Goal: Task Accomplishment & Management: Manage account settings

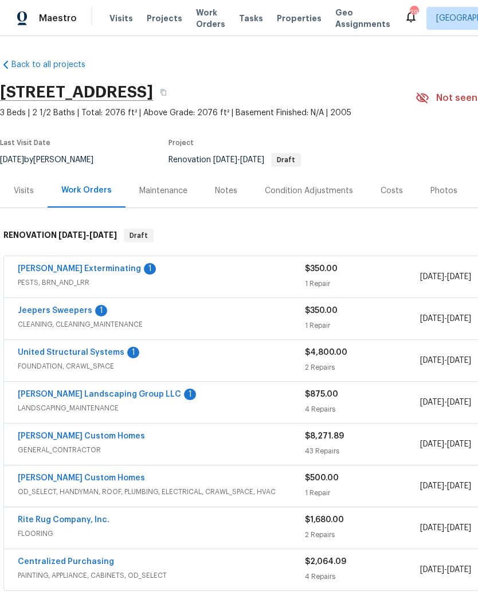
click at [100, 261] on div "Belle Meade Exterminating 1 PESTS, BRN_AND_LRR $350.00 1 Repair 10/3/2025 - 10/…" at bounding box center [324, 276] width 640 height 41
click at [96, 271] on link "Belle Meade Exterminating" at bounding box center [79, 269] width 123 height 8
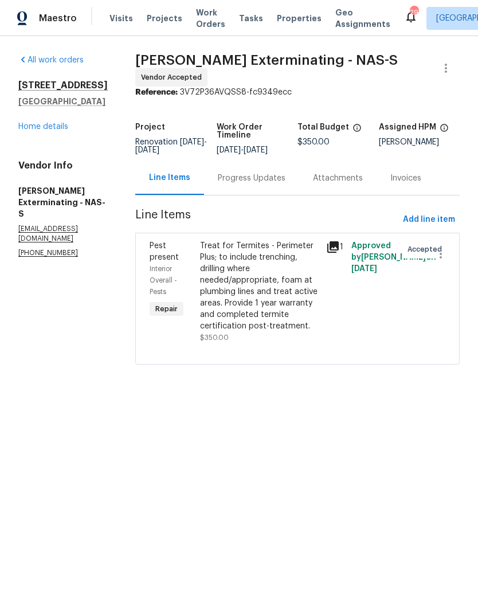
click at [249, 178] on div "Progress Updates" at bounding box center [252, 178] width 68 height 11
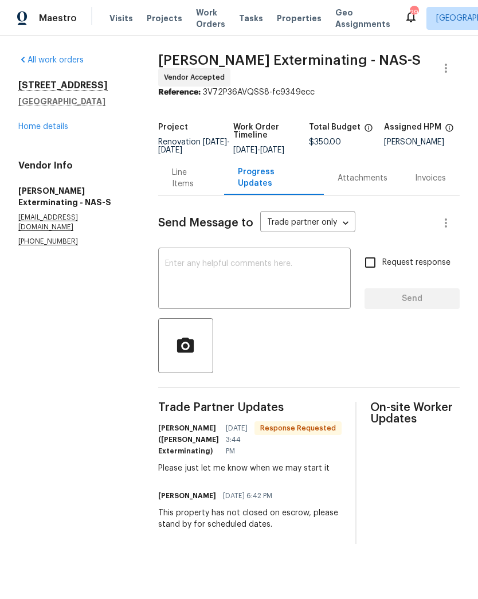
click at [256, 266] on div "x ​" at bounding box center [254, 280] width 193 height 59
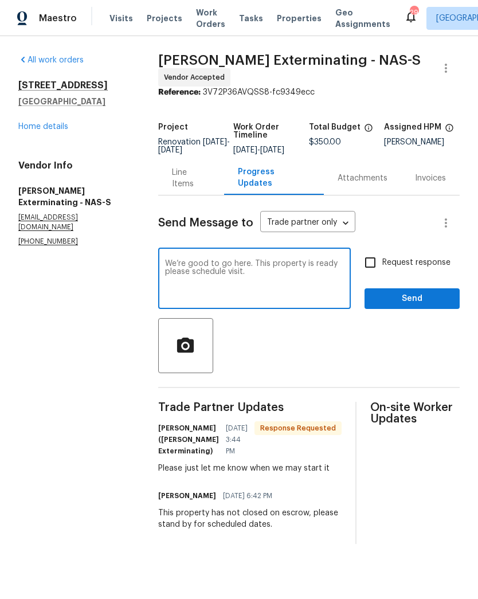
type textarea "We’re good to go here. This property is ready please schedule visit."
click at [419, 303] on span "Send" at bounding box center [412, 299] width 77 height 14
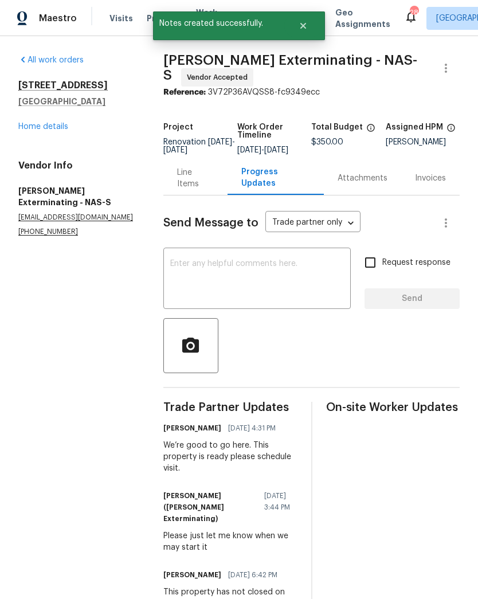
click at [64, 129] on link "Home details" at bounding box center [43, 127] width 50 height 8
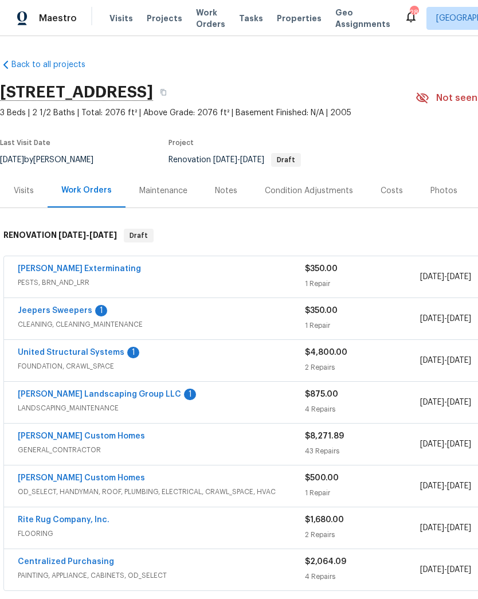
click at [93, 355] on link "United Structural Systems" at bounding box center [71, 353] width 107 height 8
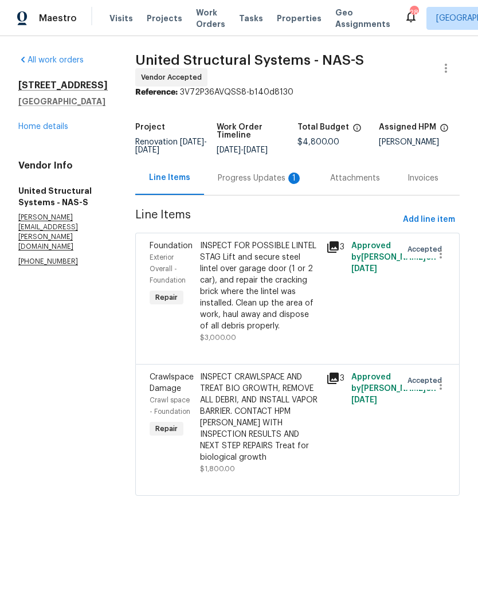
click at [261, 184] on div "Progress Updates 1" at bounding box center [260, 178] width 85 height 11
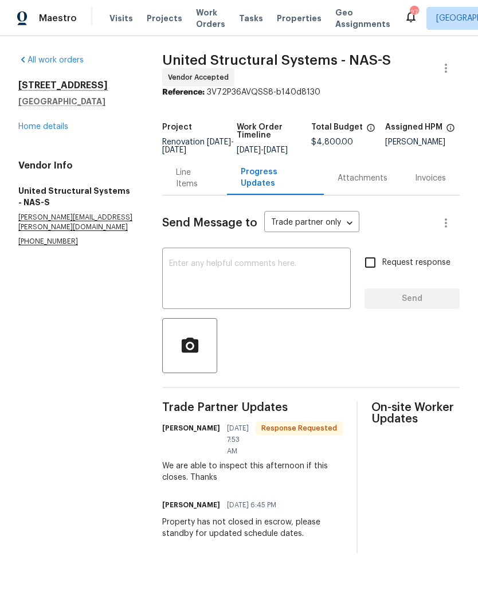
click at [271, 279] on textarea at bounding box center [256, 280] width 175 height 40
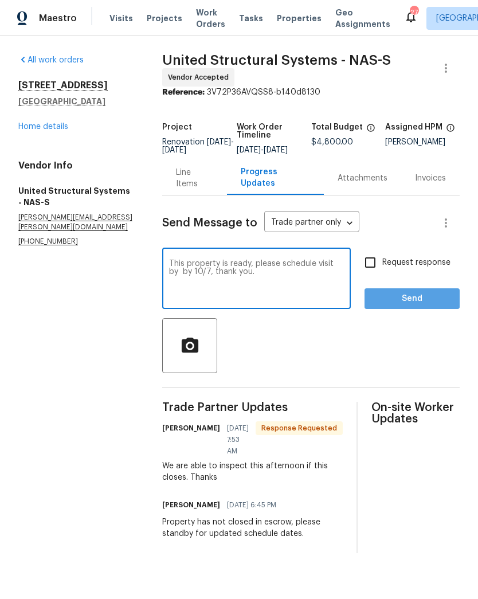
type textarea "This property is ready, please schedule visit by by 10/7, thank you."
click at [430, 306] on span "Send" at bounding box center [412, 299] width 77 height 14
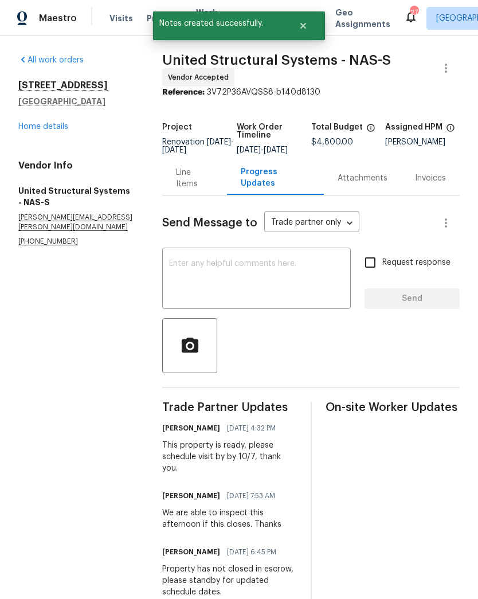
click at [72, 119] on div "1837 Twin Rivers Rd Clarksville, TN 37040 Home details" at bounding box center [76, 106] width 116 height 53
click at [65, 123] on link "Home details" at bounding box center [43, 127] width 50 height 8
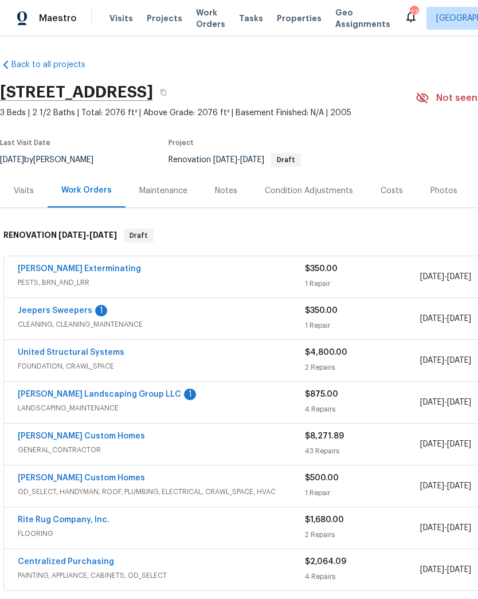
click at [117, 392] on link "Sandoval Landscaping Group LLC" at bounding box center [99, 395] width 163 height 8
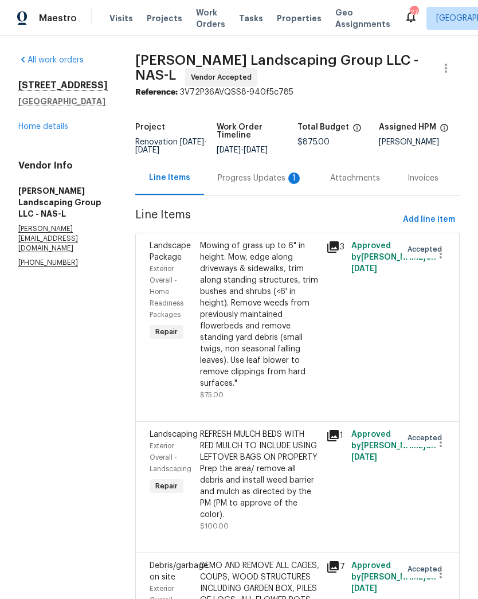
click at [262, 184] on div "Progress Updates 1" at bounding box center [260, 178] width 85 height 11
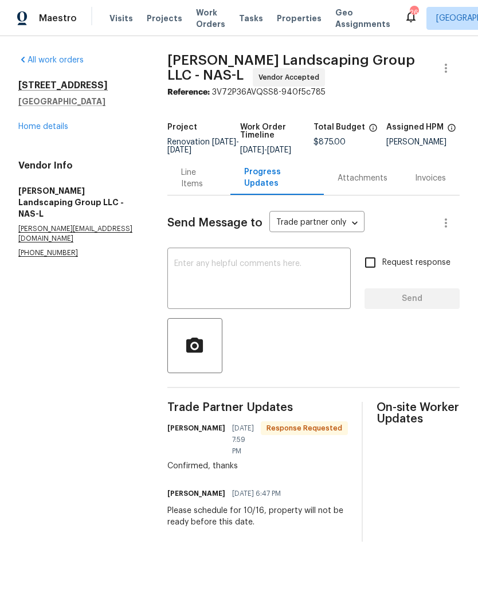
click at [259, 290] on textarea at bounding box center [259, 280] width 170 height 40
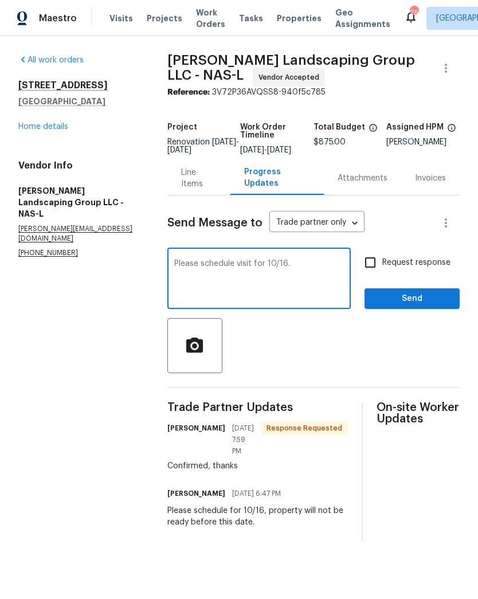
type textarea "Please schedule visit for 10/16."
click at [423, 297] on button "Send" at bounding box center [412, 299] width 95 height 21
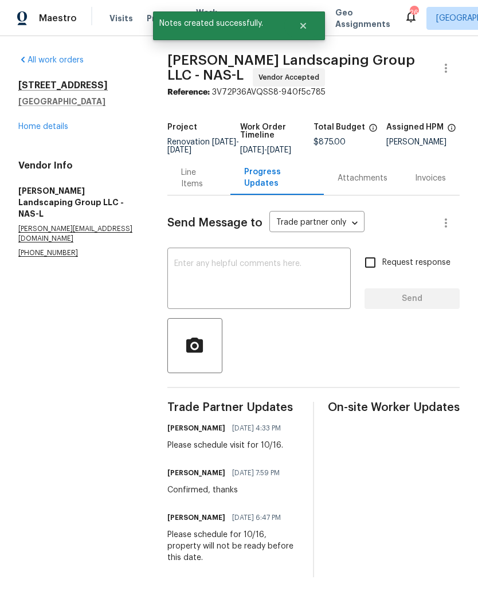
click at [58, 126] on link "Home details" at bounding box center [43, 127] width 50 height 8
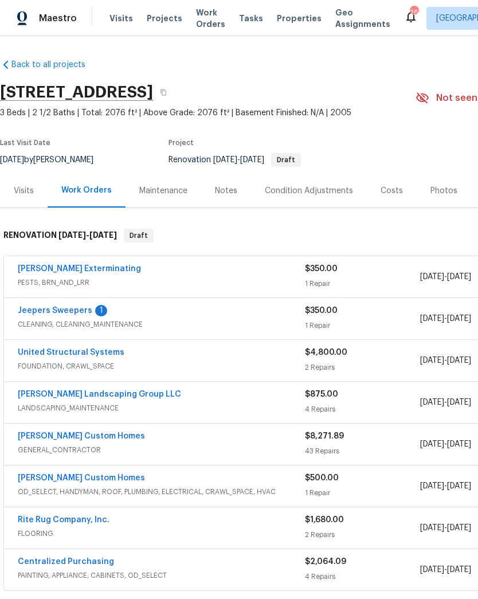
click at [135, 396] on link "Sandoval Landscaping Group LLC" at bounding box center [99, 395] width 163 height 8
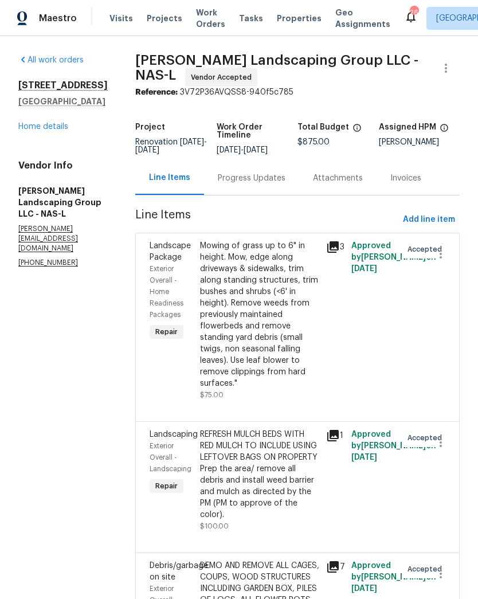
click at [277, 184] on div "Progress Updates" at bounding box center [252, 178] width 68 height 11
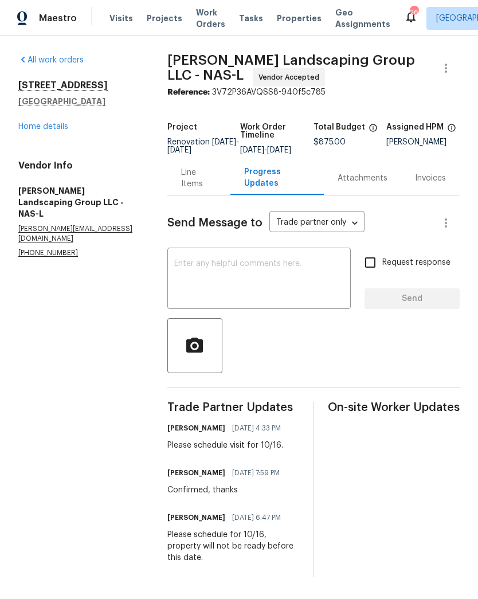
click at [54, 127] on link "Home details" at bounding box center [43, 127] width 50 height 8
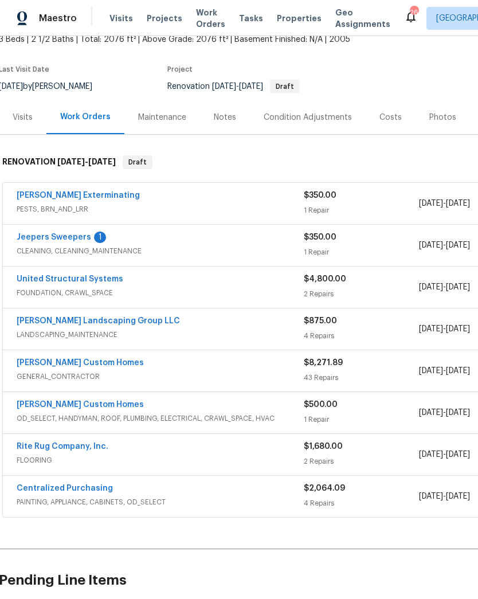
scroll to position [74, 1]
click at [72, 209] on span "PESTS, BRN_AND_LRR" at bounding box center [160, 208] width 287 height 11
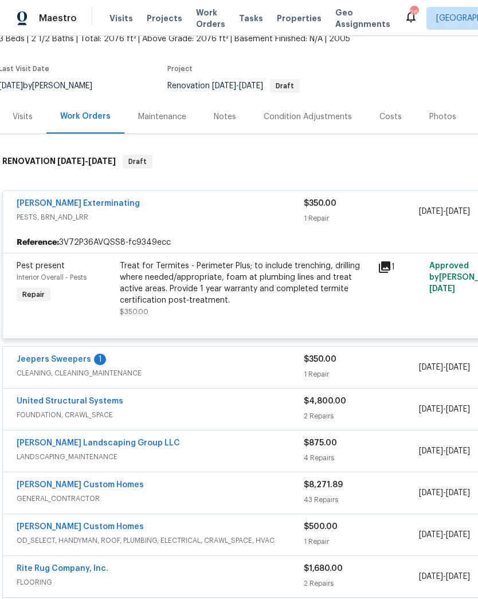
click at [64, 363] on link "Jeepers Sweepers" at bounding box center [54, 360] width 75 height 8
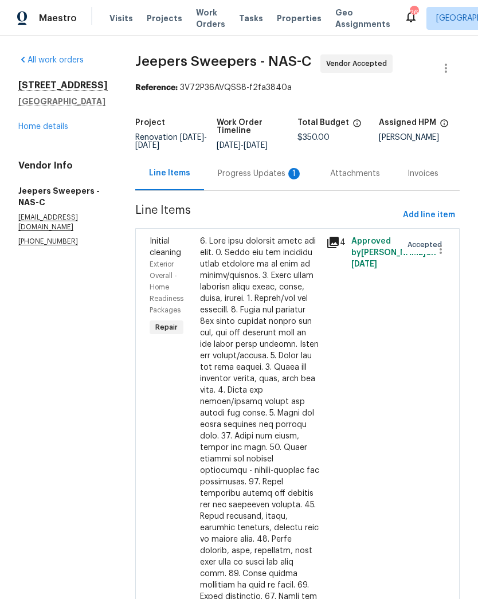
click at [264, 180] on div "Progress Updates 1" at bounding box center [260, 173] width 85 height 11
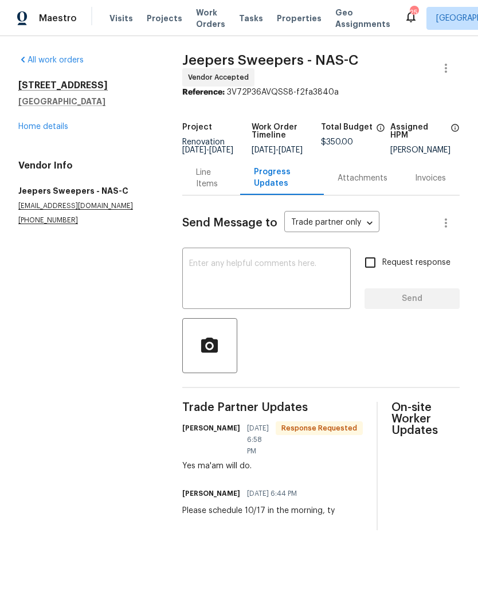
click at [270, 283] on textarea at bounding box center [266, 280] width 155 height 40
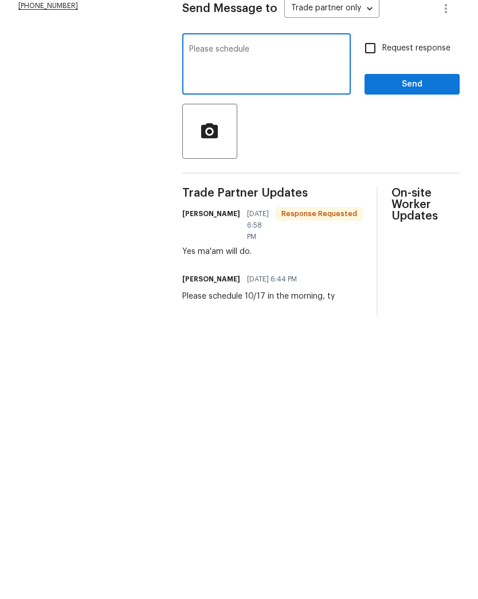
type textarea "Please"
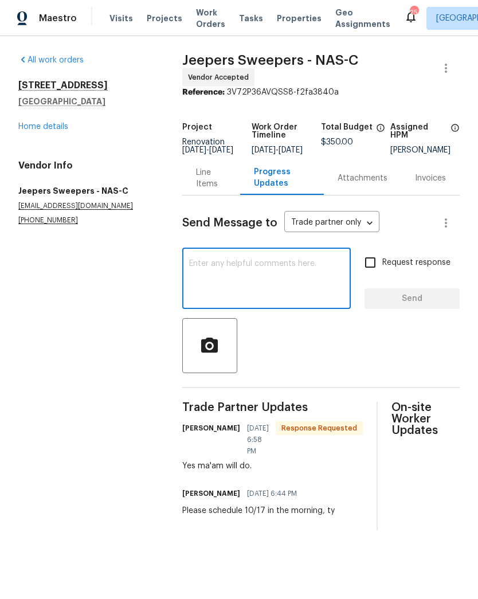
click at [50, 130] on link "Home details" at bounding box center [43, 127] width 50 height 8
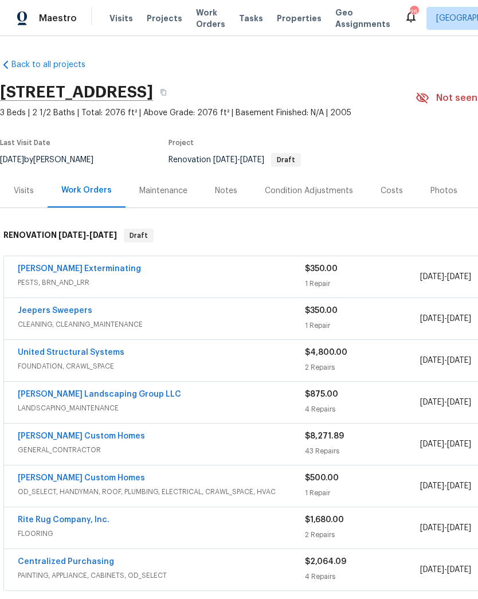
click at [103, 352] on link "United Structural Systems" at bounding box center [71, 353] width 107 height 8
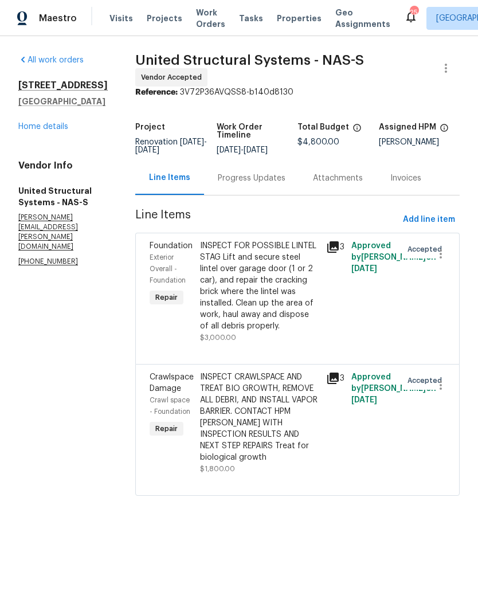
click at [260, 184] on div "Progress Updates" at bounding box center [252, 178] width 68 height 11
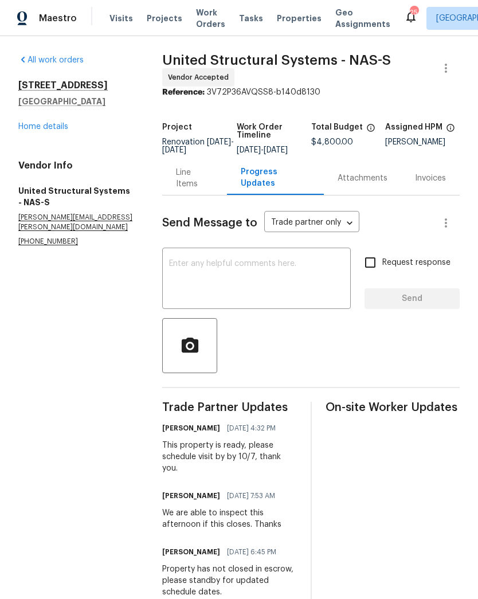
click at [58, 130] on link "Home details" at bounding box center [43, 127] width 50 height 8
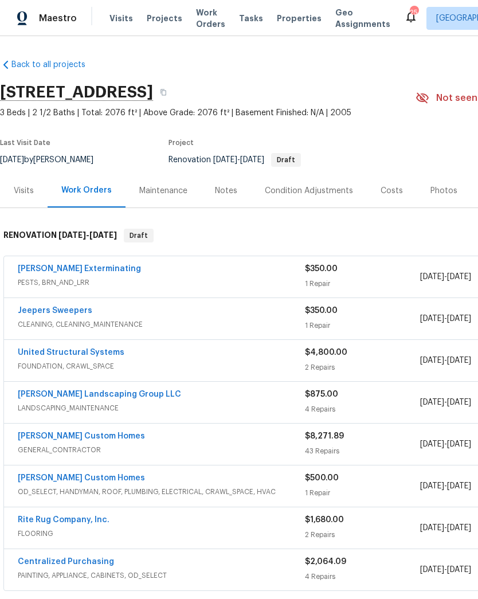
click at [87, 439] on link "Rappa Custom Homes" at bounding box center [81, 437] width 127 height 8
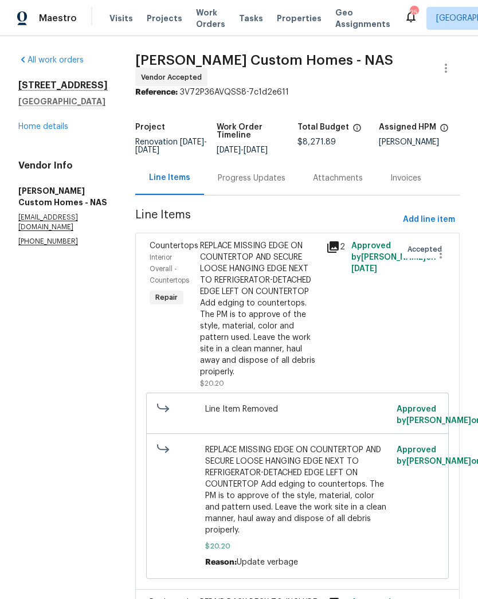
click at [277, 184] on div "Progress Updates" at bounding box center [252, 178] width 68 height 11
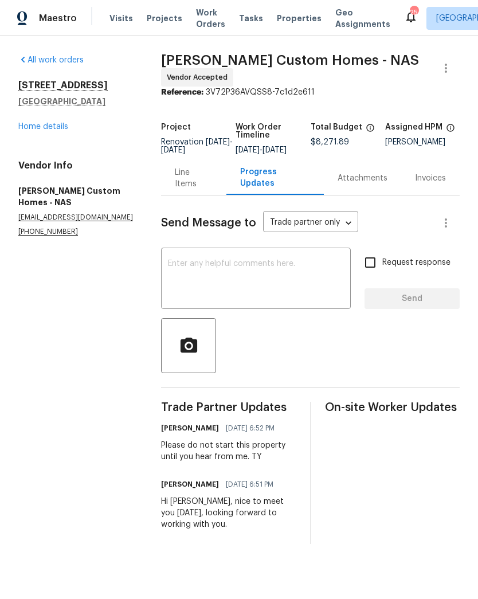
click at [256, 275] on textarea at bounding box center [256, 280] width 176 height 40
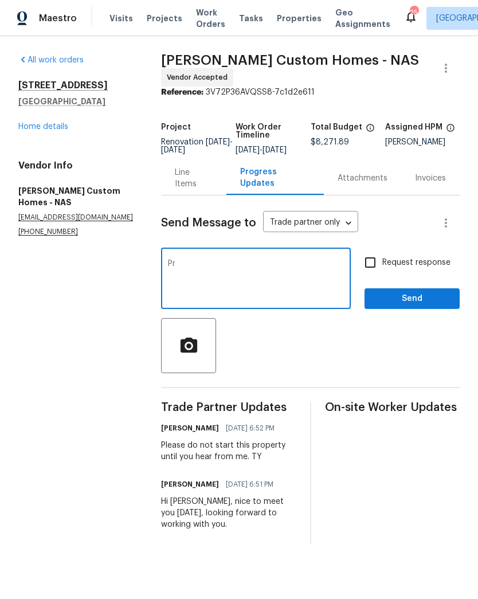
type textarea "P"
type textarea "This property is ready to start. Paint will be delivered by 5pm today."
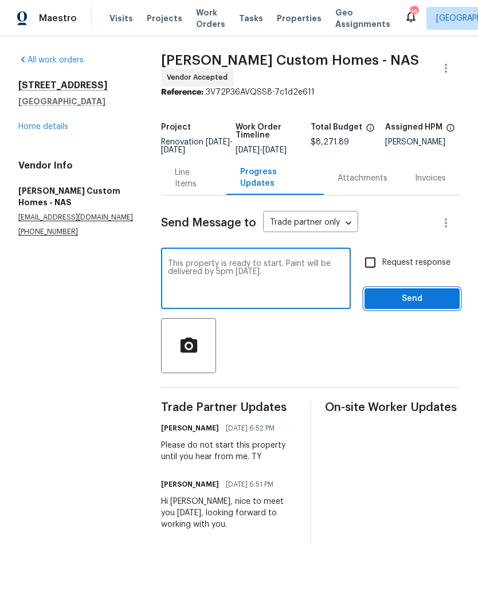
click at [414, 306] on span "Send" at bounding box center [412, 299] width 77 height 14
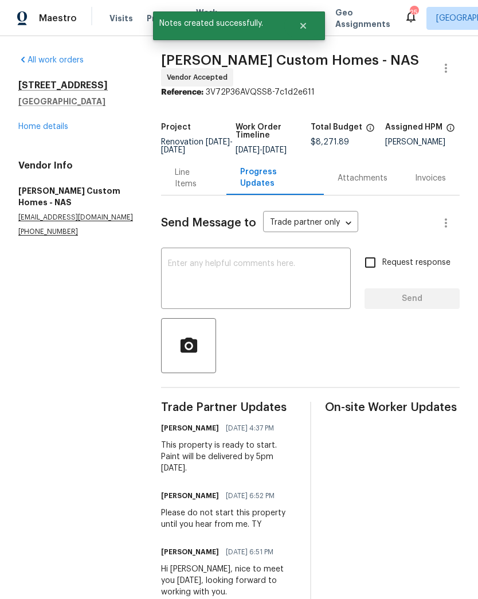
click at [54, 115] on div "1837 Twin Rivers Rd Clarksville, TN 37040 Home details" at bounding box center [75, 106] width 115 height 53
click at [227, 271] on textarea at bounding box center [256, 280] width 176 height 40
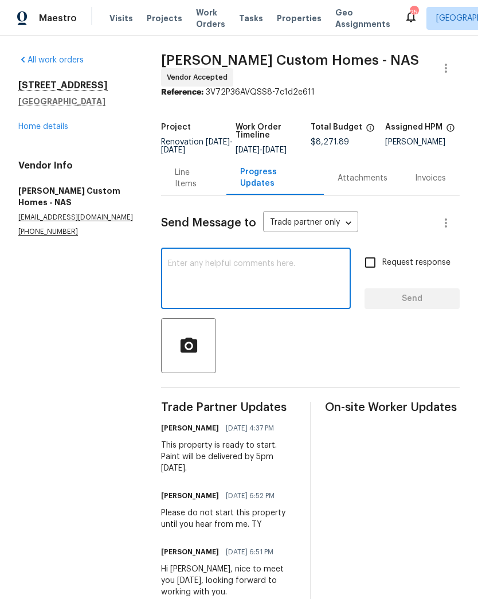
type textarea "K"
type textarea "Range will be delivered on 10/10."
click at [422, 299] on button "Send" at bounding box center [412, 299] width 95 height 21
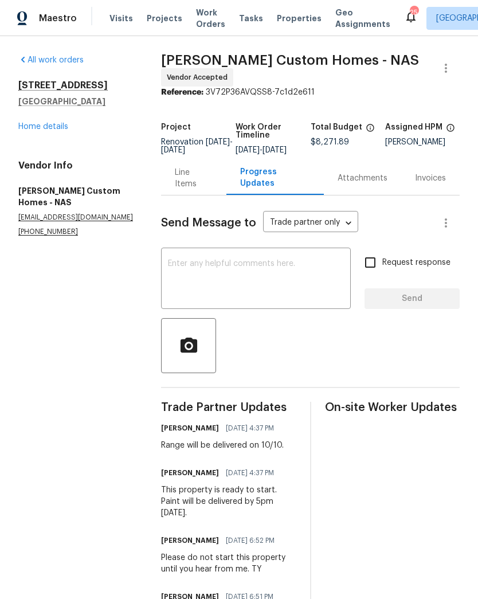
click at [55, 126] on link "Home details" at bounding box center [43, 127] width 50 height 8
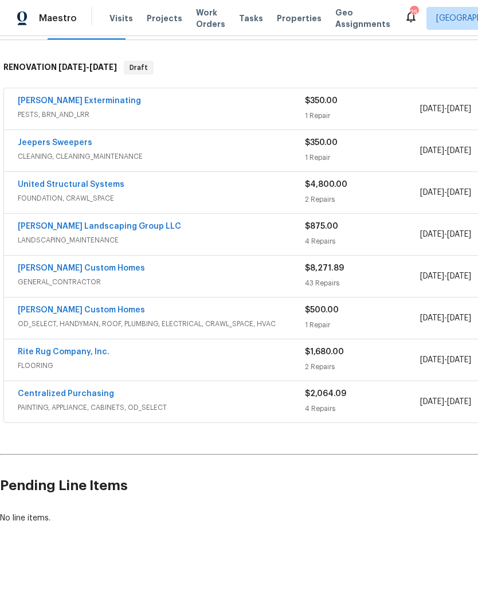
scroll to position [168, 0]
click at [89, 269] on link "Rappa Custom Homes" at bounding box center [81, 268] width 127 height 8
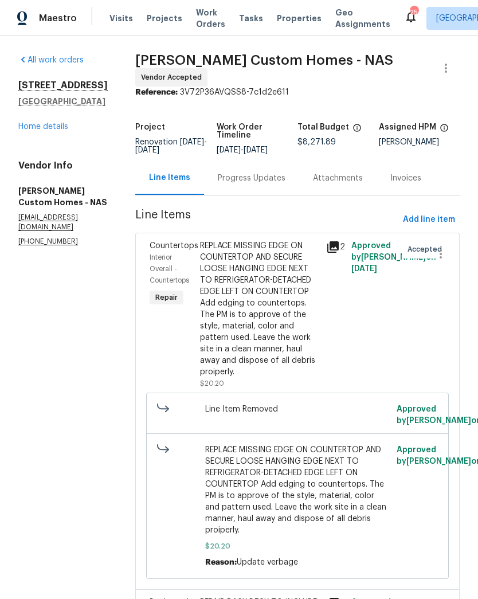
click at [291, 188] on div "Progress Updates" at bounding box center [251, 178] width 95 height 34
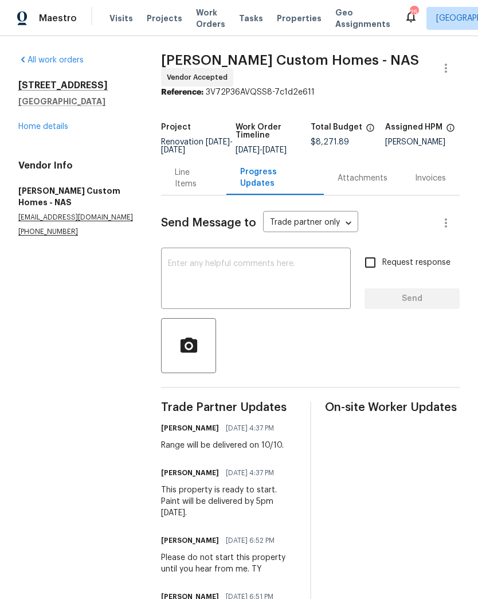
click at [287, 269] on textarea at bounding box center [256, 280] width 176 height 40
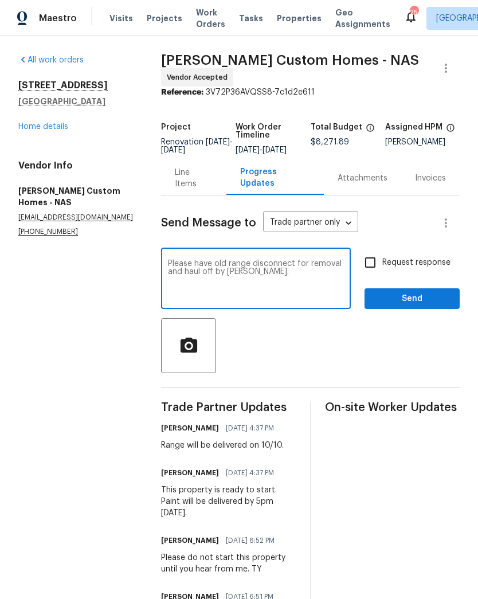
type textarea "Please have old range disconnect for removal and haul off by Lowe’s."
click at [413, 303] on span "Send" at bounding box center [412, 299] width 77 height 14
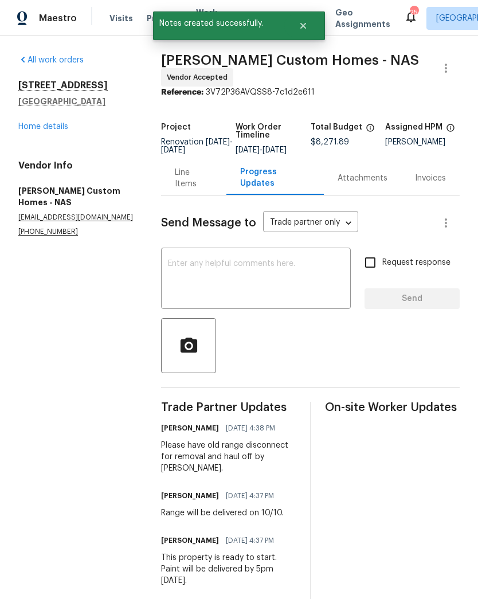
click at [59, 126] on link "Home details" at bounding box center [43, 127] width 50 height 8
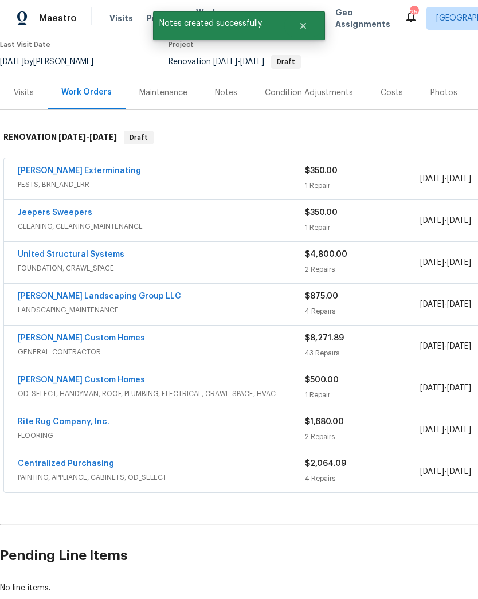
scroll to position [99, 0]
click at [90, 421] on link "Rite Rug Company, Inc." at bounding box center [64, 422] width 92 height 8
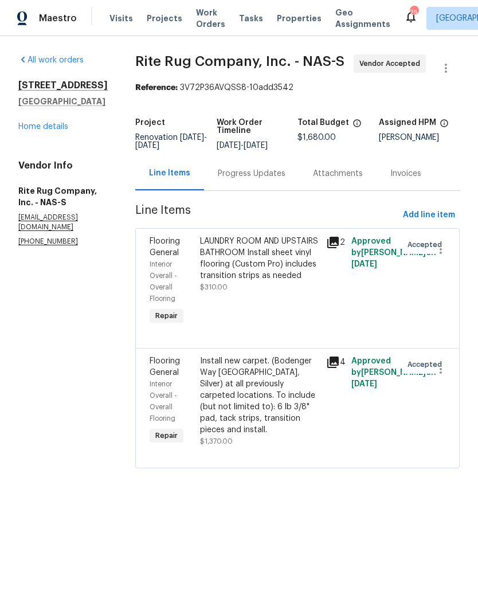
click at [277, 180] on div "Progress Updates" at bounding box center [252, 173] width 68 height 11
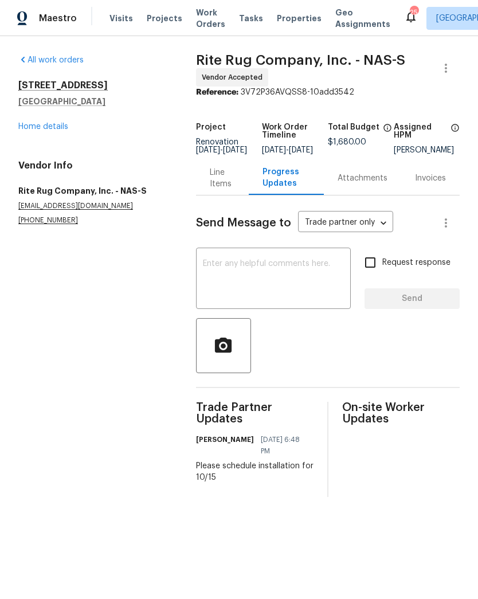
click at [40, 130] on link "Home details" at bounding box center [43, 127] width 50 height 8
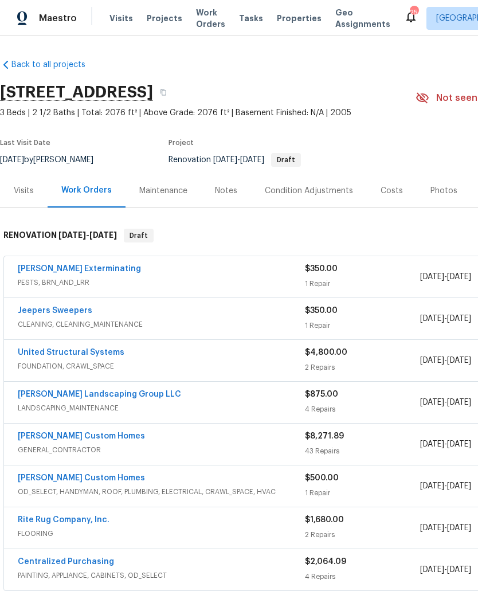
scroll to position [76, 4]
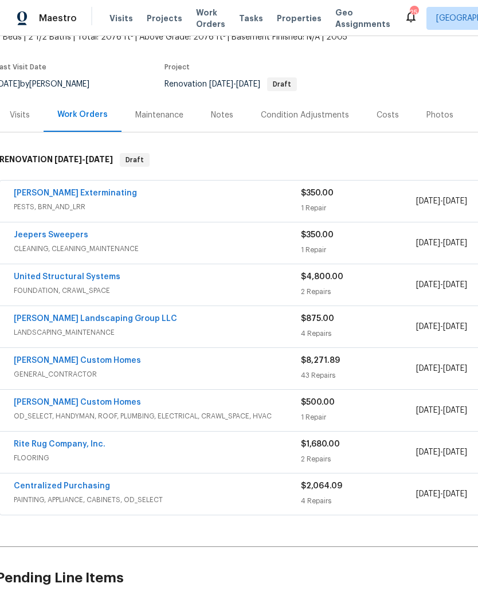
click at [81, 485] on link "Centralized Purchasing" at bounding box center [62, 486] width 96 height 8
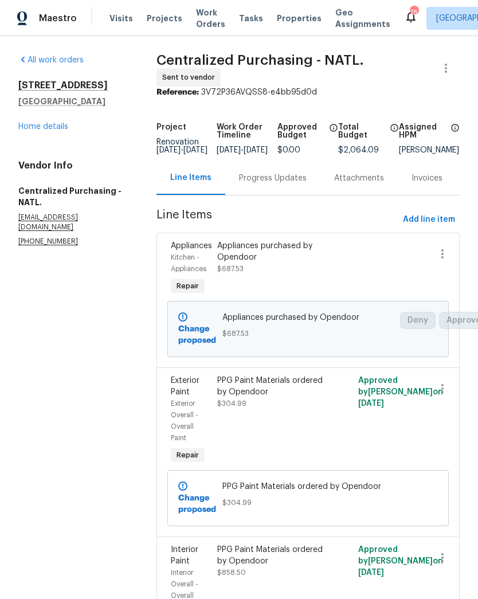
click at [61, 123] on link "Home details" at bounding box center [43, 127] width 50 height 8
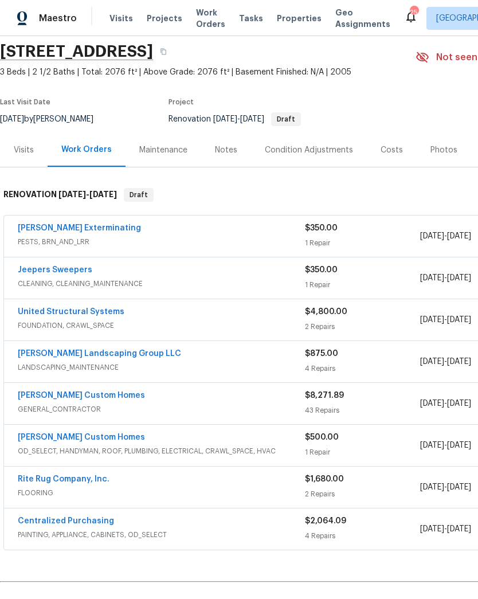
scroll to position [41, 0]
click at [88, 398] on link "Rappa Custom Homes" at bounding box center [81, 395] width 127 height 8
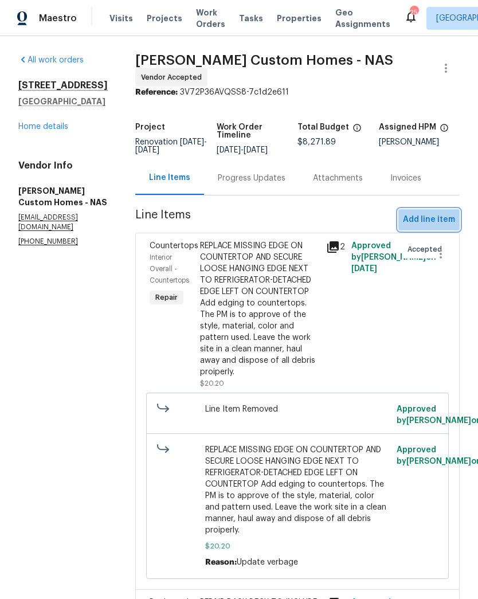
click at [443, 227] on span "Add line item" at bounding box center [429, 220] width 52 height 14
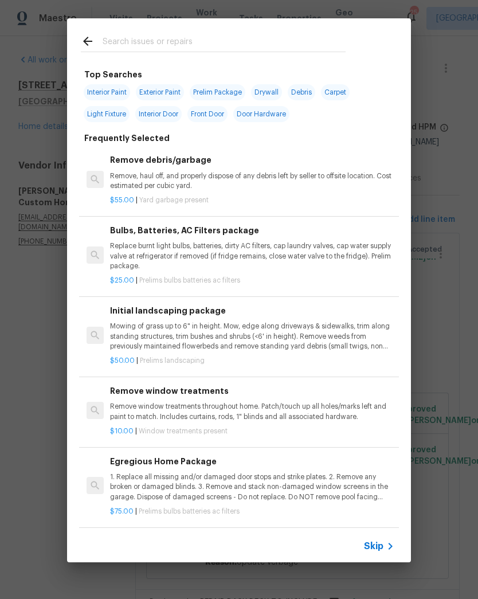
click at [251, 43] on input "text" at bounding box center [224, 42] width 243 height 17
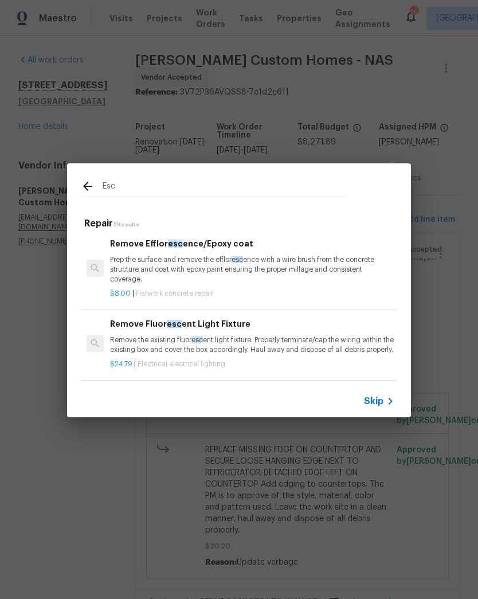
scroll to position [2, 0]
type input "E"
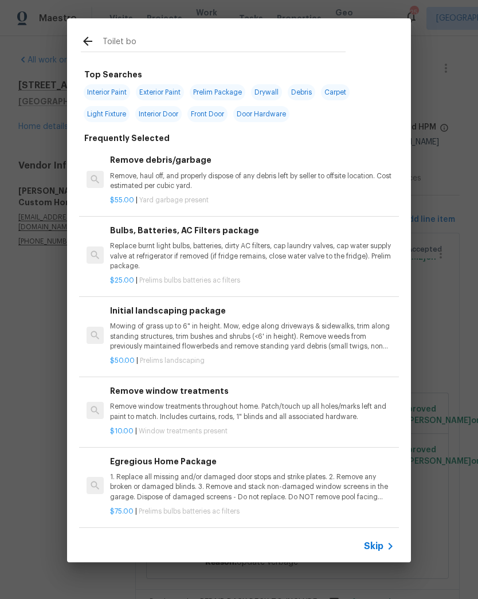
type input "Toilet bol"
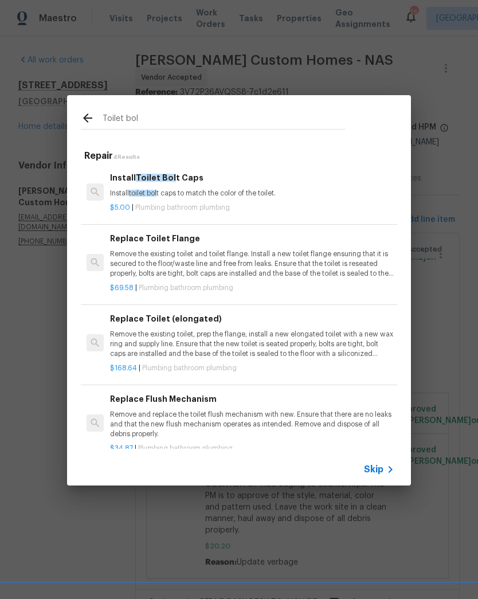
click at [181, 176] on h6 "Install Toilet Bol t Caps" at bounding box center [252, 178] width 285 height 13
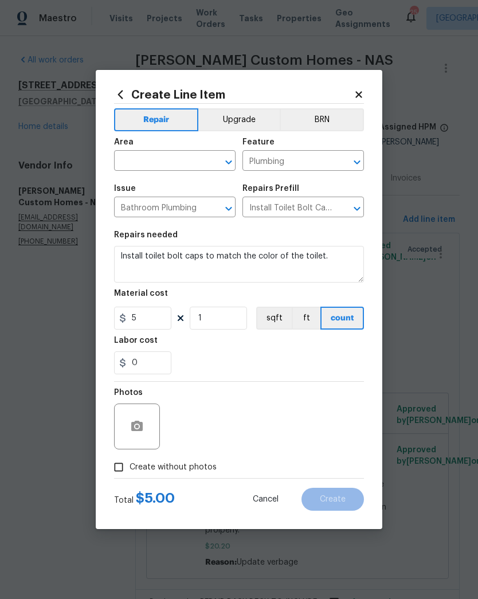
click at [186, 161] on input "text" at bounding box center [158, 162] width 89 height 18
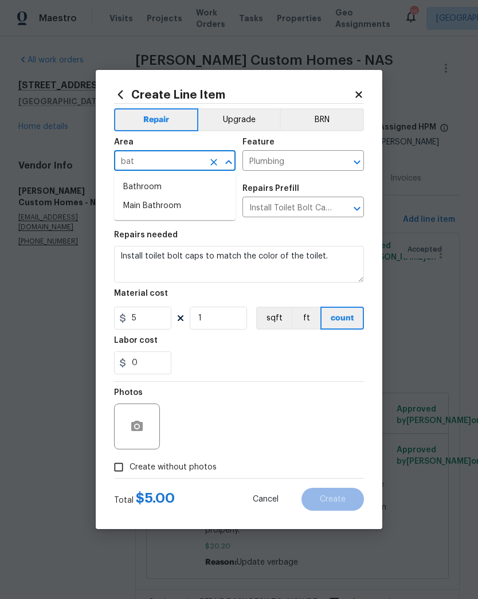
click at [213, 183] on li "Bathroom" at bounding box center [175, 187] width 122 height 19
type input "Bathroom"
click at [143, 425] on icon "button" at bounding box center [136, 426] width 11 height 10
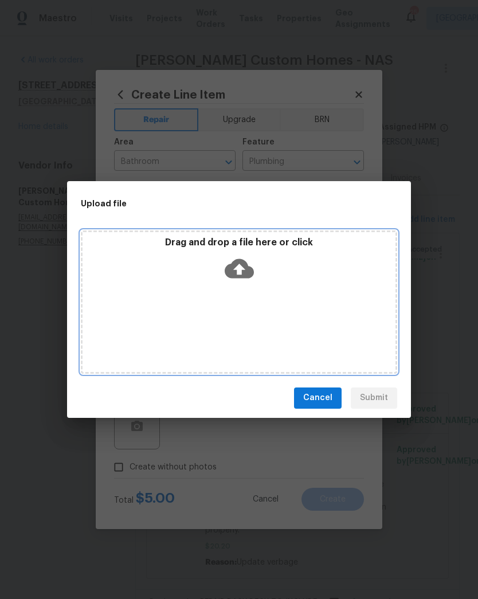
click at [318, 270] on div "Drag and drop a file here or click" at bounding box center [239, 261] width 313 height 49
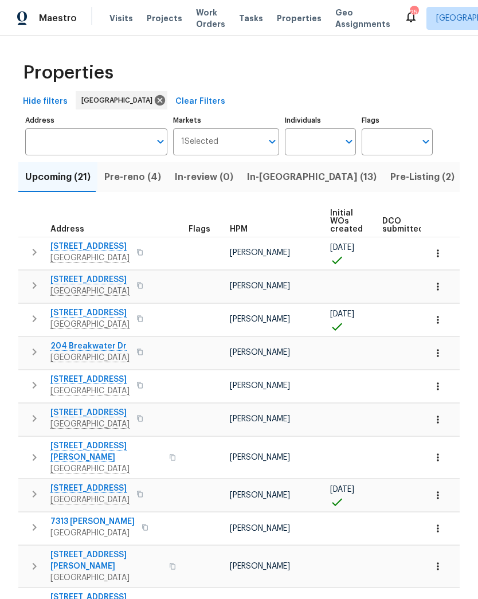
click at [143, 176] on span "Pre-reno (4)" at bounding box center [132, 177] width 57 height 16
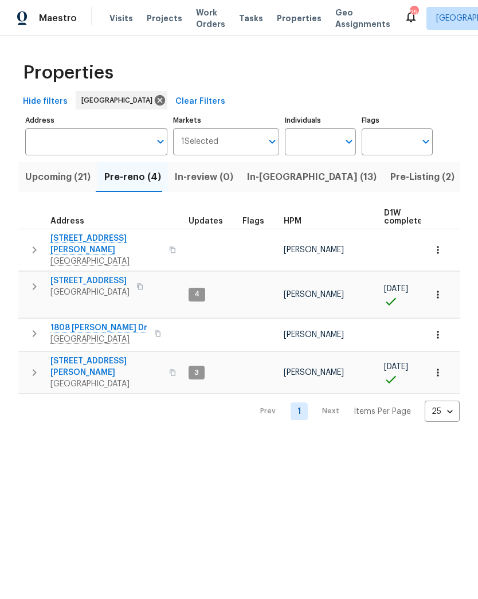
click at [113, 275] on span "[STREET_ADDRESS]" at bounding box center [89, 280] width 79 height 11
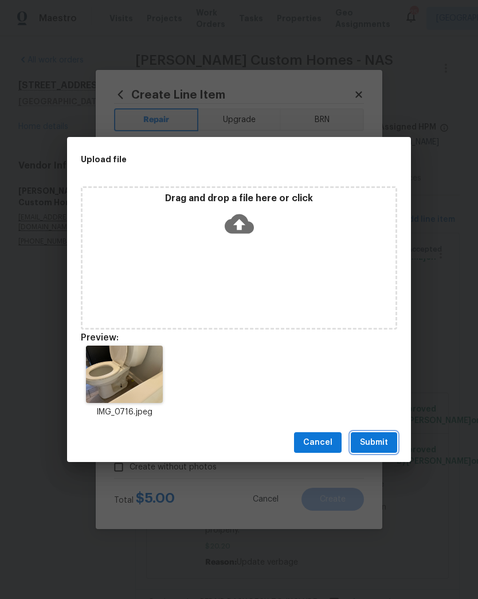
click at [376, 450] on button "Submit" at bounding box center [374, 443] width 46 height 21
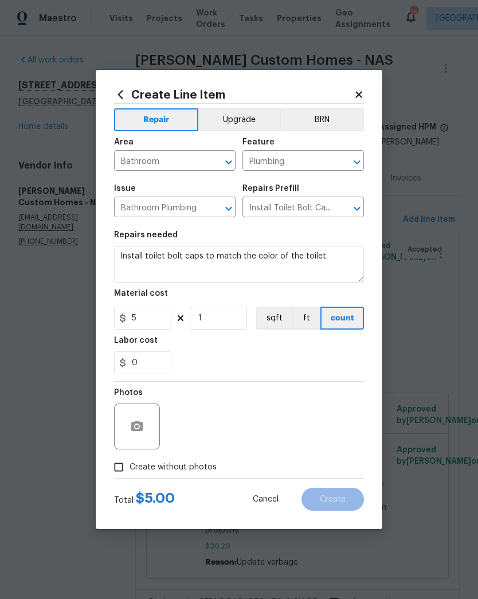
click at [330, 391] on div "Photos" at bounding box center [239, 419] width 250 height 75
click at [280, 373] on div "0" at bounding box center [239, 363] width 250 height 23
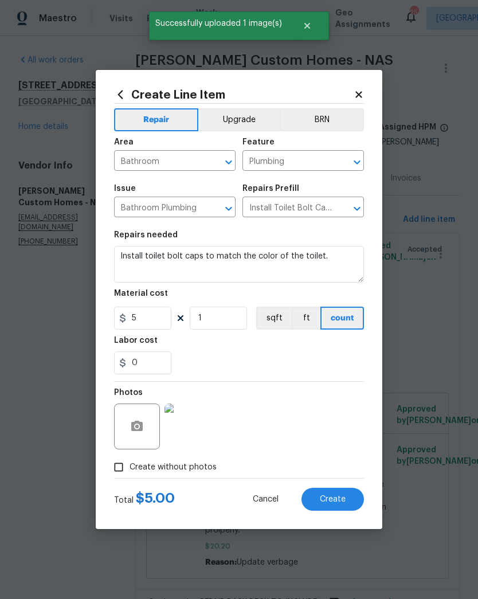
click at [339, 503] on span "Create" at bounding box center [333, 500] width 26 height 9
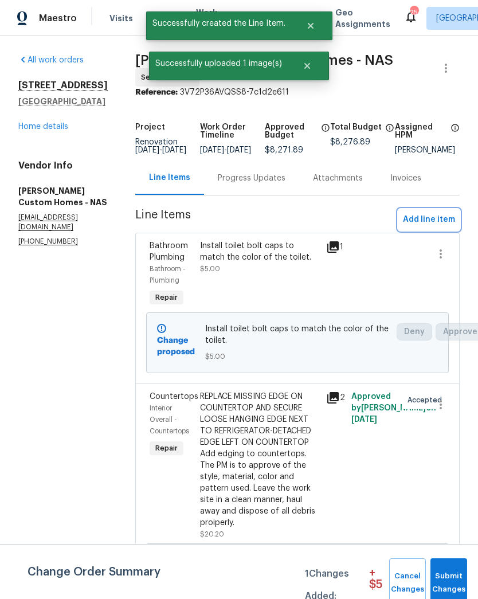
click at [439, 225] on span "Add line item" at bounding box center [429, 220] width 52 height 14
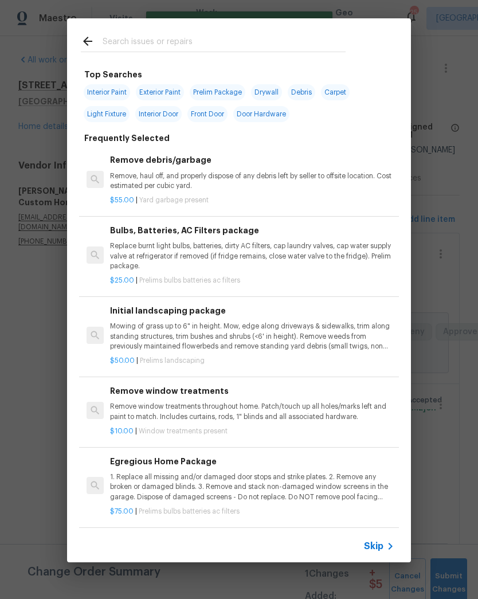
click at [286, 46] on input "text" at bounding box center [224, 42] width 243 height 17
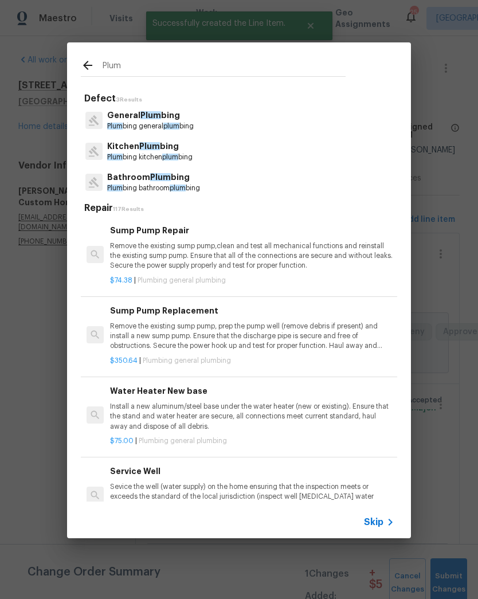
type input "Plumbing"
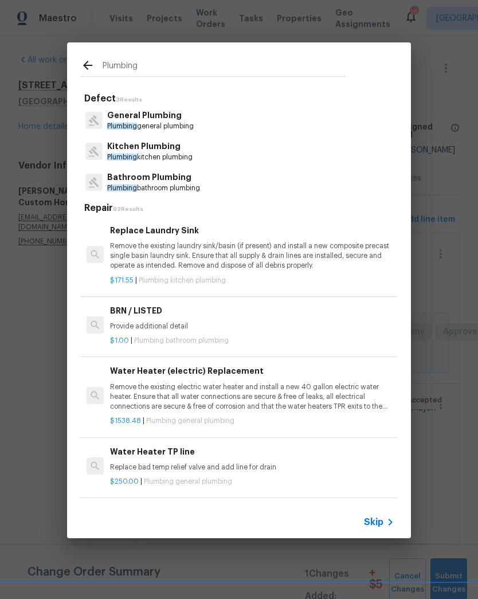
click at [176, 185] on p "Plumbing bathroom plumbing" at bounding box center [153, 189] width 93 height 10
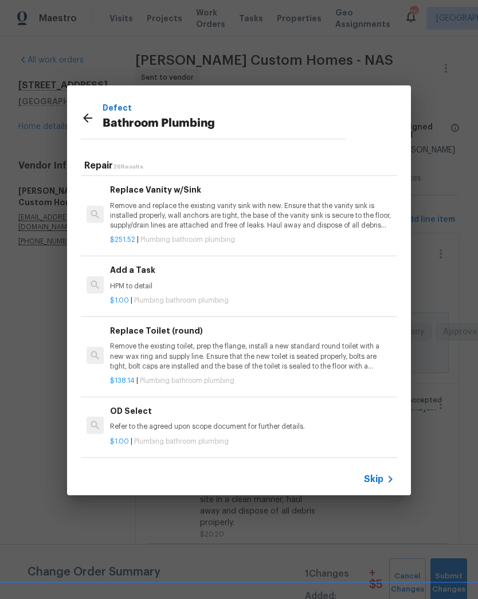
scroll to position [1749, 0]
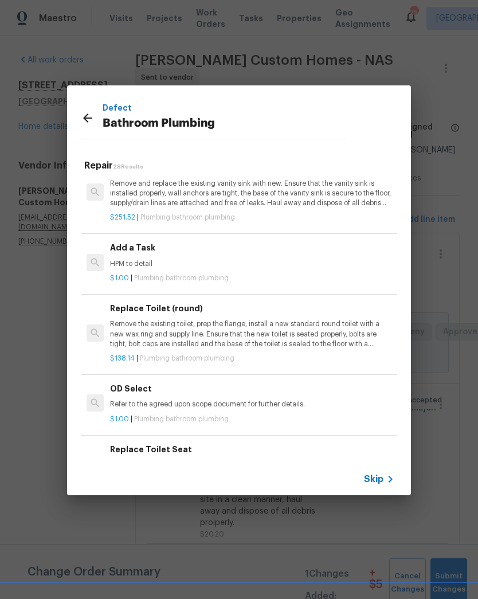
click at [170, 259] on p "HPM to detail" at bounding box center [252, 264] width 285 height 10
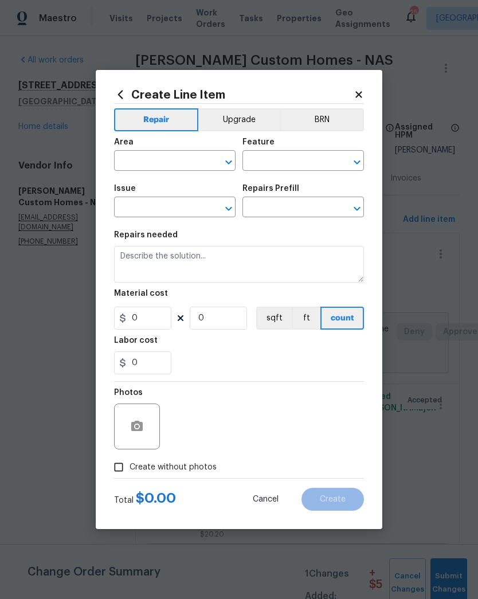
type input "Plumbing"
type input "Bathroom Plumbing"
type input "Add a Task $1.00"
type textarea "HPM to detail"
type input "1"
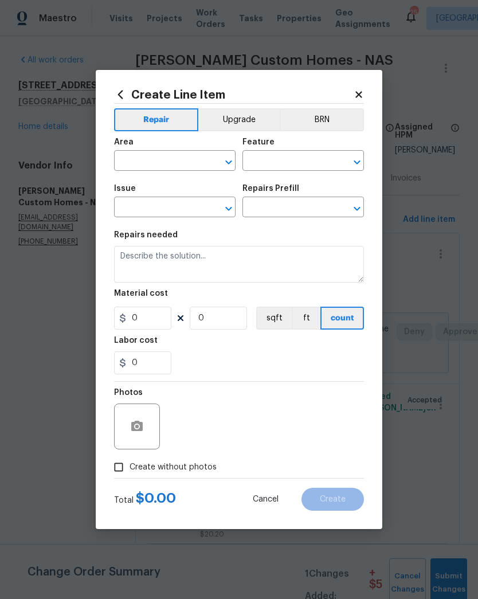
type input "1"
click at [228, 165] on icon "Open" at bounding box center [229, 162] width 14 height 14
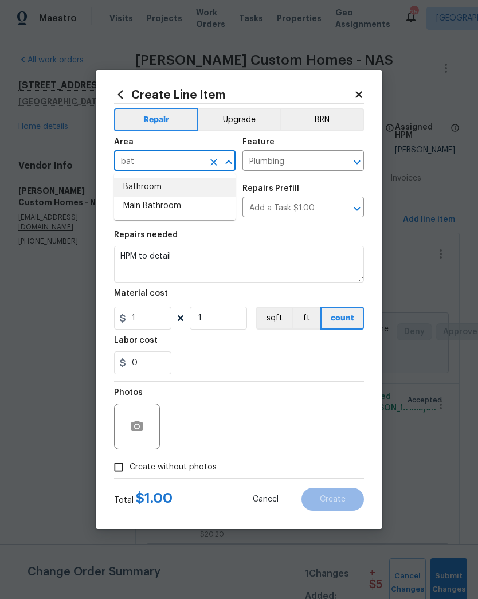
click at [200, 187] on li "Bathroom" at bounding box center [175, 187] width 122 height 19
type input "Bathroom"
click at [223, 321] on input "1" at bounding box center [218, 318] width 57 height 23
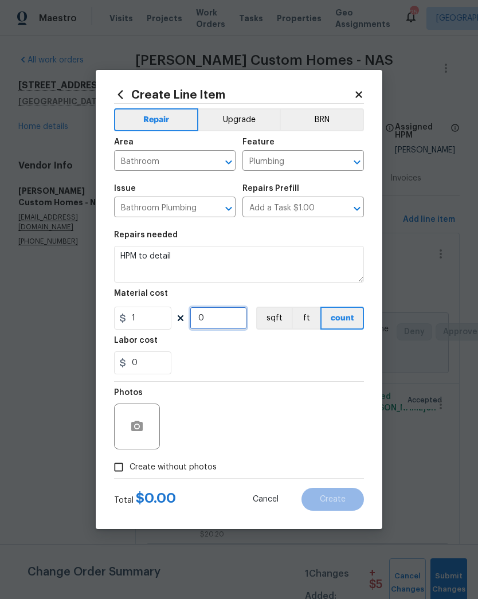
type input "3"
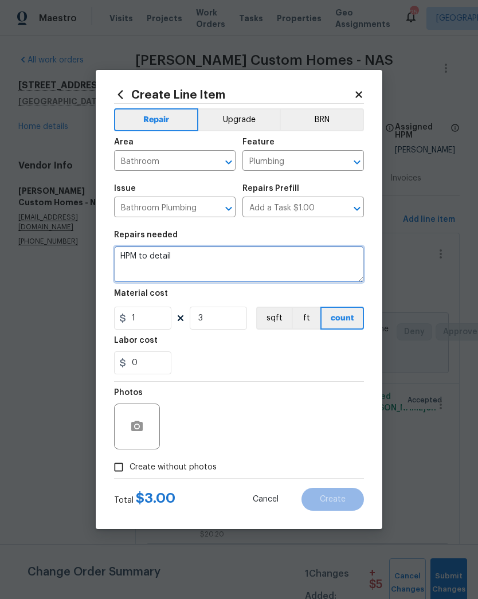
click at [204, 261] on textarea "HPM to detail" at bounding box center [239, 264] width 250 height 37
click at [262, 266] on textarea "HPM to detail" at bounding box center [239, 264] width 250 height 37
type textarea "H"
type textarea "ADD"
click at [284, 260] on textarea "REPLACE RUSYED ESCUTCHEON" at bounding box center [239, 264] width 250 height 37
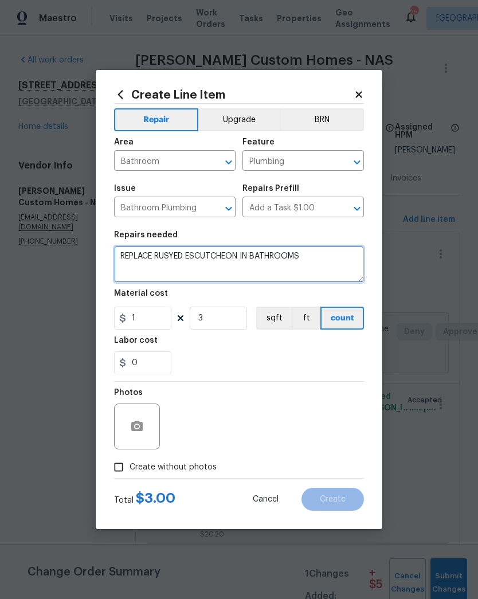
type textarea "REPLACE RUSYED ESCUTCHEON IN BATHROOMS"
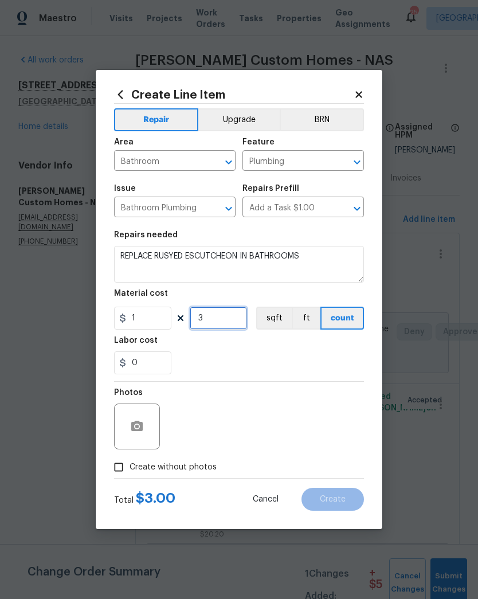
click at [236, 319] on input "3" at bounding box center [218, 318] width 57 height 23
type input "0"
click at [146, 323] on input "1" at bounding box center [142, 318] width 57 height 23
type input "15"
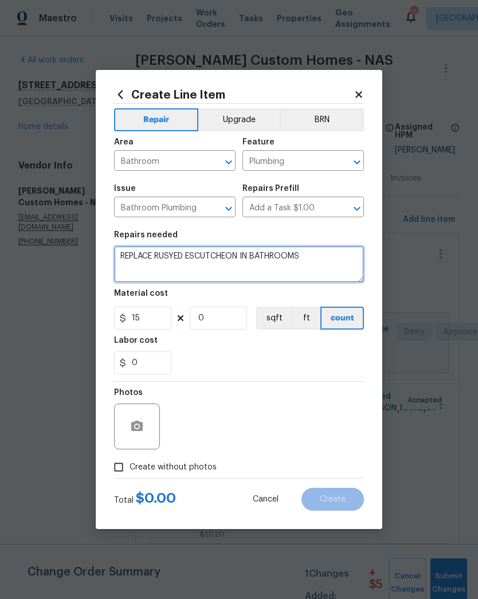
click at [322, 258] on textarea "REPLACE RUSYED ESCUTCHEON IN BATHROOMS" at bounding box center [239, 264] width 250 height 37
click at [177, 259] on textarea "REPLACE RUSYED ESCUTCHEON IN BATHROOMS" at bounding box center [239, 264] width 250 height 37
click at [320, 261] on textarea "REPLACE RUSTED ESCUTCHEON IN BATHROOMS" at bounding box center [239, 264] width 250 height 37
type textarea "REPLACE RUSTED ESCUTCHEON IN BATHROOMS AT TOILETS"
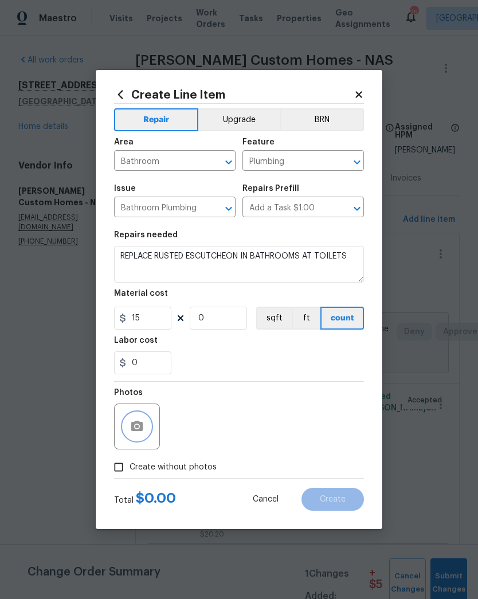
click at [126, 433] on button "button" at bounding box center [137, 427] width 28 height 28
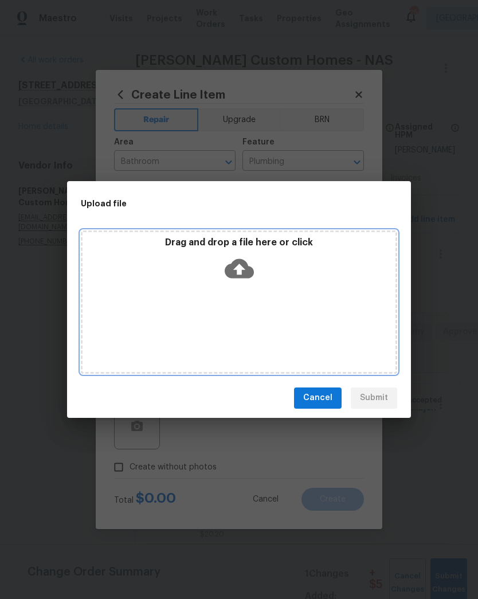
click at [283, 271] on div "Drag and drop a file here or click" at bounding box center [239, 261] width 313 height 49
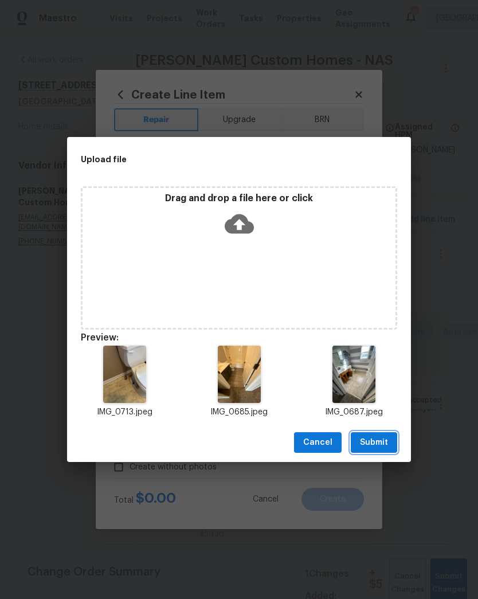
click at [380, 435] on button "Submit" at bounding box center [374, 443] width 46 height 21
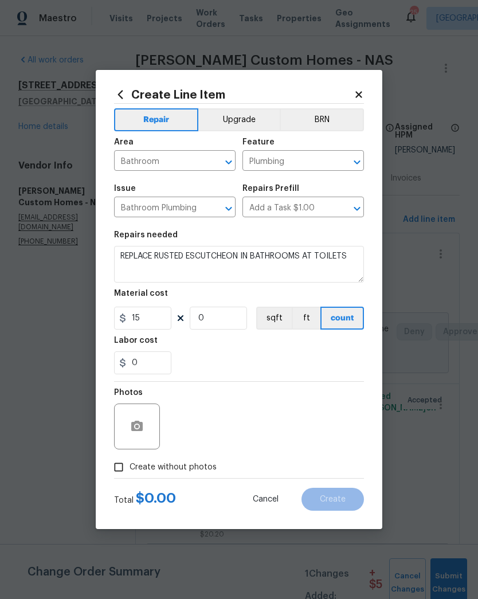
click at [252, 368] on div "0" at bounding box center [239, 363] width 250 height 23
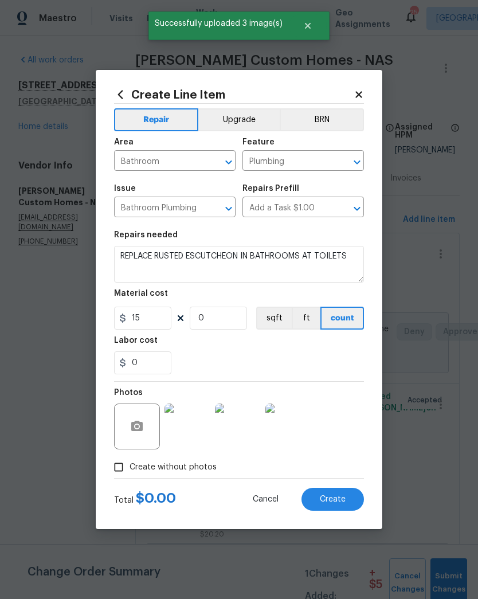
click at [224, 371] on div "0" at bounding box center [239, 363] width 250 height 23
click at [324, 511] on button "Create" at bounding box center [333, 499] width 63 height 23
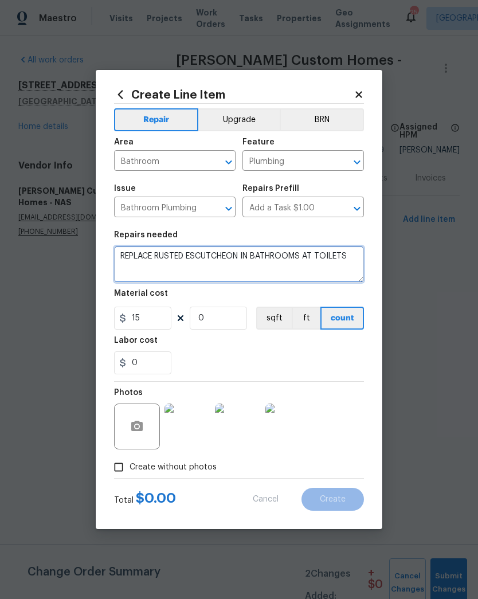
click at [325, 268] on textarea "REPLACE RUSTED ESCUTCHEON IN BATHROOMS AT TOILETS" at bounding box center [239, 264] width 250 height 37
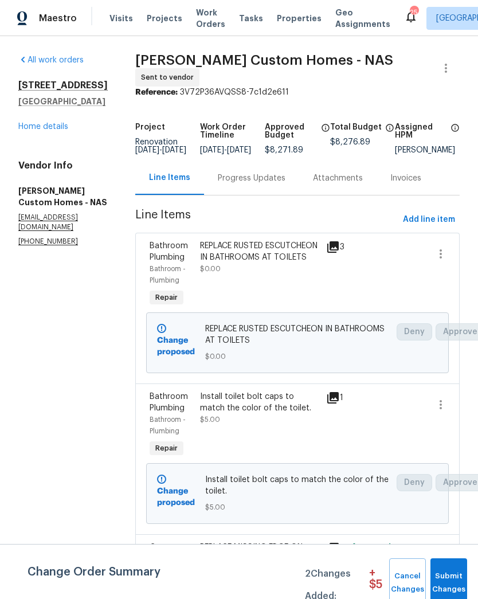
scroll to position [0, 0]
click at [432, 221] on span "Add line item" at bounding box center [429, 220] width 52 height 14
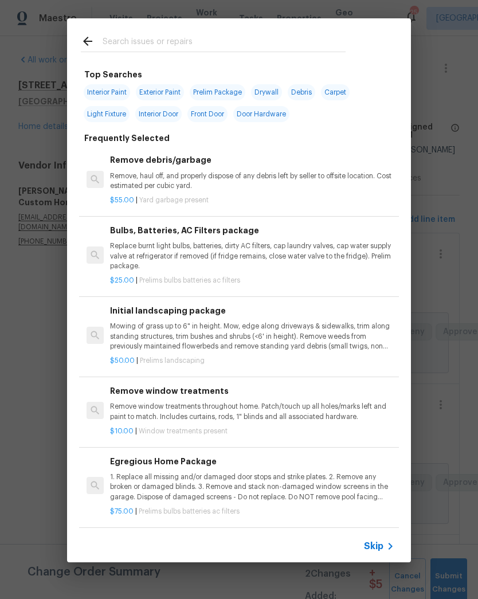
click at [90, 45] on icon at bounding box center [88, 41] width 14 height 14
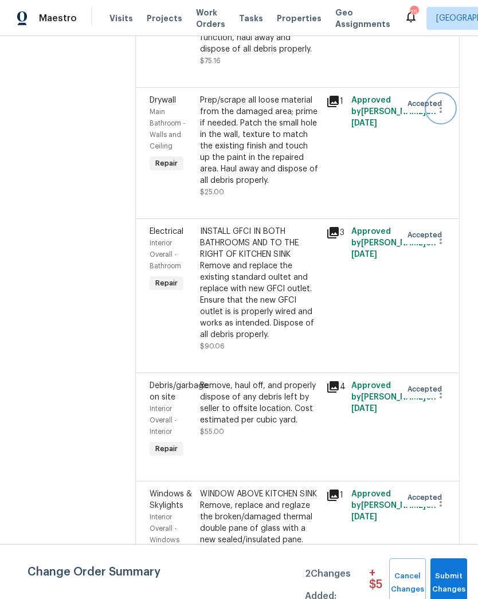
click at [446, 115] on icon "button" at bounding box center [441, 109] width 14 height 14
click at [356, 414] on div at bounding box center [239, 299] width 478 height 599
click at [259, 186] on div "Prep/scrape all loose material from the damaged area; prime if needed. Patch th…" at bounding box center [259, 141] width 119 height 92
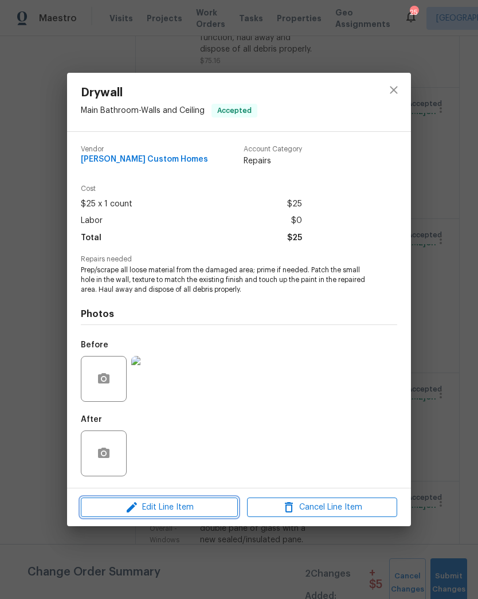
click at [197, 509] on span "Edit Line Item" at bounding box center [159, 508] width 150 height 14
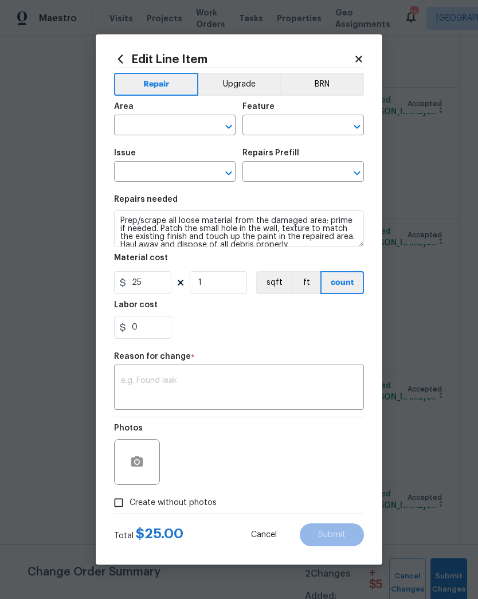
type input "Main Bathroom"
type input "Walls and Ceiling"
type input "Drywall"
type input "Patch Small Hole in Drywall $25.00"
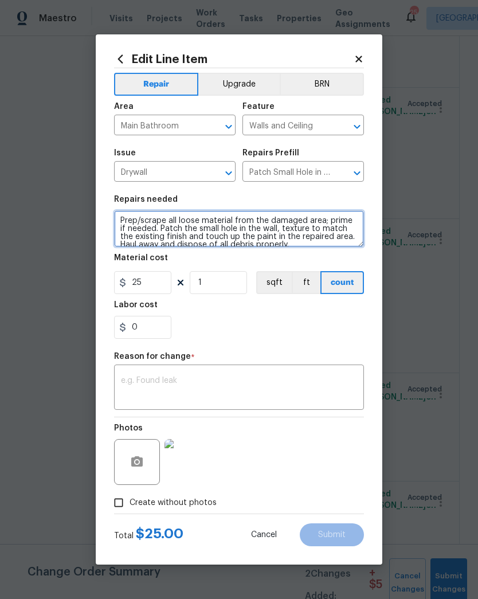
click at [114, 221] on textarea "Prep/scrape all loose material from the damaged area; prime if needed. Patch th…" at bounding box center [239, 229] width 250 height 37
click at [132, 216] on textarea "Prep/scrape all loose material from the damaged area; prime if needed. Patch th…" at bounding box center [239, 229] width 250 height 37
type textarea "Prep/scrape all loose material from the damaged area; prime if needed. Patch th…"
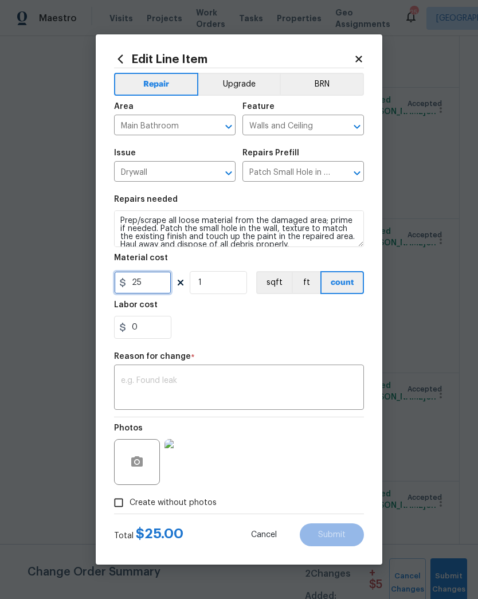
click at [160, 291] on input "25" at bounding box center [142, 282] width 57 height 23
type input "50"
click at [228, 383] on textarea at bounding box center [239, 389] width 236 height 24
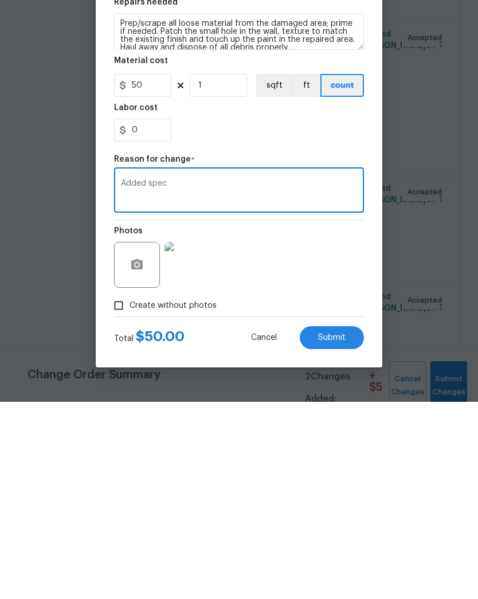
type textarea "Added spec"
click at [134, 449] on button "button" at bounding box center [137, 463] width 28 height 28
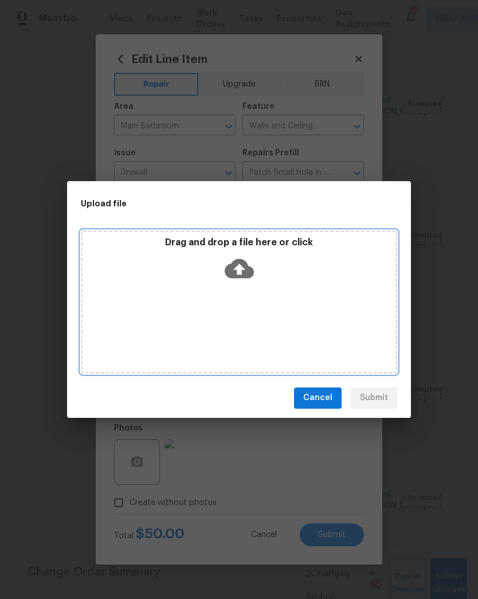
click at [259, 268] on div "Drag and drop a file here or click" at bounding box center [239, 261] width 313 height 49
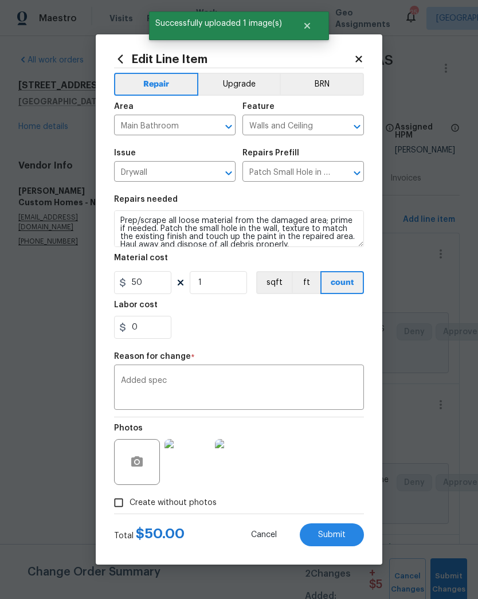
scroll to position [3715, 0]
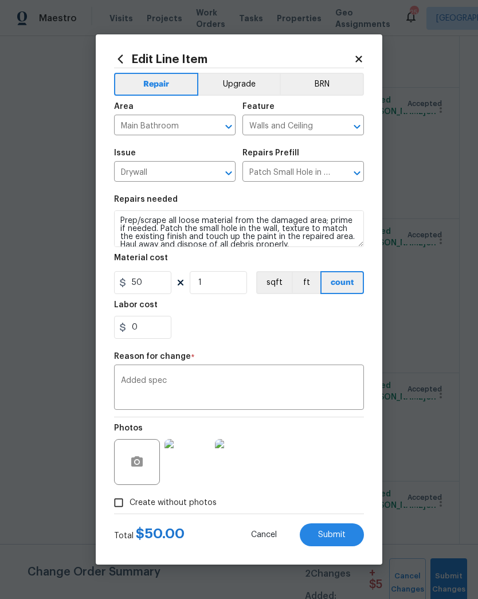
click at [342, 541] on button "Submit" at bounding box center [332, 535] width 64 height 23
type input "25"
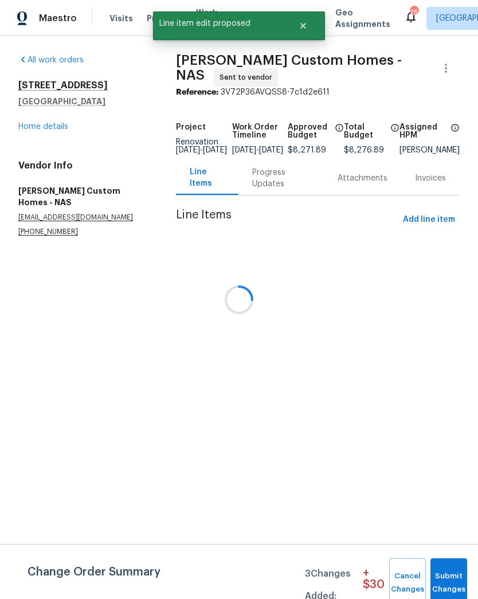
scroll to position [0, 0]
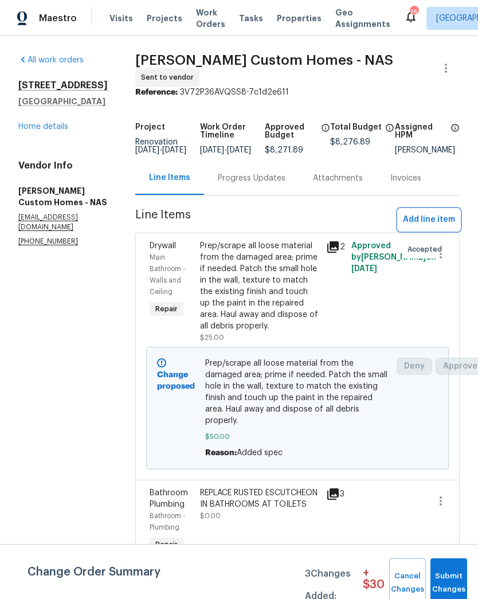
click at [434, 221] on span "Add line item" at bounding box center [429, 220] width 52 height 14
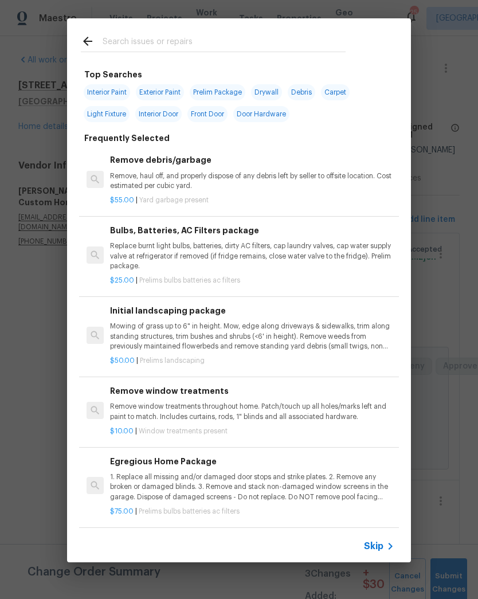
click at [280, 45] on input "text" at bounding box center [224, 42] width 243 height 17
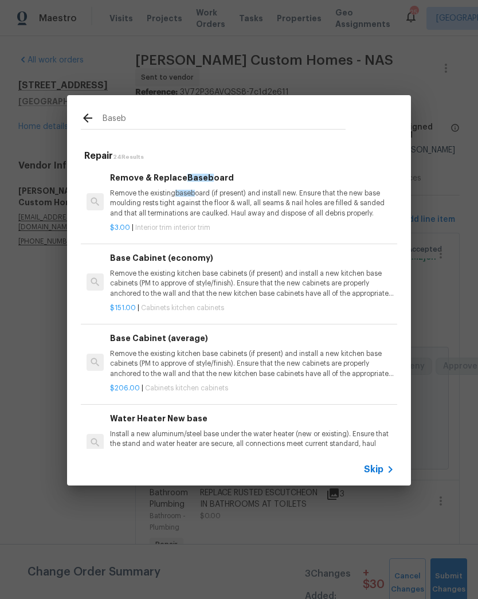
type input "Basebo"
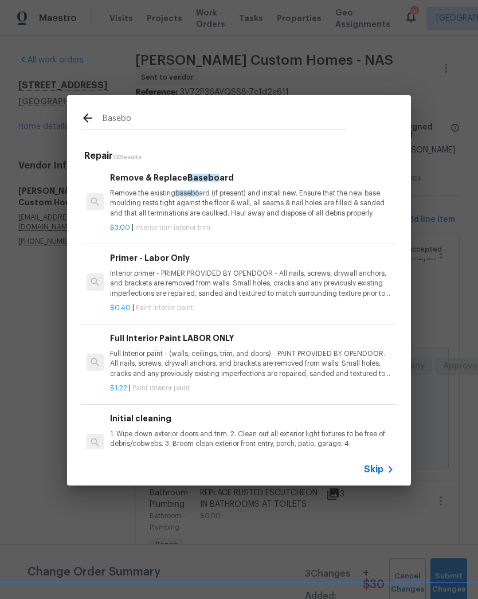
click at [244, 178] on h6 "Remove & Replace Basebo ard" at bounding box center [252, 178] width 285 height 13
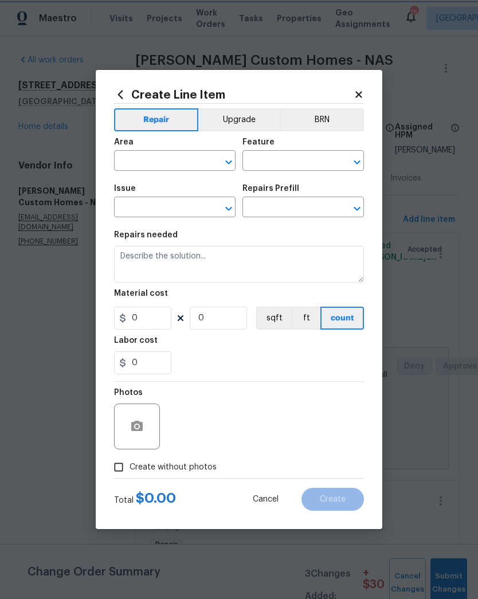
type input "Interior Trim"
type input "Remove & Replace Baseboard $3.00"
type textarea "Remove the existing baseboard (if present) and install new. Ensure that the new…"
type input "3"
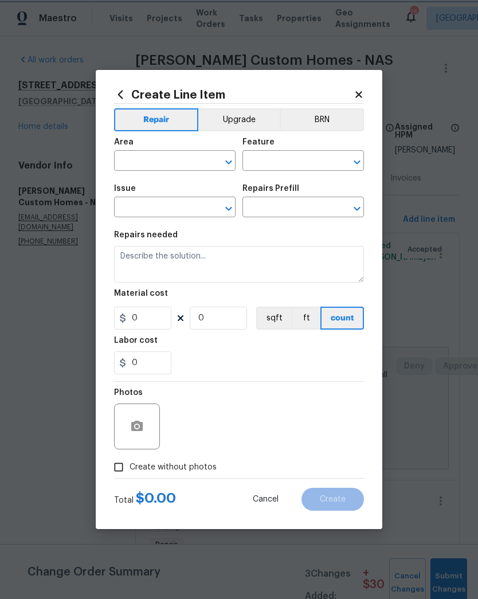
type input "1"
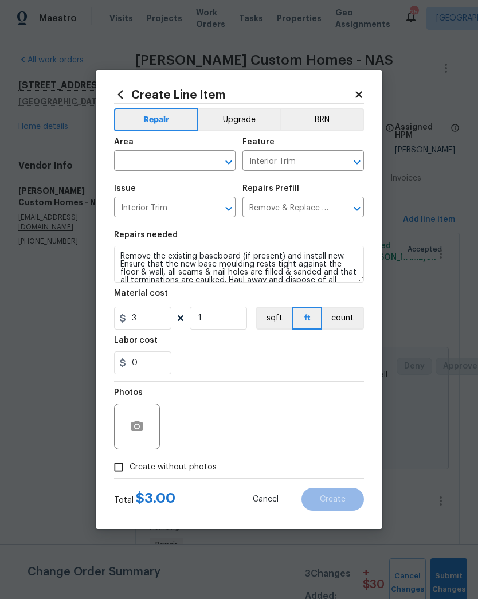
click at [174, 166] on input "text" at bounding box center [158, 162] width 89 height 18
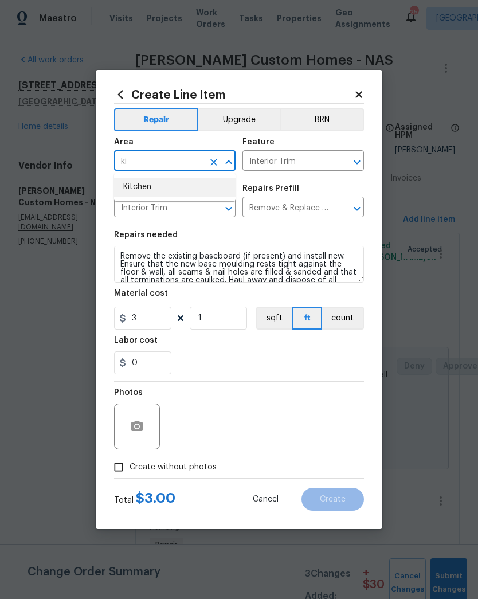
click at [189, 184] on li "Kitchen" at bounding box center [175, 187] width 122 height 19
type input "Kitchen"
click at [224, 321] on input "1" at bounding box center [218, 318] width 57 height 23
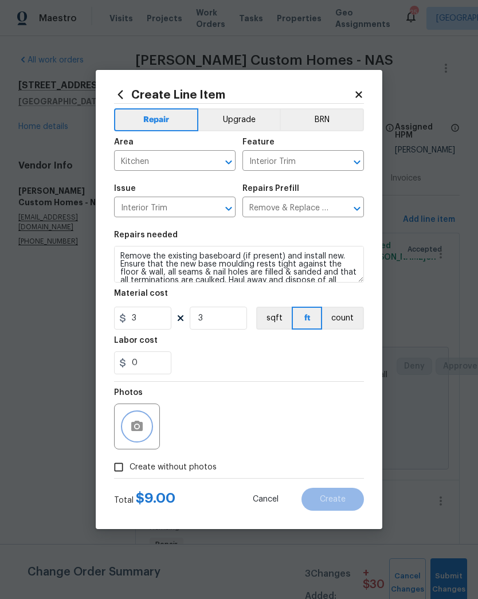
click at [143, 431] on icon "button" at bounding box center [137, 427] width 14 height 14
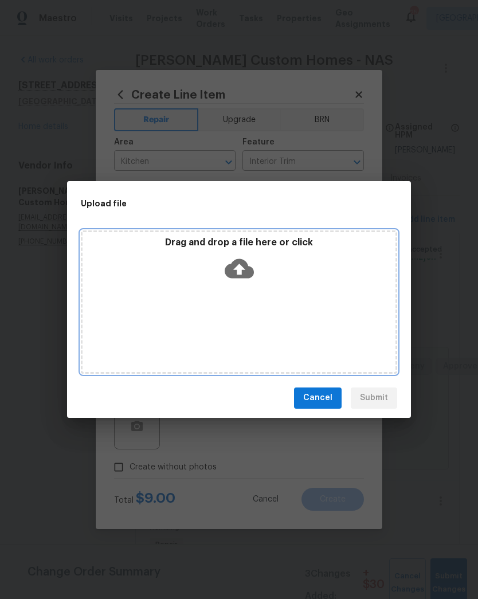
click at [240, 260] on icon at bounding box center [239, 269] width 29 height 20
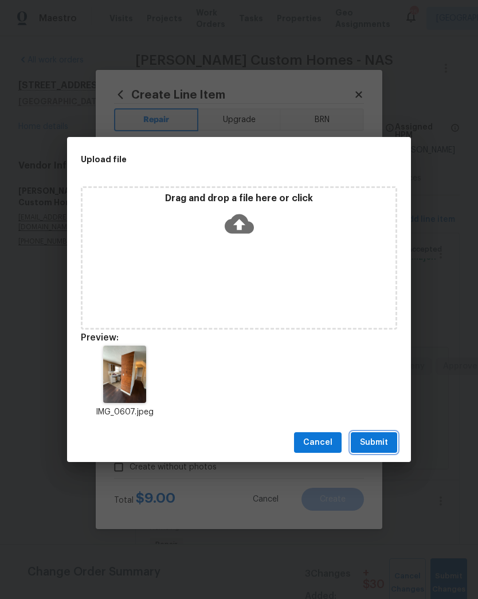
click at [376, 445] on span "Submit" at bounding box center [374, 443] width 28 height 14
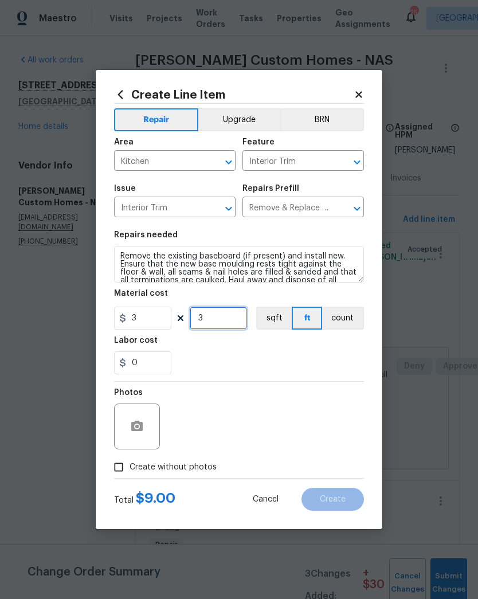
click at [227, 322] on input "3" at bounding box center [218, 318] width 57 height 23
type input "3"
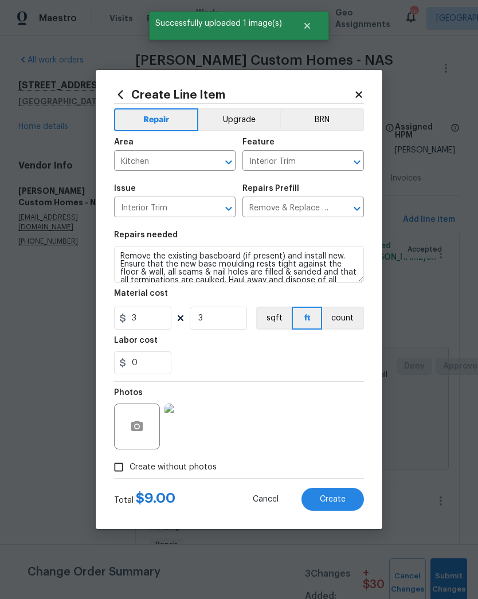
click at [335, 504] on span "Create" at bounding box center [333, 500] width 26 height 9
type input "0"
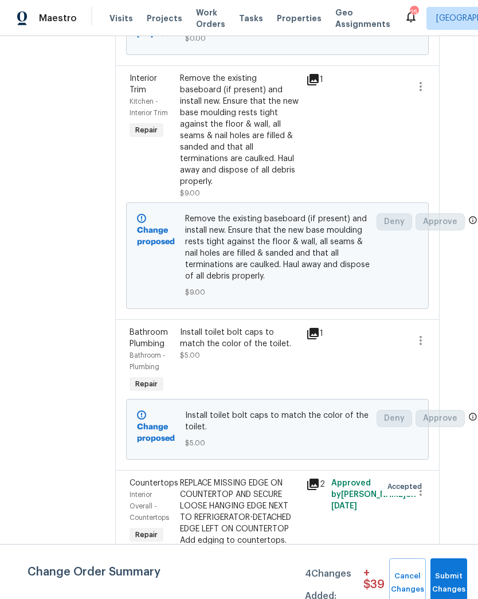
scroll to position [565, 20]
click at [424, 348] on icon "button" at bounding box center [421, 341] width 14 height 14
click at [337, 383] on div at bounding box center [239, 299] width 478 height 599
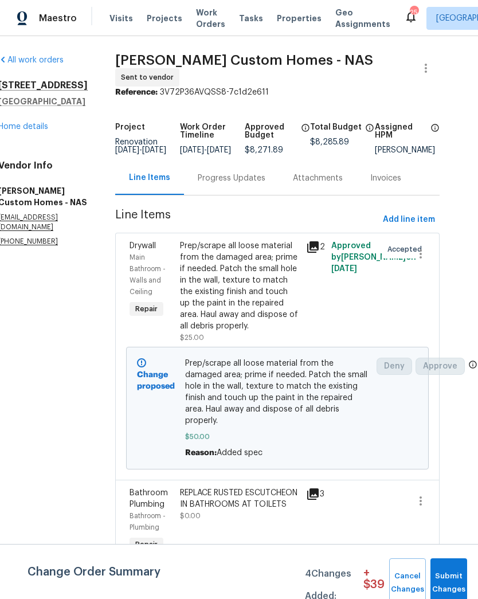
scroll to position [0, 20]
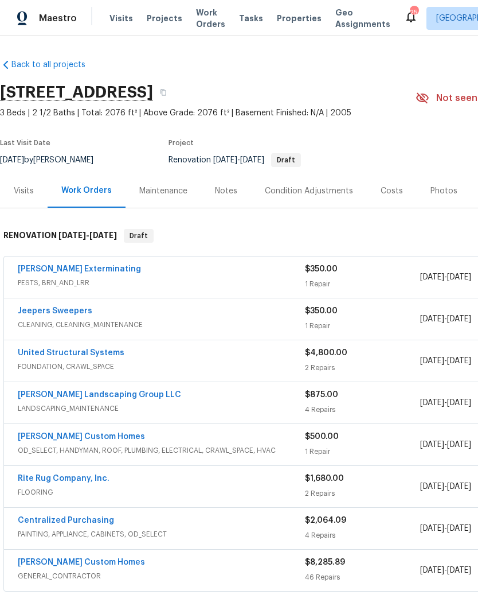
click at [228, 191] on div "Notes" at bounding box center [226, 190] width 22 height 11
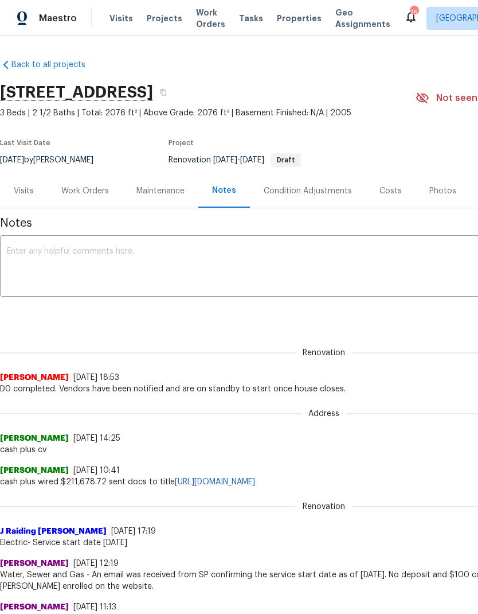
click at [292, 248] on textarea at bounding box center [324, 267] width 634 height 40
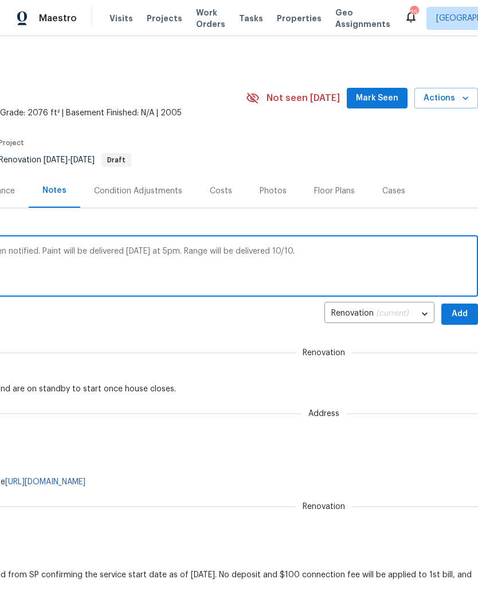
scroll to position [-1, 172]
type textarea "House is ready to start. All vendor have been notified. Paint will be delivered…"
click at [471, 308] on button "Add" at bounding box center [460, 313] width 37 height 21
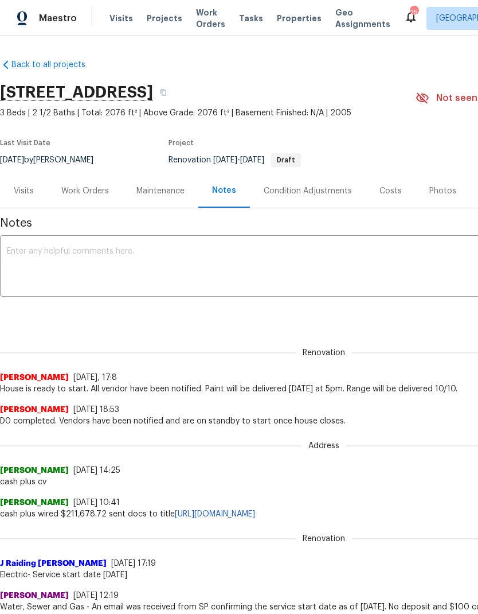
scroll to position [0, 0]
click at [235, 268] on textarea at bounding box center [324, 267] width 634 height 40
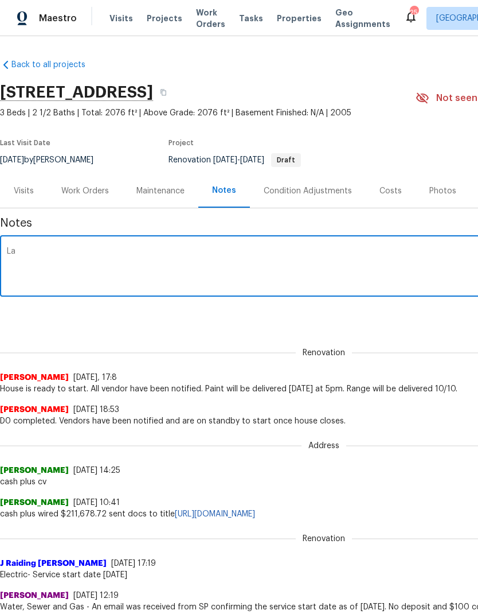
type textarea "L"
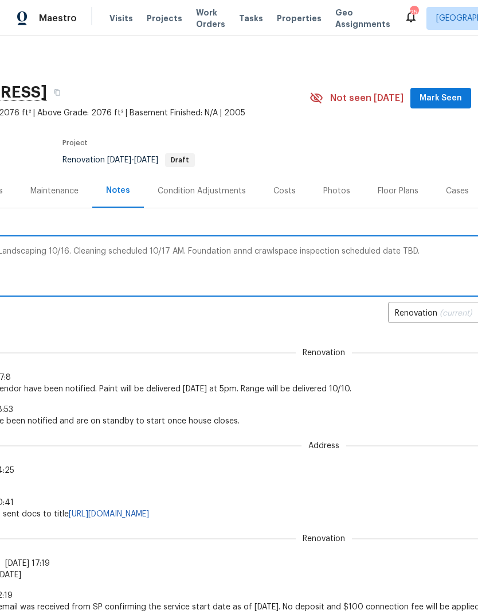
scroll to position [0, 108]
click at [444, 255] on textarea "Flooring scheduled 10/15. Landscaping 10/16. Cleaning scheduled 10/17 AM. Found…" at bounding box center [215, 267] width 634 height 40
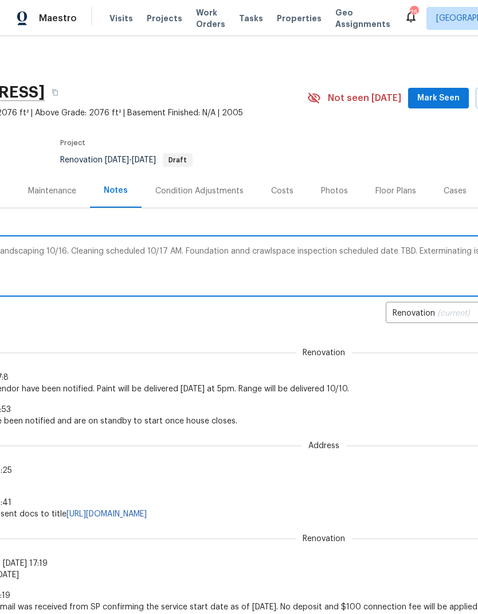
scroll to position [0, 170]
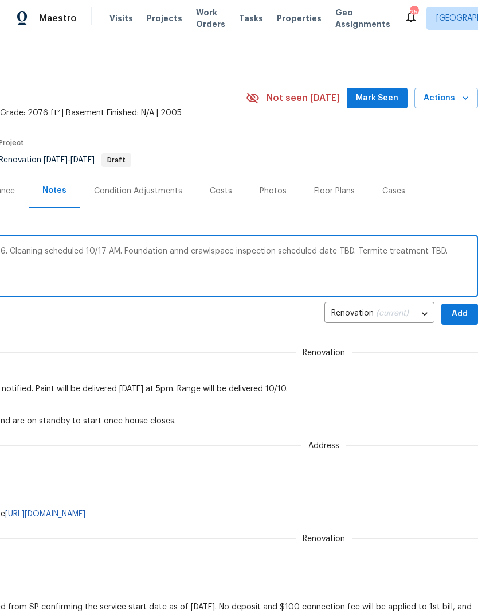
click at [180, 253] on textarea "Flooring scheduled 10/15. Landscaping 10/16. Cleaning scheduled 10/17 AM. Found…" at bounding box center [154, 267] width 634 height 40
click at [449, 251] on textarea "Flooring scheduled 10/15. Landscaping 10/16. Cleaning scheduled 10/17 AM. Found…" at bounding box center [154, 267] width 634 height 40
type textarea "Flooring scheduled 10/15. Landscaping 10/16. Cleaning scheduled 10/17 AM. Found…"
click at [461, 312] on span "Add" at bounding box center [460, 314] width 18 height 14
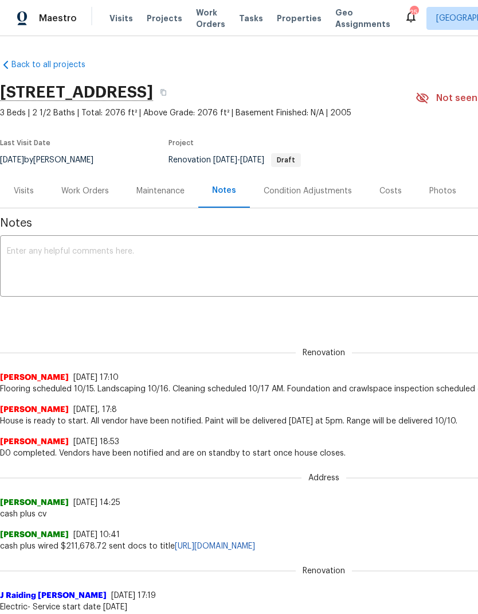
scroll to position [0, 0]
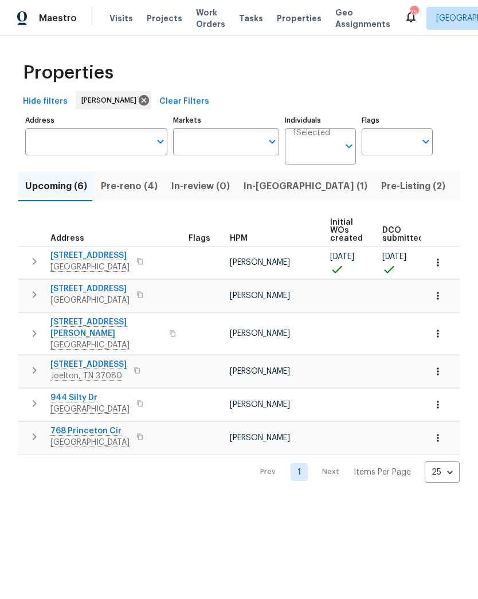
click at [132, 197] on button "Pre-reno (4)" at bounding box center [129, 187] width 71 height 30
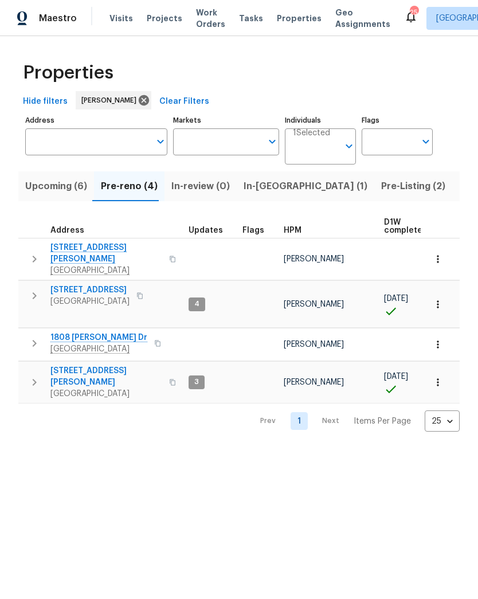
click at [72, 193] on span "Upcoming (6)" at bounding box center [56, 186] width 62 height 16
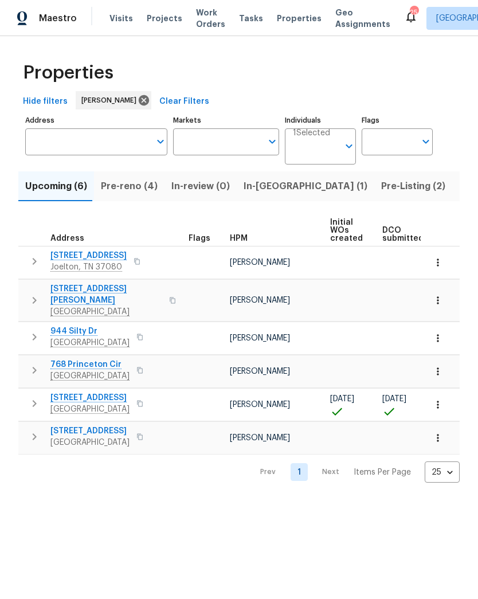
click at [258, 192] on span "In-reno (1)" at bounding box center [306, 186] width 124 height 16
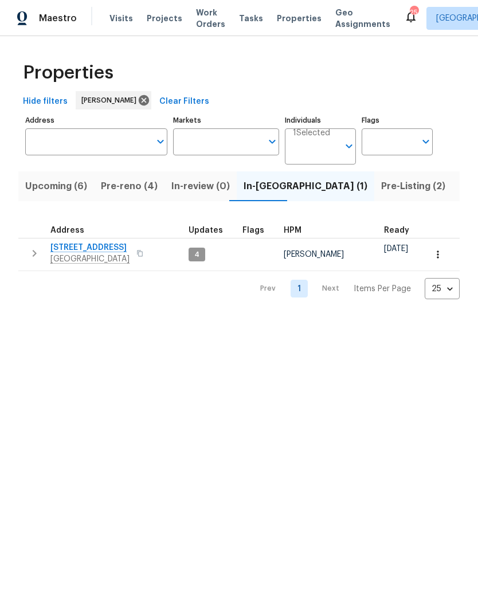
click at [86, 250] on span "[STREET_ADDRESS]" at bounding box center [89, 247] width 79 height 11
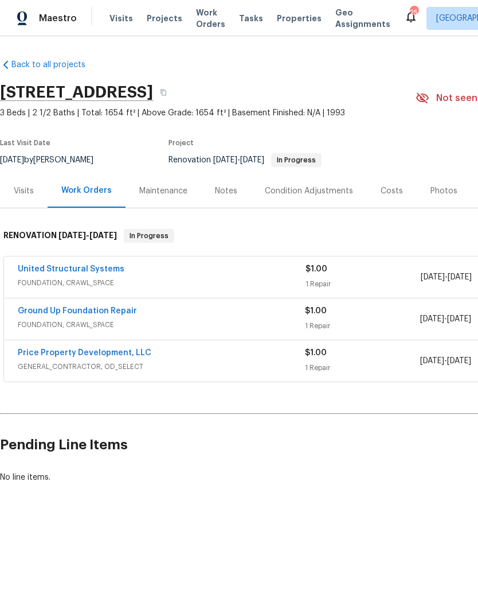
click at [316, 202] on div "Condition Adjustments" at bounding box center [309, 191] width 116 height 34
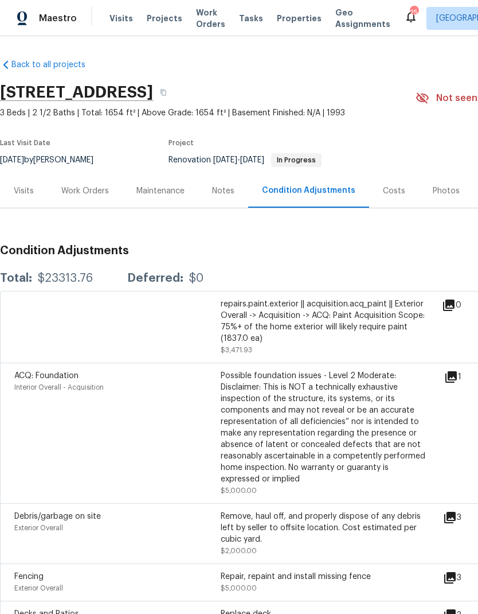
click at [28, 192] on div "Visits" at bounding box center [24, 190] width 20 height 11
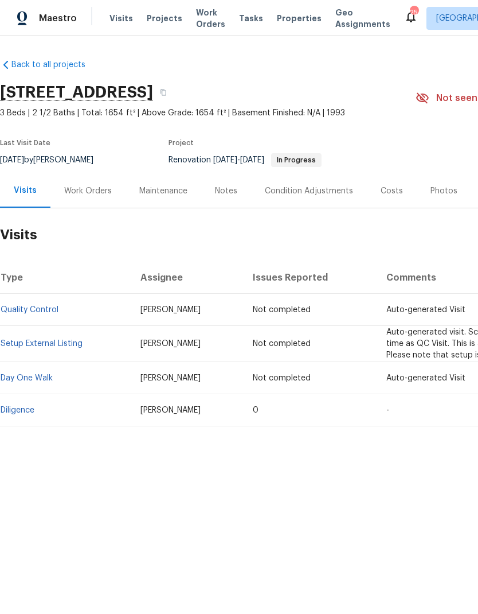
click at [336, 191] on div "Condition Adjustments" at bounding box center [309, 190] width 88 height 11
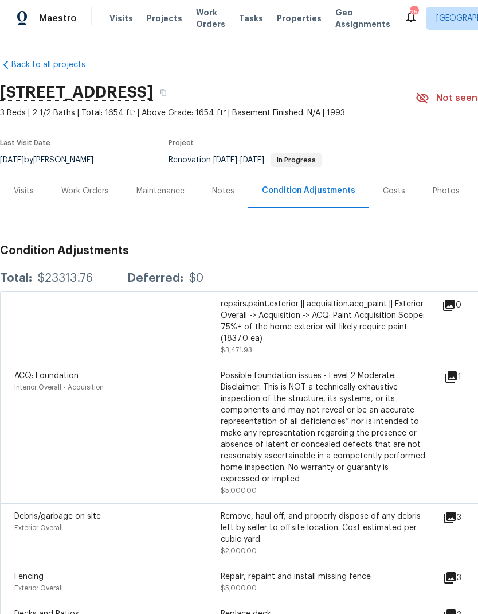
click at [396, 181] on div "Costs" at bounding box center [394, 191] width 50 height 34
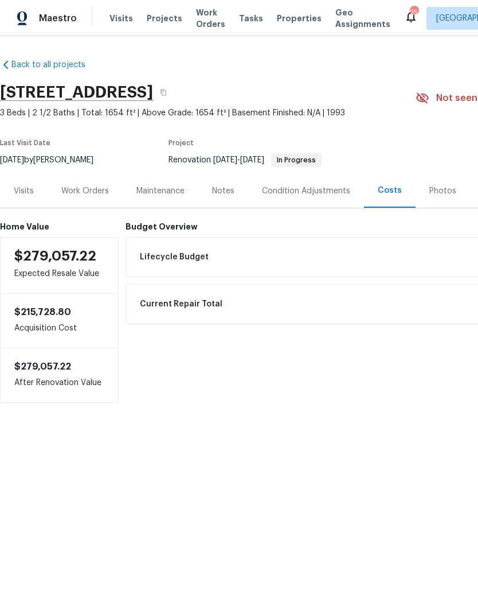
click at [92, 197] on div "Work Orders" at bounding box center [85, 191] width 75 height 34
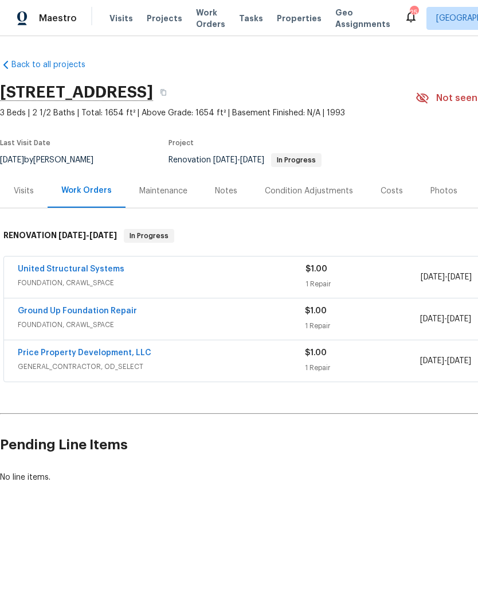
click at [71, 356] on link "Price Property Development, LLC" at bounding box center [85, 353] width 134 height 8
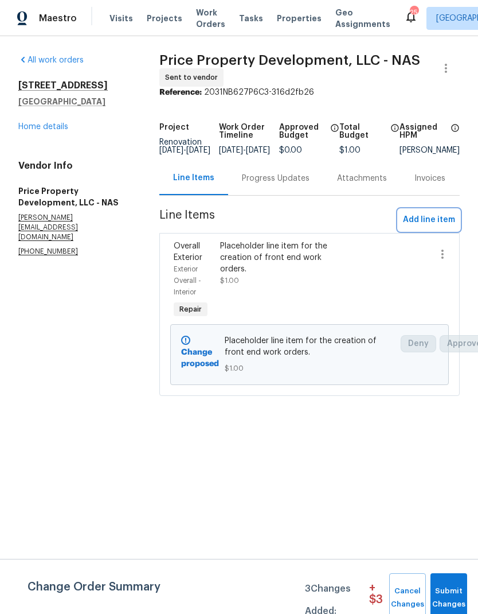
click at [437, 227] on span "Add line item" at bounding box center [429, 220] width 52 height 14
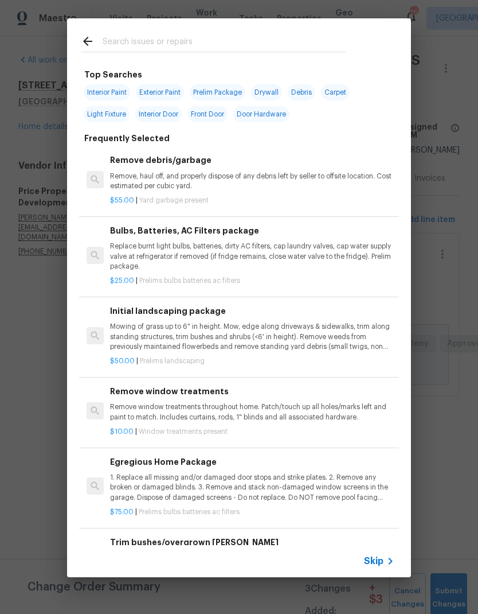
click at [287, 32] on div at bounding box center [213, 40] width 293 height 45
click at [197, 47] on input "text" at bounding box center [224, 42] width 243 height 17
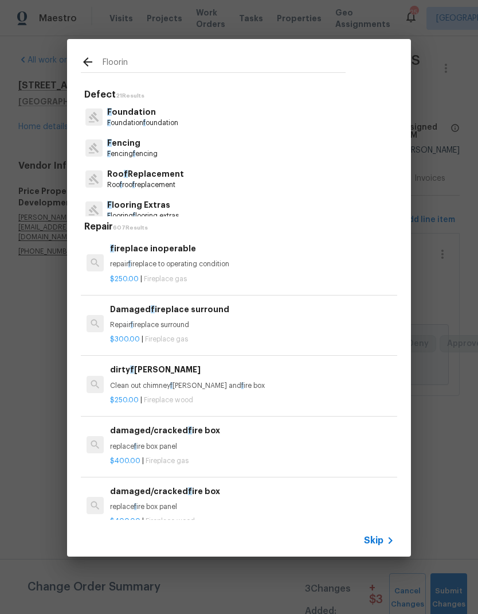
type input "Flooring"
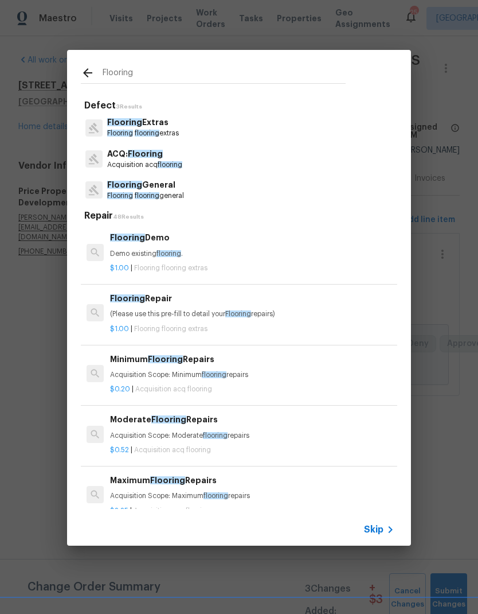
click at [178, 197] on p "Flooring flooring general" at bounding box center [145, 196] width 77 height 10
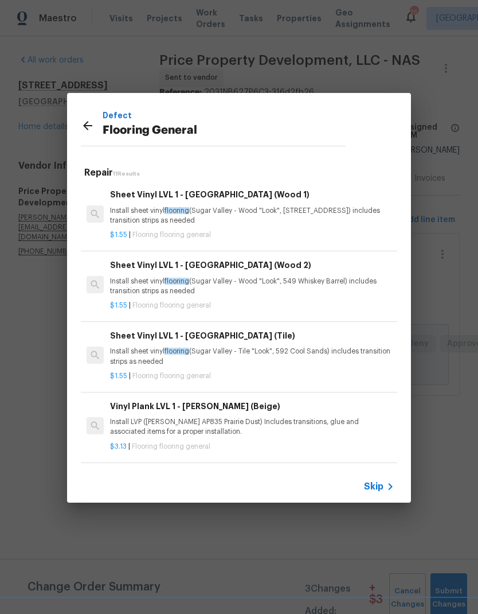
click at [100, 116] on div "Defect Flooring General" at bounding box center [213, 127] width 265 height 37
click at [90, 124] on icon at bounding box center [88, 126] width 14 height 14
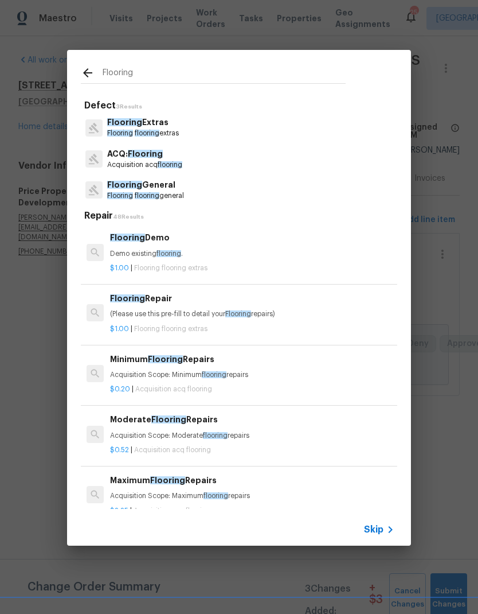
click at [158, 129] on p "Flooring Extras" at bounding box center [143, 122] width 72 height 12
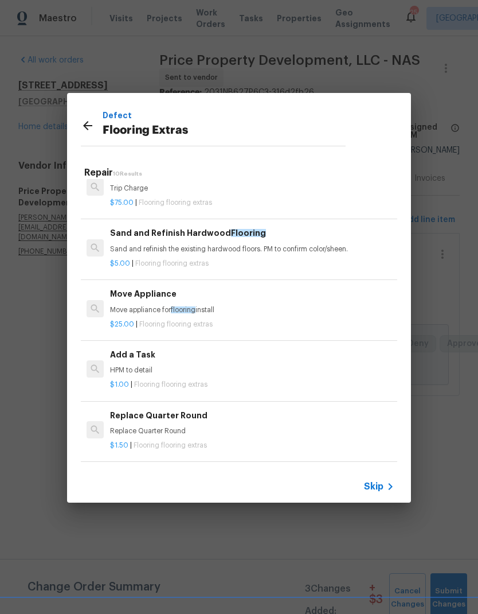
scroll to position [144, 0]
click at [143, 375] on div "$1.00 | Flooring flooring extras" at bounding box center [252, 382] width 285 height 14
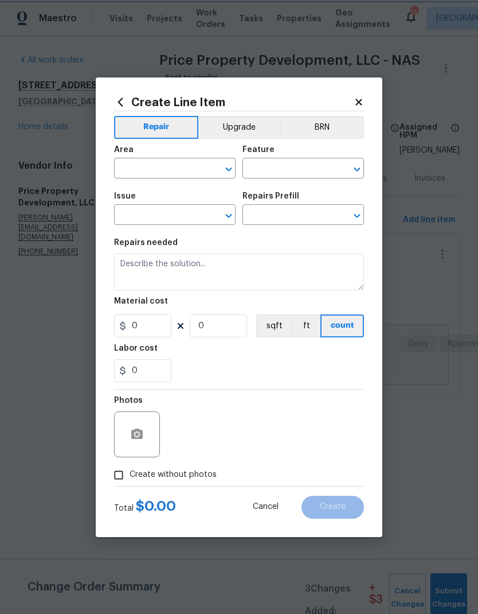
type input "Overall Flooring"
type input "Flooring Extras"
type input "Add a Task $1.00"
type textarea "HPM to detail"
type input "1"
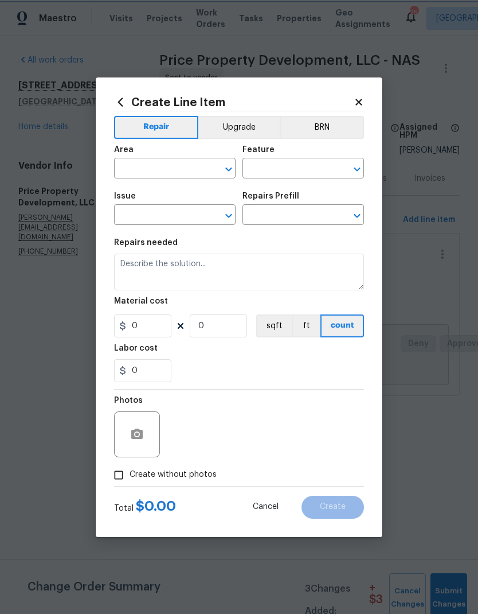
type input "1"
click at [361, 100] on icon at bounding box center [359, 102] width 10 height 10
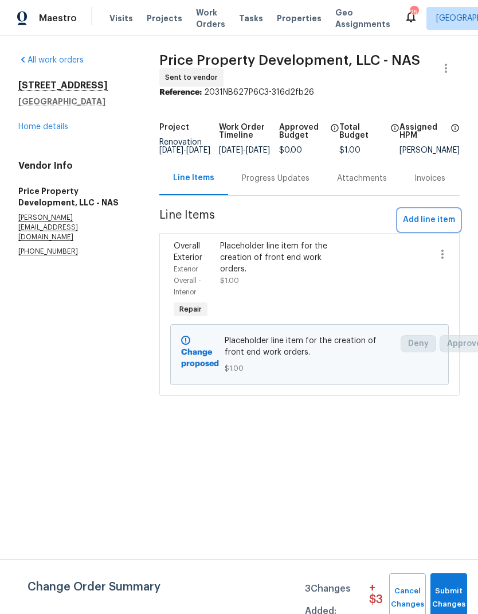
click at [438, 227] on span "Add line item" at bounding box center [429, 220] width 52 height 14
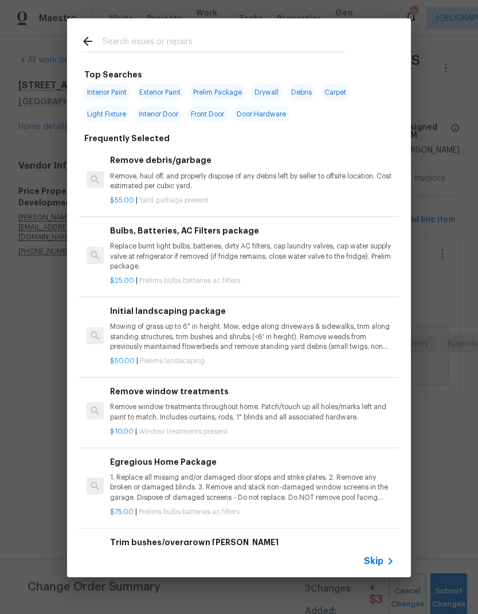
click at [224, 46] on input "text" at bounding box center [224, 42] width 243 height 17
type input "Flooring"
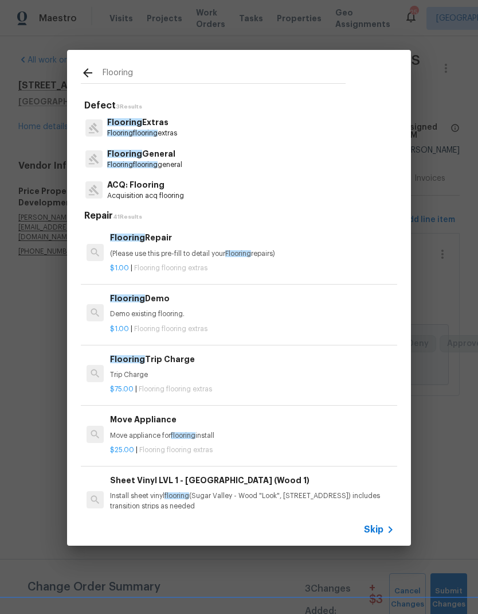
click at [155, 246] on div "Flooring Repair (Please use this pre-fill to detail your Flooring repairs)" at bounding box center [252, 245] width 285 height 28
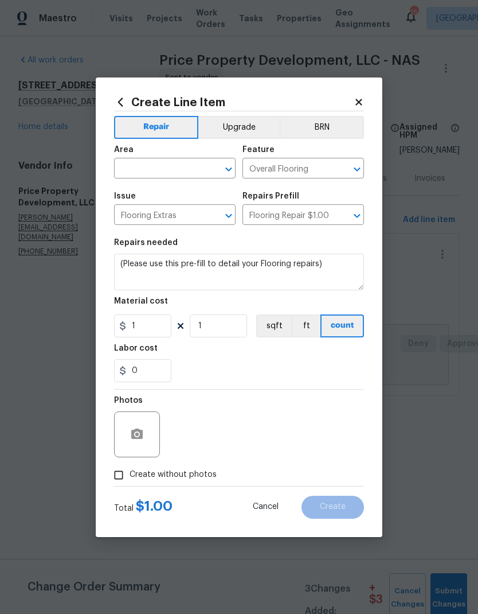
click at [229, 172] on icon "Open" at bounding box center [229, 169] width 14 height 14
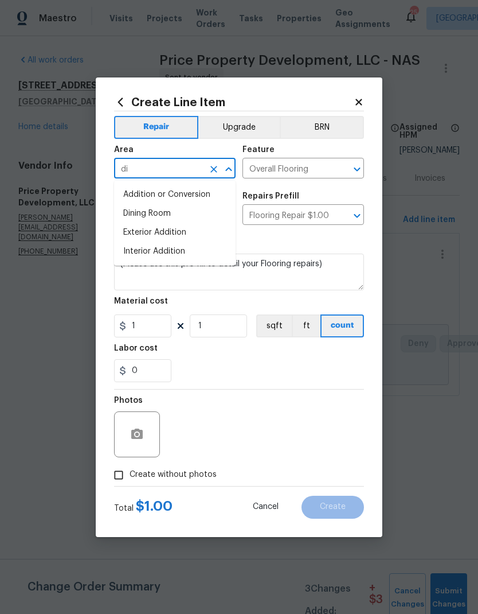
click at [159, 213] on li "Dining Room" at bounding box center [175, 213] width 122 height 19
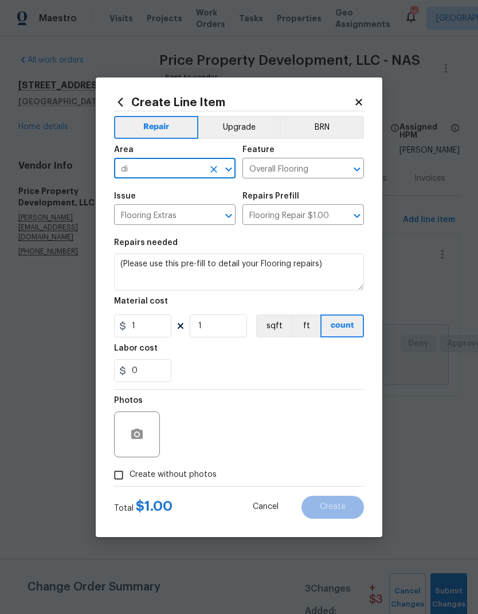
type input "Dining Room"
click at [341, 265] on textarea "(Please use this pre-fill to detail your Flooring repairs)" at bounding box center [239, 272] width 250 height 37
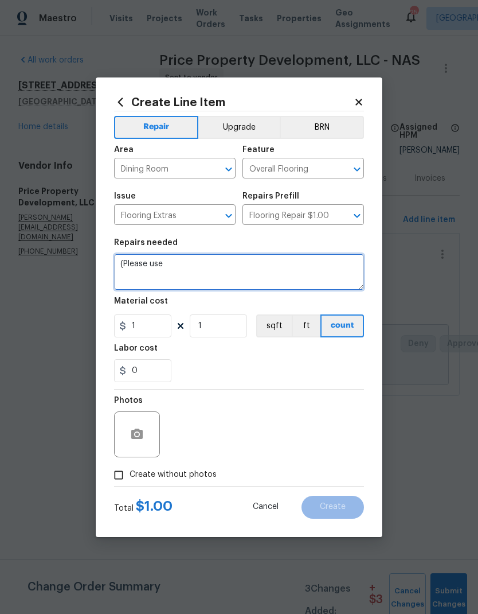
type textarea "("
type textarea "Please get a quote to repair hardwood in dining room."
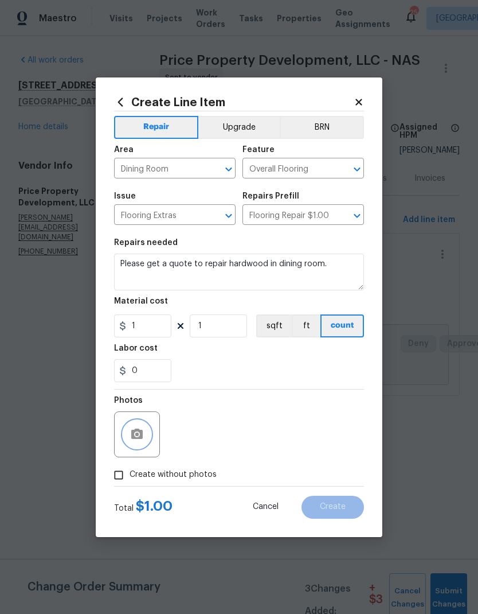
click at [149, 439] on button "button" at bounding box center [137, 435] width 28 height 28
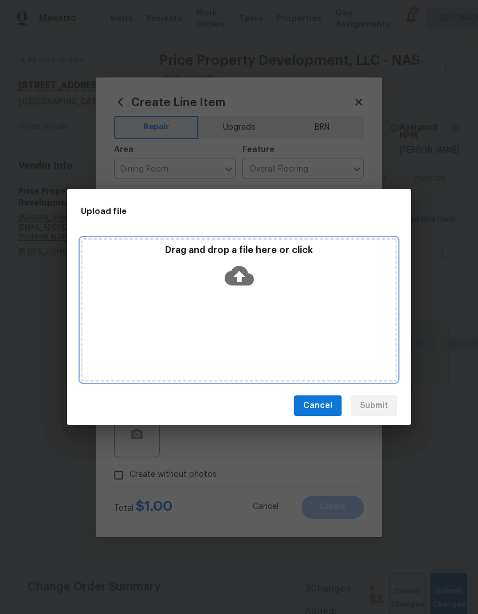
click at [270, 285] on div "Drag and drop a file here or click" at bounding box center [239, 268] width 313 height 49
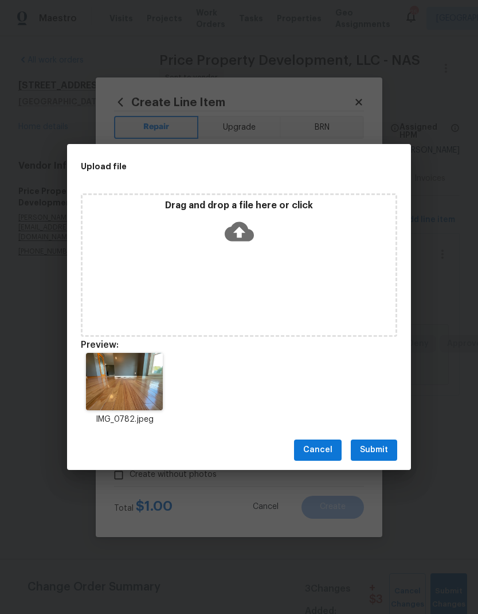
click at [375, 442] on button "Submit" at bounding box center [374, 449] width 46 height 21
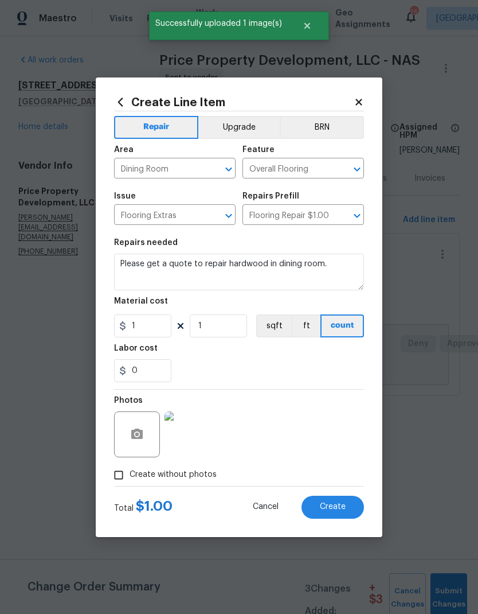
click at [336, 507] on span "Create" at bounding box center [333, 507] width 26 height 9
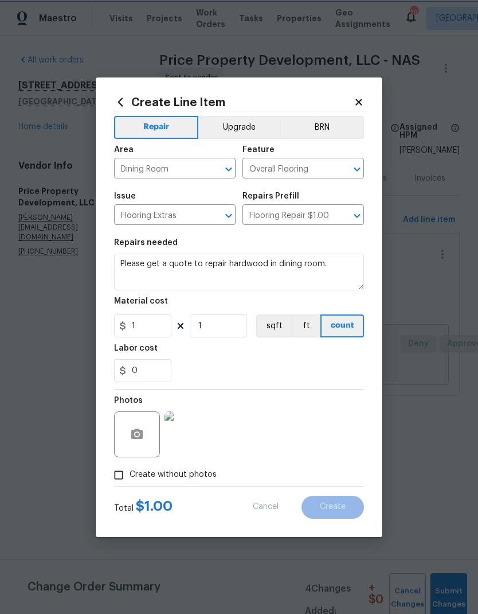
type input "0"
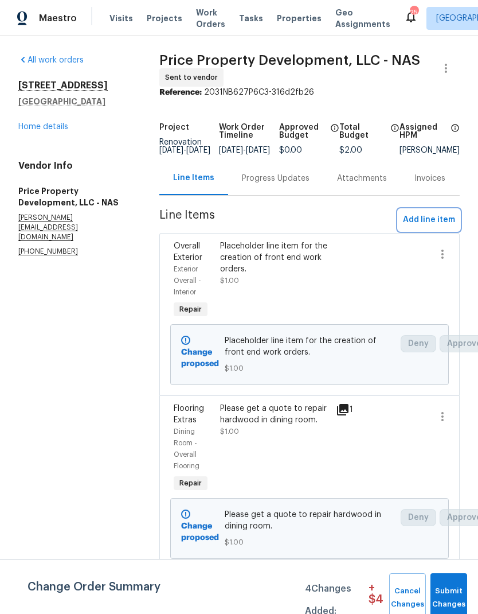
click at [439, 225] on span "Add line item" at bounding box center [429, 220] width 52 height 14
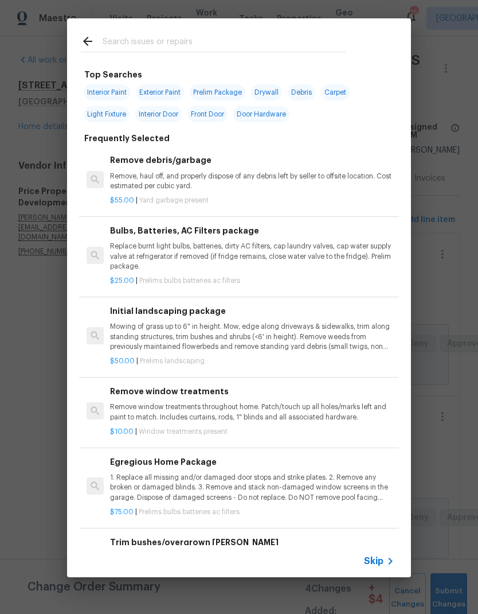
click at [259, 32] on div at bounding box center [213, 40] width 293 height 45
click at [180, 41] on input "text" at bounding box center [224, 42] width 243 height 17
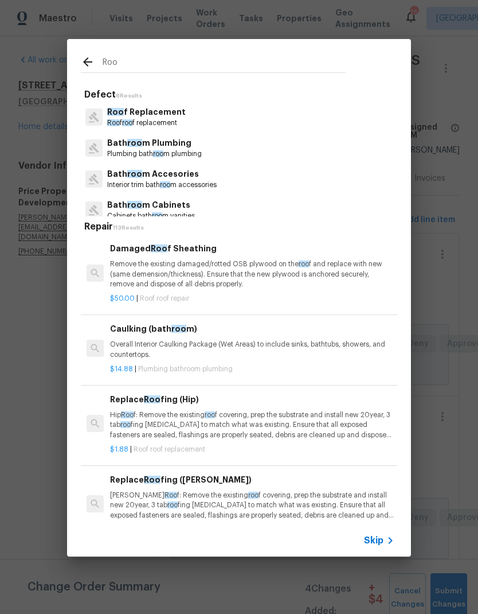
type input "Roof"
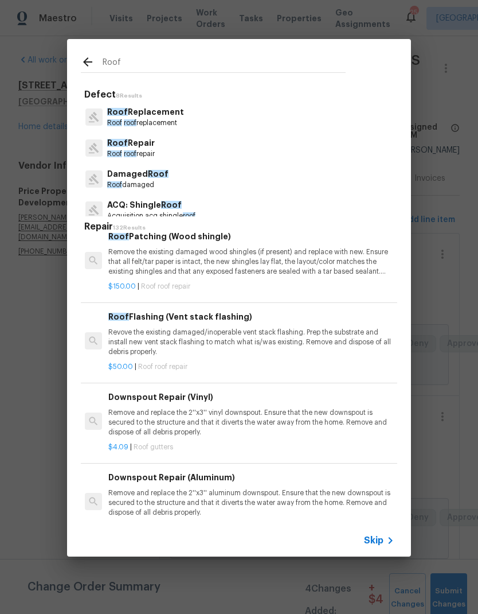
scroll to position [1260, 2]
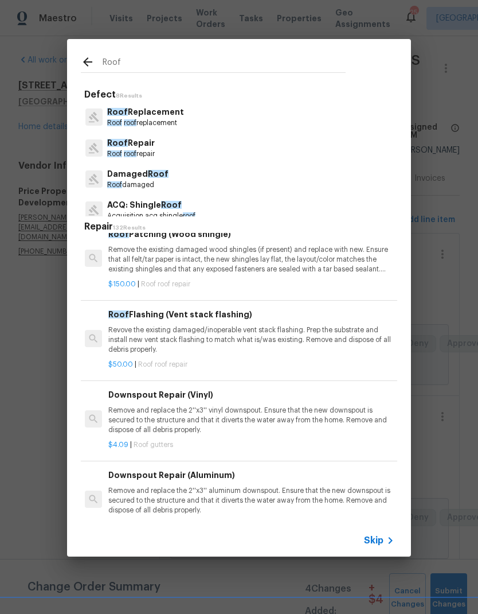
click at [140, 145] on p "Roof Repair" at bounding box center [131, 143] width 48 height 12
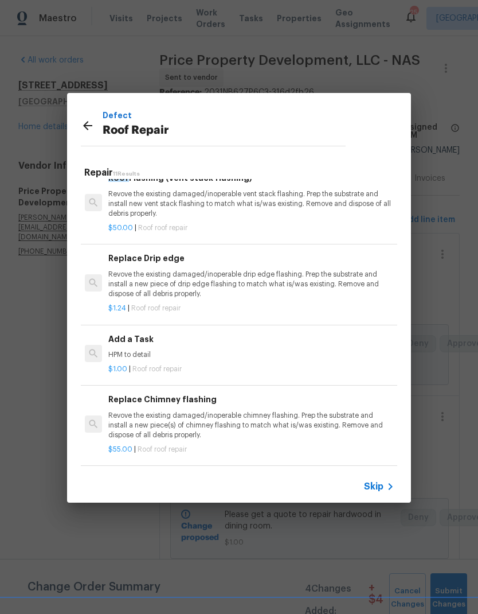
scroll to position [563, 2]
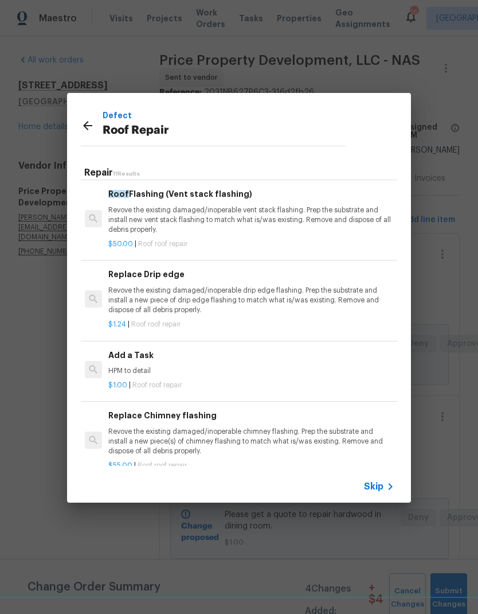
click at [139, 349] on h6 "Add a Task" at bounding box center [250, 355] width 285 height 13
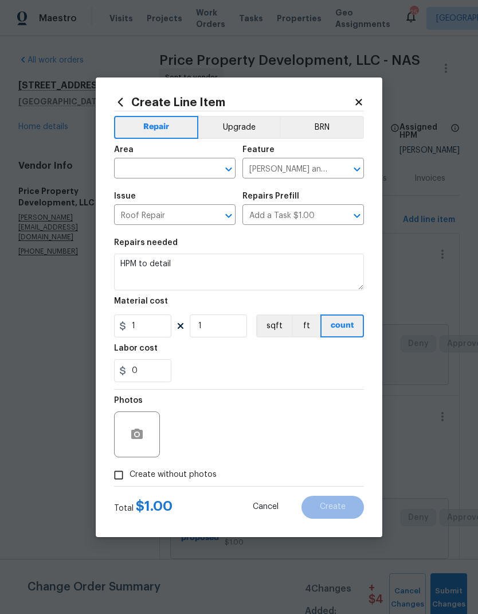
click at [240, 158] on div "Area ​ Feature Eaves and Trim ​" at bounding box center [239, 162] width 250 height 46
click at [238, 157] on div "Area ​ Feature Eaves and Trim ​" at bounding box center [239, 162] width 250 height 46
click at [165, 173] on input "text" at bounding box center [158, 170] width 89 height 18
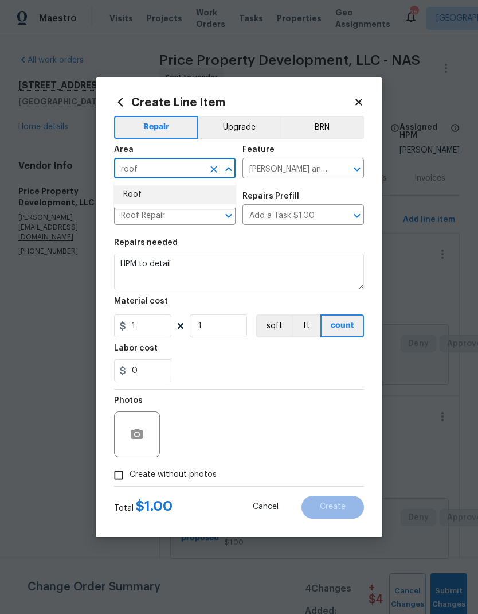
click at [159, 198] on li "Roof" at bounding box center [175, 194] width 122 height 19
type input "Roof"
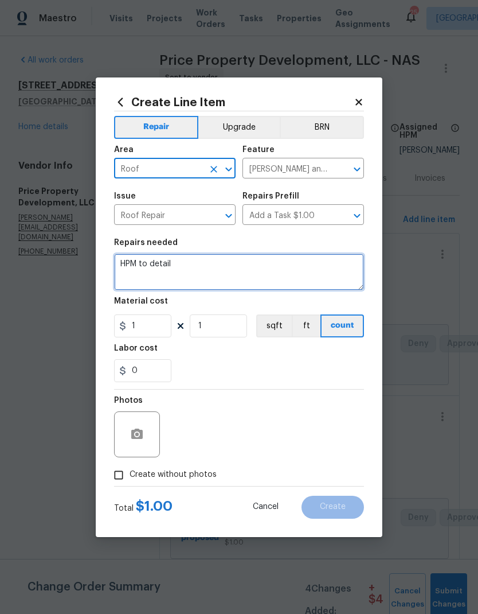
click at [250, 269] on textarea "HPM to detail" at bounding box center [239, 272] width 250 height 37
type textarea "H"
type textarea "Please access attic and inspect roof."
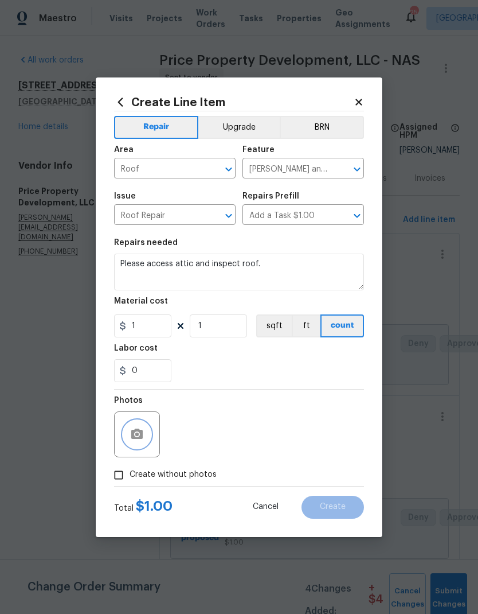
click at [138, 429] on icon "button" at bounding box center [137, 434] width 14 height 14
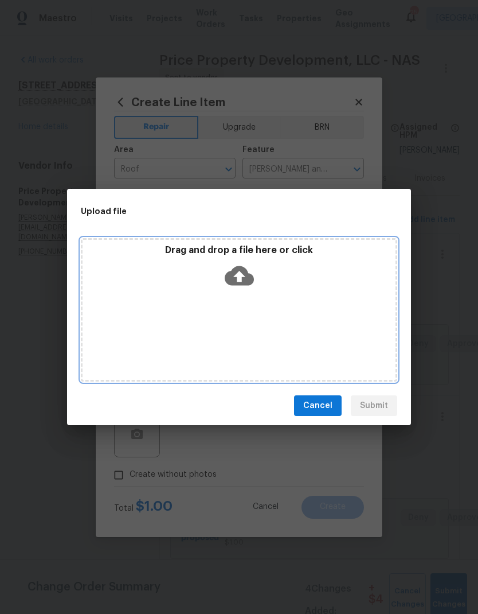
click at [240, 276] on icon at bounding box center [239, 275] width 29 height 29
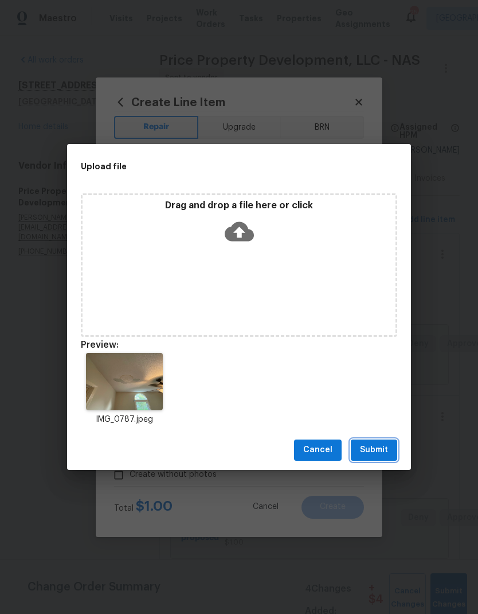
click at [392, 448] on button "Submit" at bounding box center [374, 449] width 46 height 21
click at [392, 447] on div "Upload file Drag and drop a file here or click Preview: IMG_0787.jpeg Cancel Su…" at bounding box center [239, 307] width 478 height 614
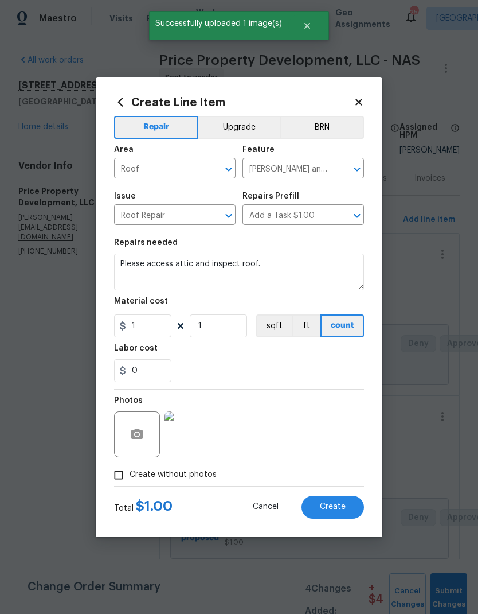
click at [330, 500] on button "Create" at bounding box center [333, 507] width 63 height 23
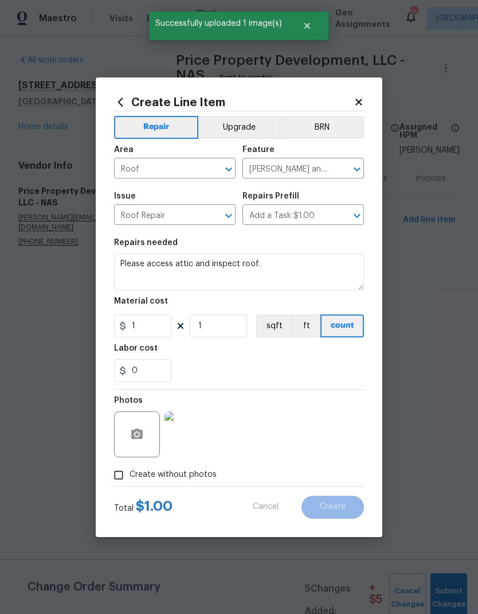
type input "0"
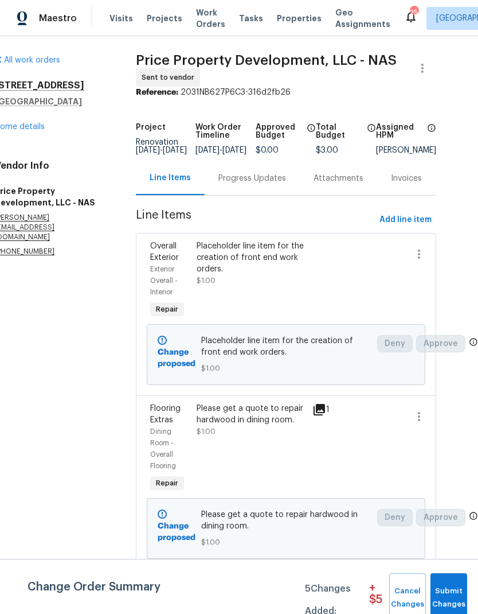
scroll to position [0, 24]
click at [406, 231] on button "Add line item" at bounding box center [405, 219] width 61 height 21
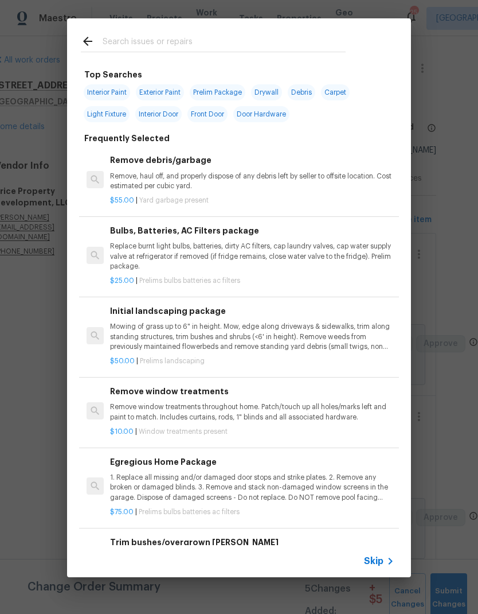
click at [281, 36] on input "text" at bounding box center [224, 42] width 243 height 17
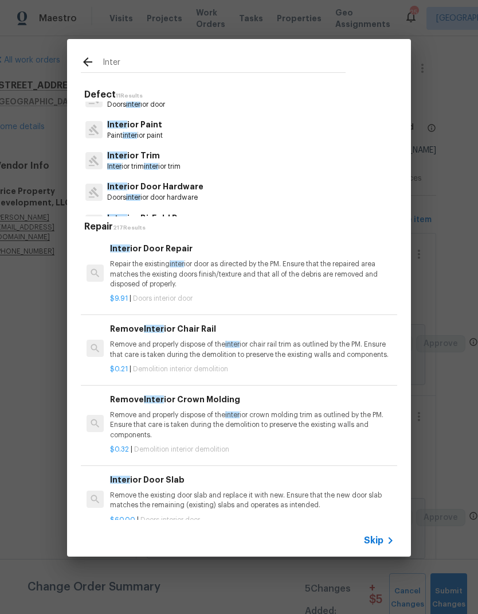
scroll to position [81, 0]
type input "Inter"
click at [180, 124] on div "Inter ior Paint Paint inter ior paint" at bounding box center [239, 129] width 317 height 31
click at [162, 124] on p "Inter ior Paint" at bounding box center [135, 124] width 56 height 12
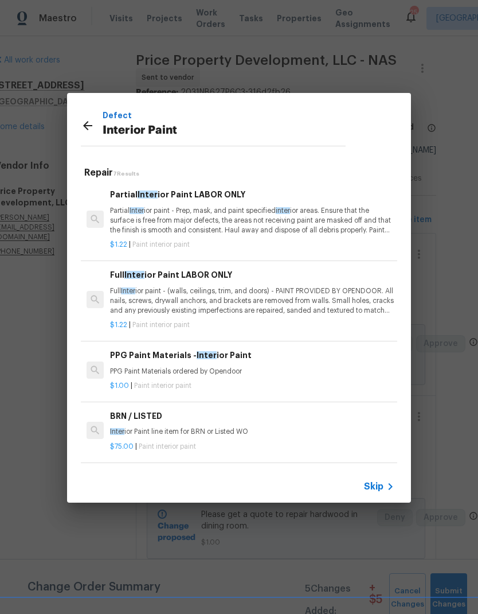
click at [259, 291] on p "Full Inter ior paint - (walls, ceilings, trim, and doors) - PAINT PROVIDED BY O…" at bounding box center [252, 300] width 285 height 29
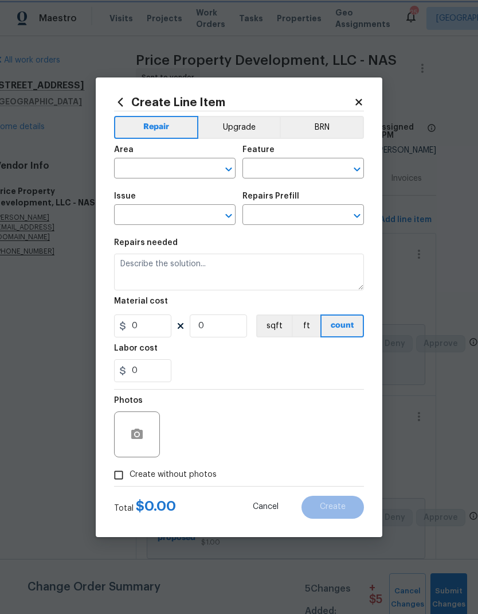
type input "Overall Paint"
type input "Interior Paint"
type input "Full Interior Paint LABOR ONLY $1.22"
type textarea "Full Interior paint - (walls, ceilings, trim, and doors) - PAINT PROVIDED BY OP…"
type input "1.22"
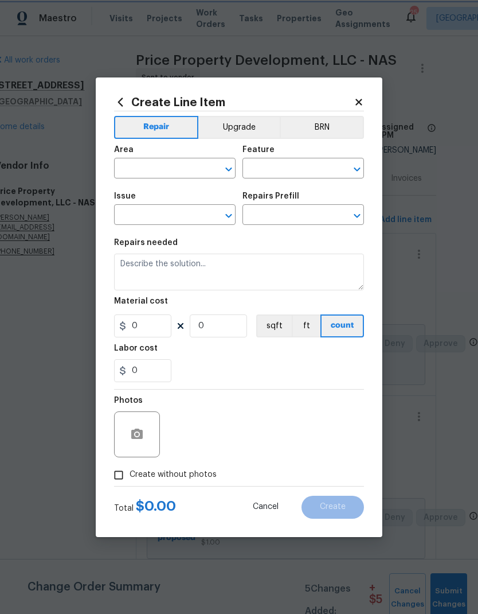
type input "1"
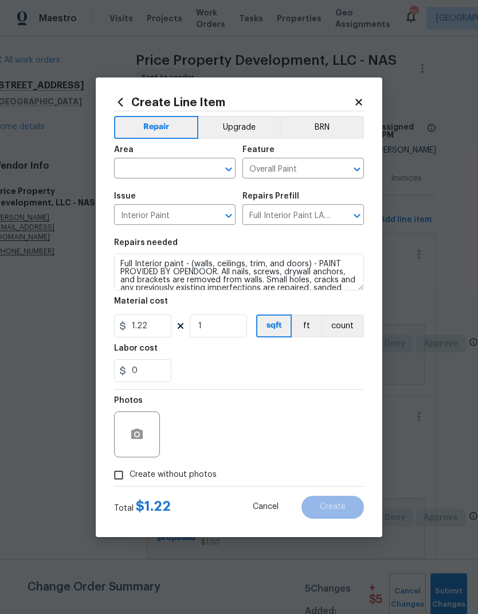
click at [174, 170] on input "text" at bounding box center [158, 170] width 89 height 18
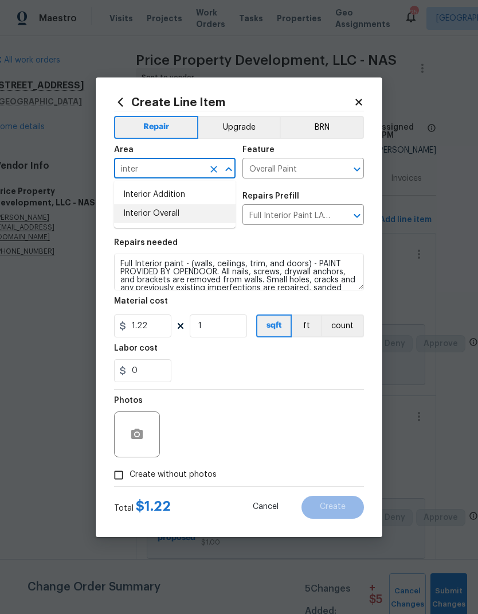
click at [209, 220] on li "Interior Overall" at bounding box center [175, 213] width 122 height 19
type input "Interior Overall"
click at [360, 100] on icon at bounding box center [359, 102] width 6 height 6
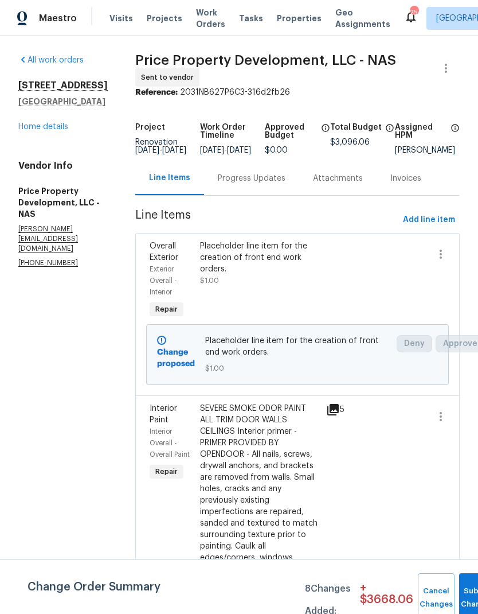
click at [59, 127] on link "Home details" at bounding box center [43, 127] width 50 height 8
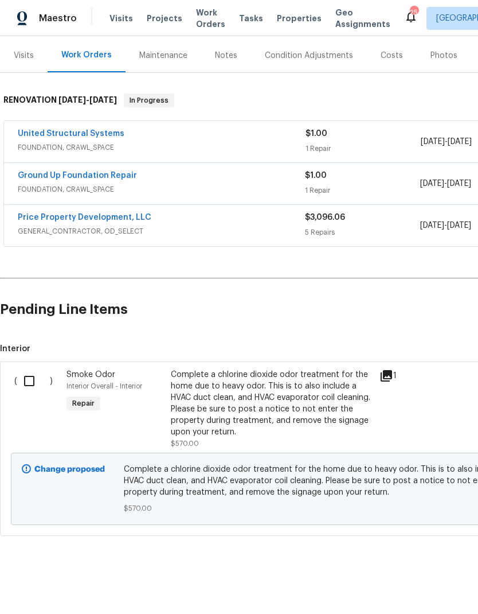
scroll to position [135, 0]
click at [33, 383] on input "checkbox" at bounding box center [33, 381] width 33 height 24
checkbox input "true"
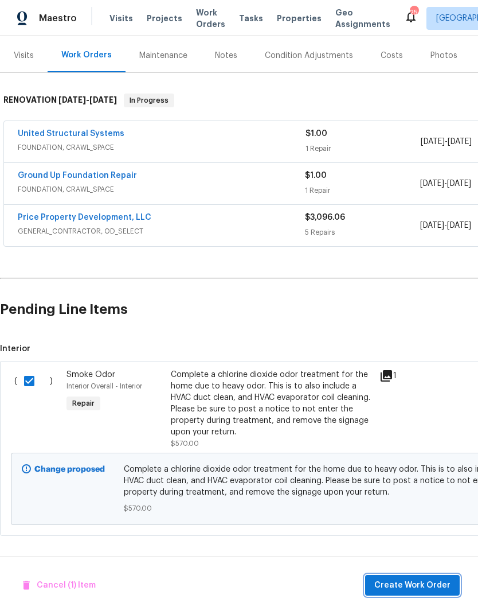
click at [416, 584] on span "Create Work Order" at bounding box center [413, 585] width 76 height 14
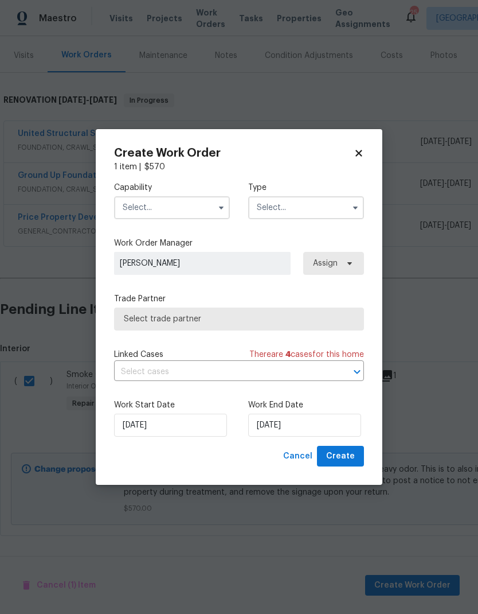
click at [208, 210] on input "text" at bounding box center [172, 207] width 116 height 23
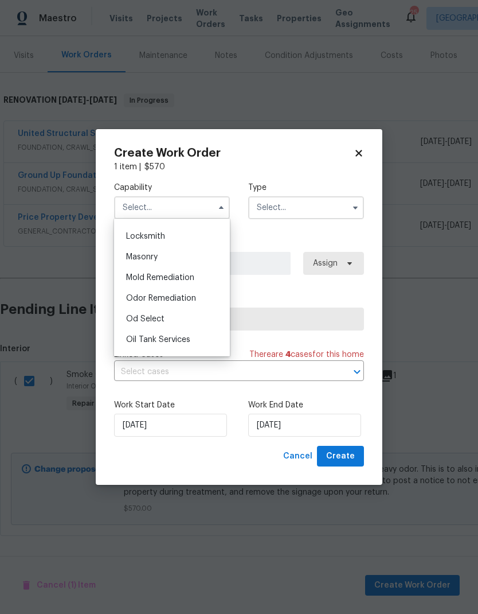
scroll to position [836, 0]
click at [199, 297] on div "Odor Remediation" at bounding box center [172, 297] width 110 height 21
type input "Odor Remediation"
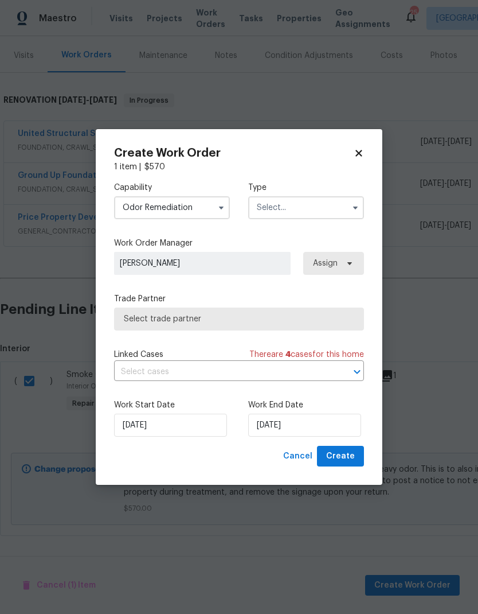
click at [314, 213] on input "text" at bounding box center [306, 207] width 116 height 23
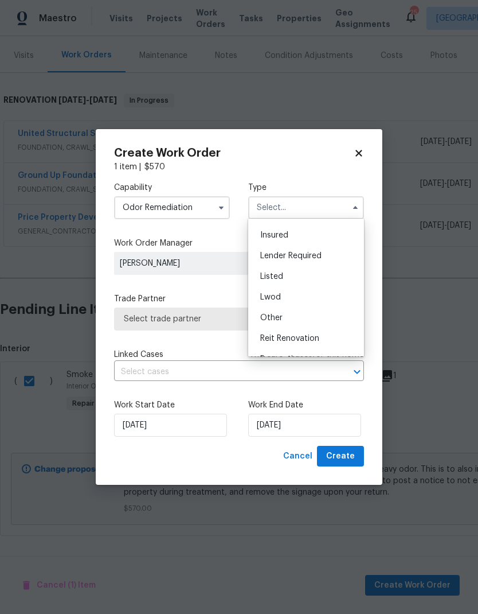
scroll to position [91, 0]
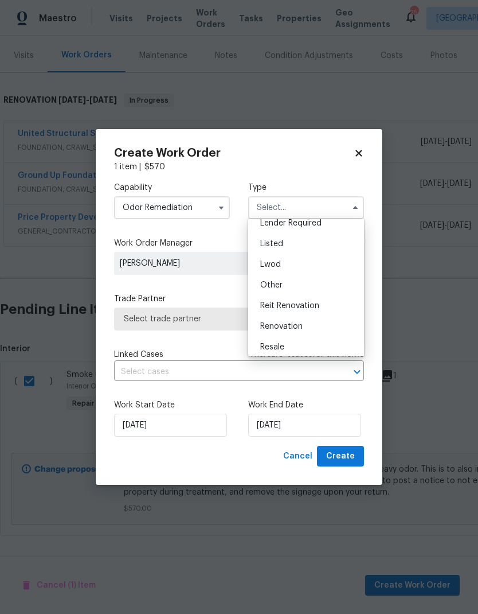
click at [305, 329] on div "Renovation" at bounding box center [306, 326] width 110 height 21
type input "Renovation"
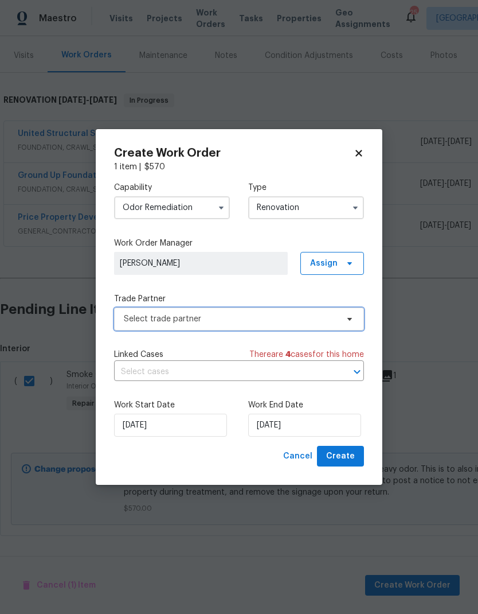
click at [340, 320] on span "Select trade partner" at bounding box center [239, 318] width 250 height 23
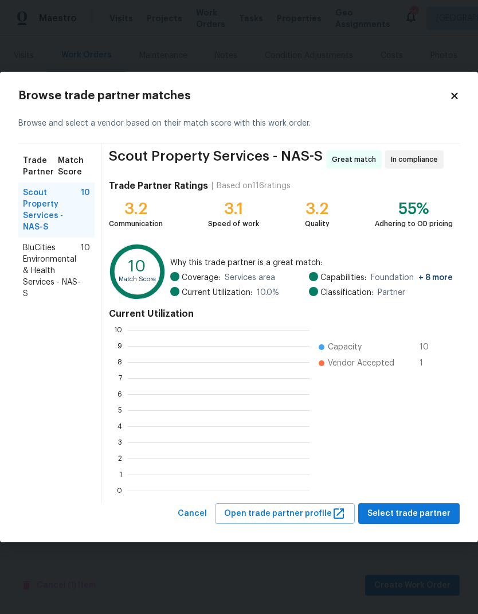
scroll to position [161, 182]
click at [52, 255] on span "BluCities Environmental & Health Services - NAS-S" at bounding box center [52, 270] width 58 height 57
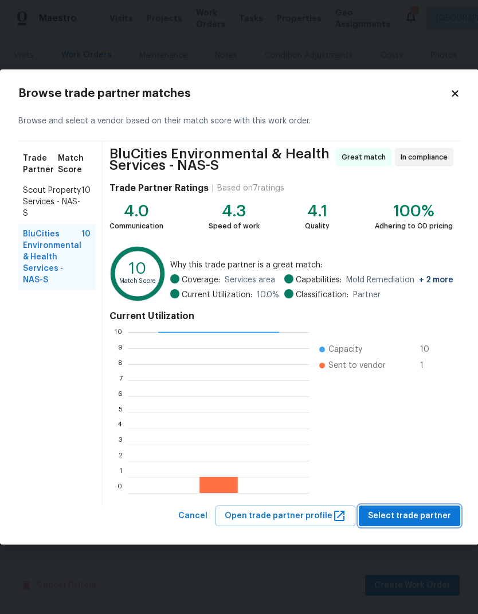
click at [395, 516] on span "Select trade partner" at bounding box center [409, 516] width 83 height 14
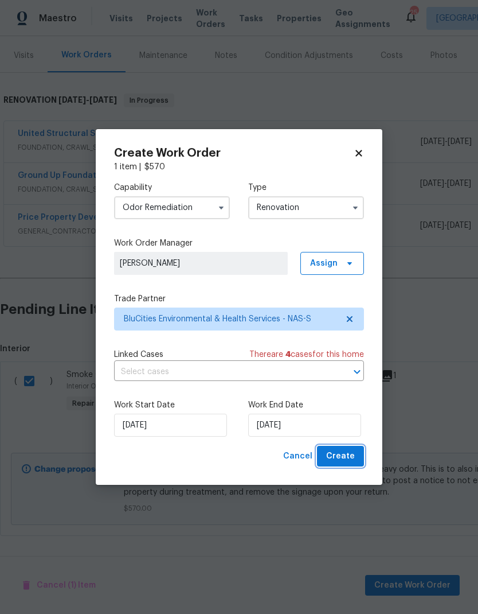
click at [348, 453] on span "Create" at bounding box center [340, 456] width 29 height 14
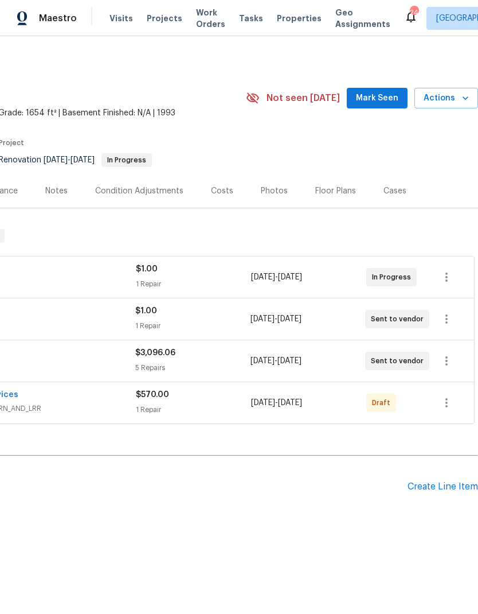
scroll to position [0, 170]
click at [333, 192] on div "Floor Plans" at bounding box center [336, 190] width 41 height 11
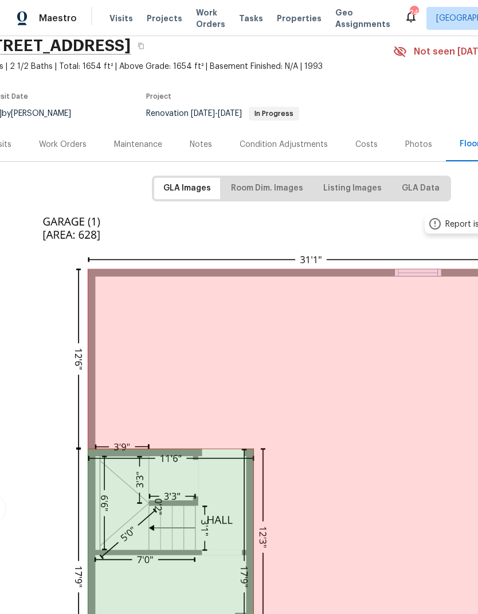
scroll to position [41, 28]
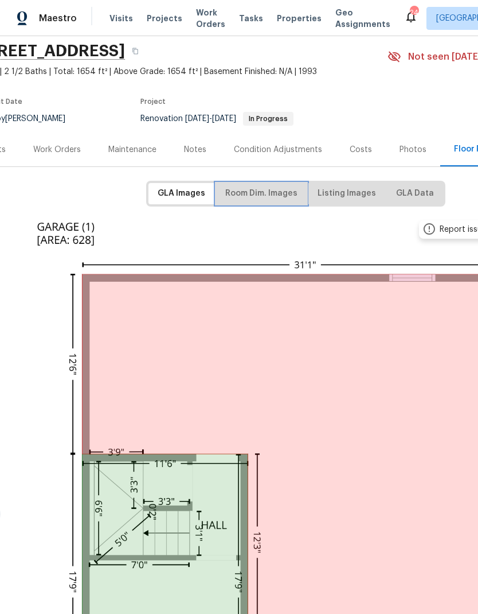
click at [276, 195] on span "Room Dim. Images" at bounding box center [261, 193] width 72 height 14
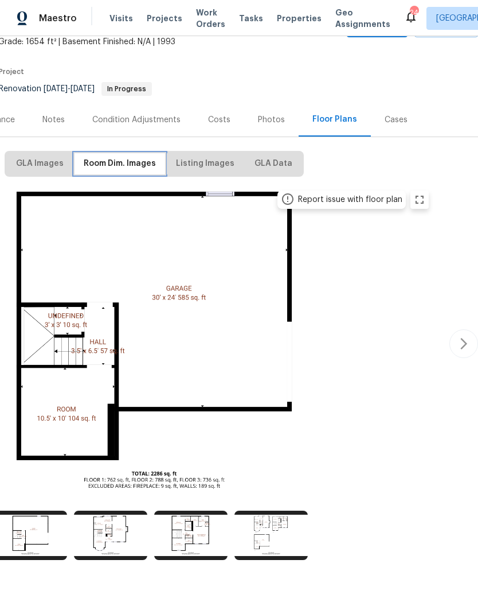
scroll to position [71, 170]
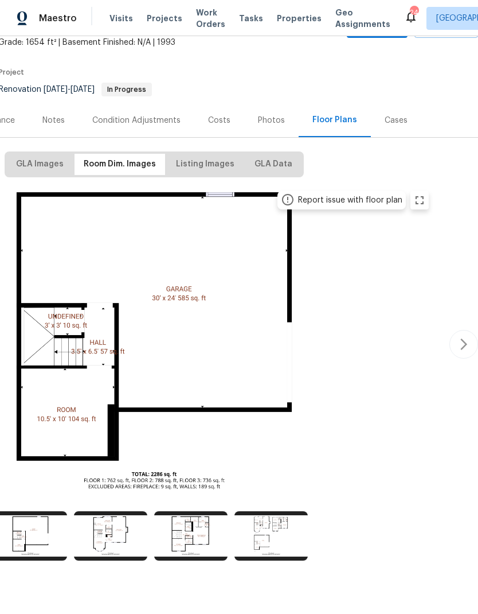
click at [472, 325] on div "Report issue with floor plan Report issue with floor plan Report issue with flo…" at bounding box center [154, 344] width 648 height 320
click at [458, 340] on icon "button" at bounding box center [464, 344] width 14 height 14
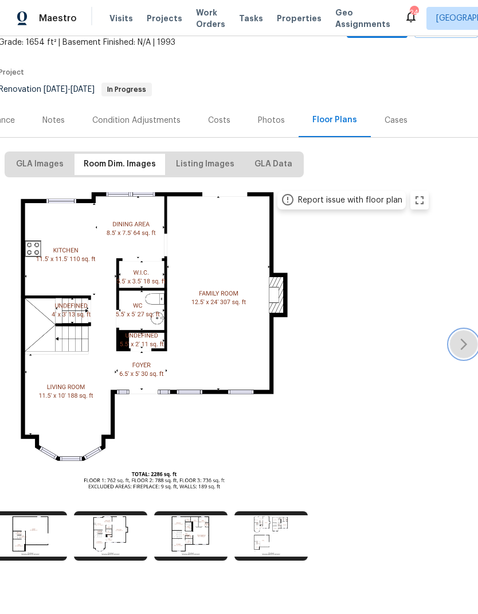
click at [463, 333] on button "button" at bounding box center [464, 344] width 29 height 29
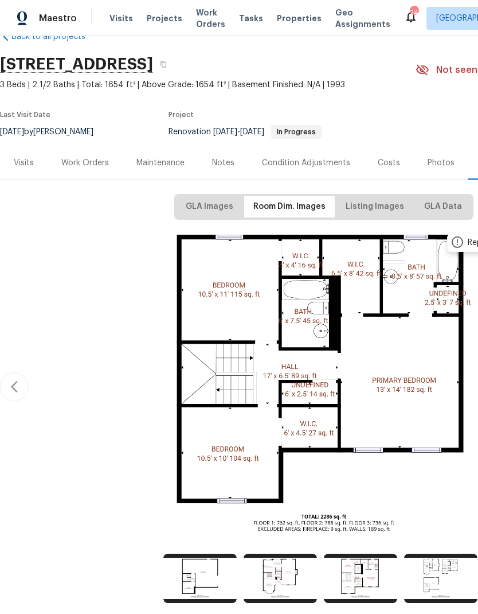
scroll to position [28, 0]
click at [91, 160] on div "Work Orders" at bounding box center [85, 162] width 48 height 11
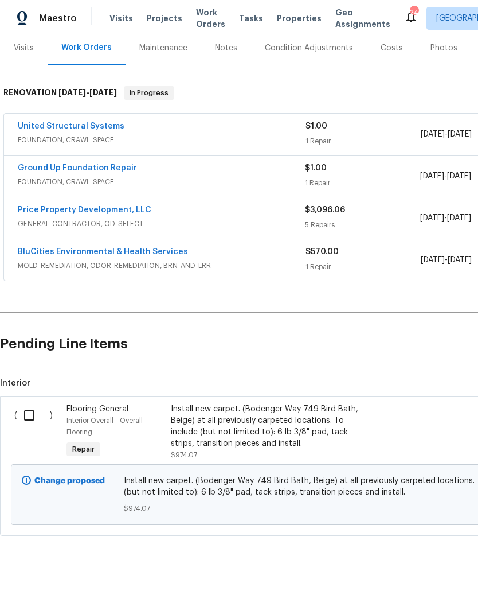
scroll to position [143, 0]
click at [30, 413] on input "checkbox" at bounding box center [33, 415] width 33 height 24
checkbox input "true"
click at [427, 589] on span "Create Work Order" at bounding box center [413, 585] width 76 height 14
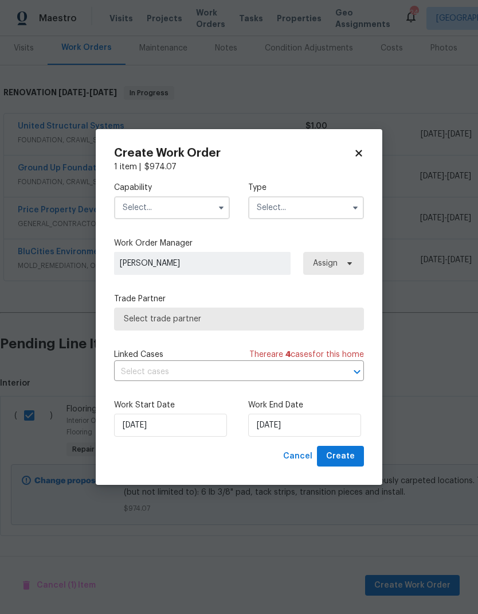
click at [197, 203] on input "text" at bounding box center [172, 207] width 116 height 23
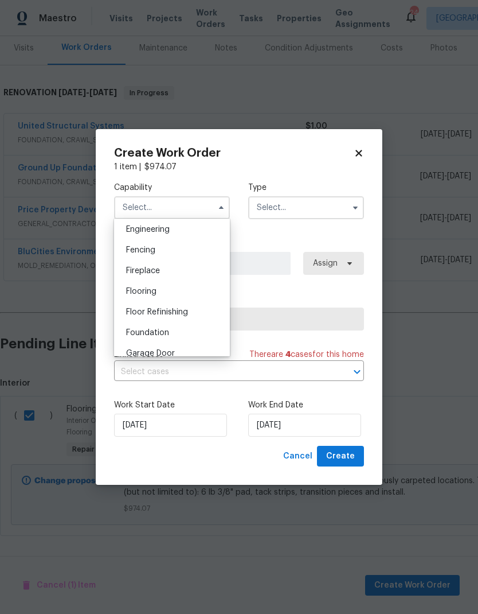
scroll to position [416, 0]
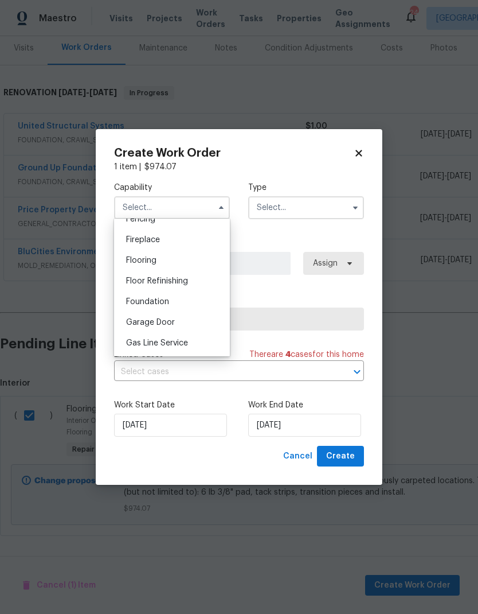
click at [193, 267] on div "Flooring" at bounding box center [172, 260] width 110 height 21
type input "Flooring"
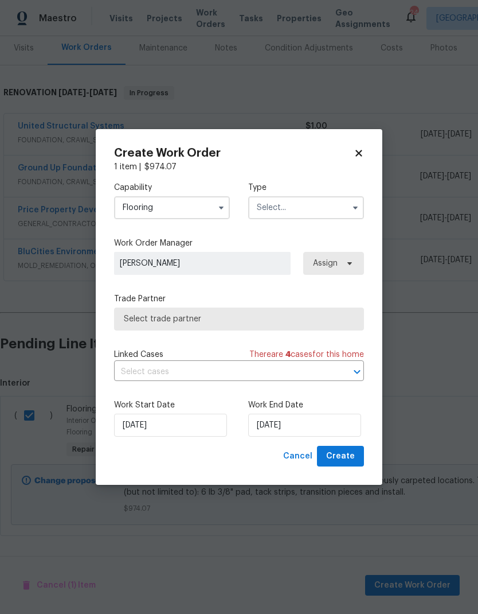
click at [327, 317] on span "Select trade partner" at bounding box center [239, 318] width 231 height 11
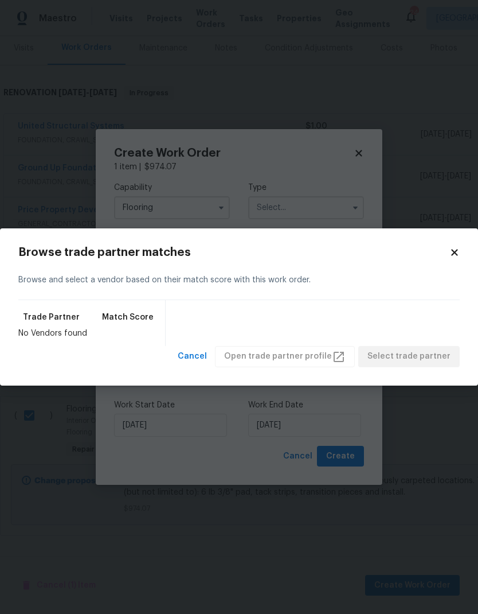
click at [448, 258] on h2 "Browse trade partner matches" at bounding box center [233, 252] width 431 height 11
click at [459, 248] on icon at bounding box center [455, 252] width 10 height 10
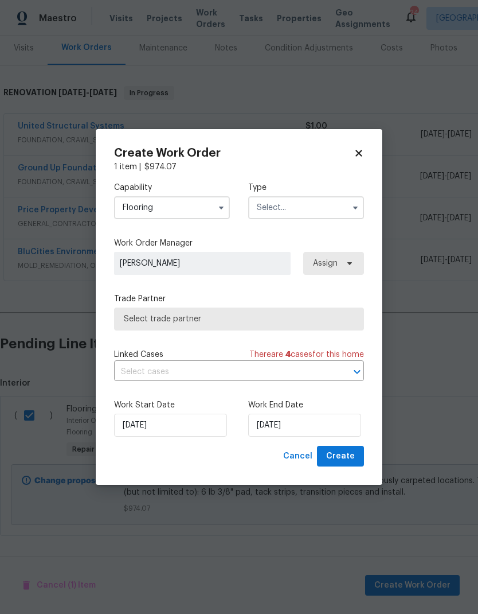
click at [330, 200] on input "text" at bounding box center [306, 207] width 116 height 23
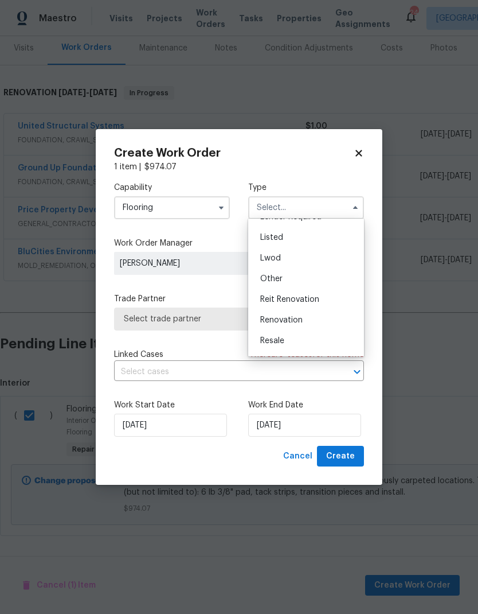
scroll to position [100, 0]
click at [323, 321] on div "Renovation" at bounding box center [306, 317] width 110 height 21
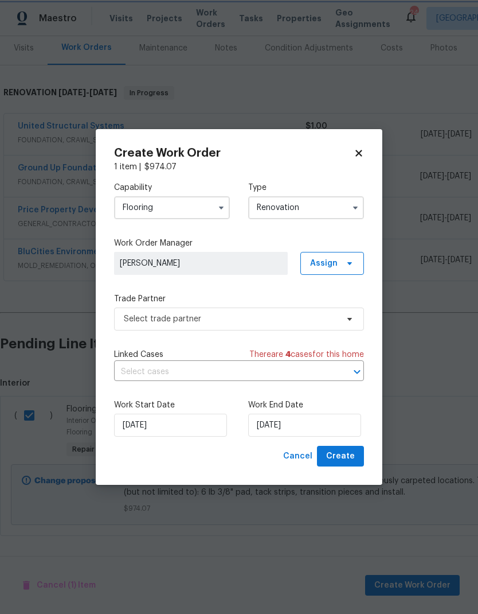
type input "Renovation"
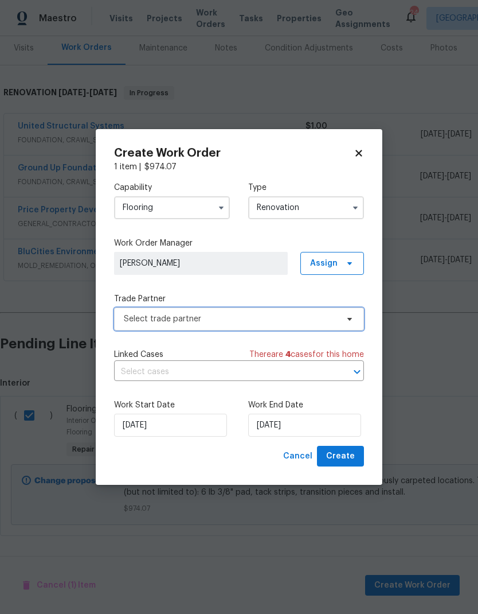
click at [323, 317] on span "Select trade partner" at bounding box center [231, 318] width 214 height 11
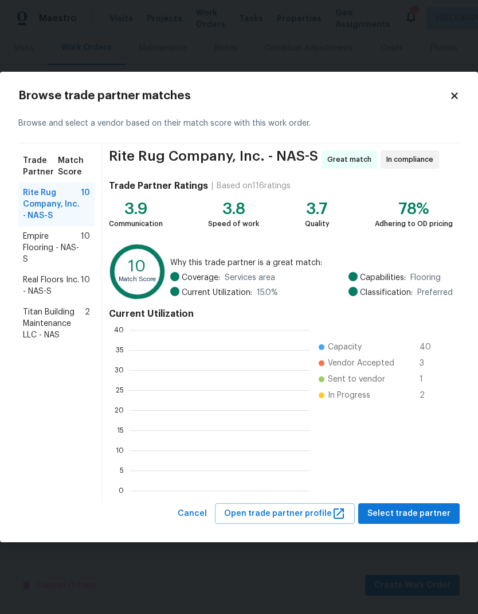
scroll to position [1, 1]
click at [390, 513] on span "Select trade partner" at bounding box center [409, 514] width 83 height 14
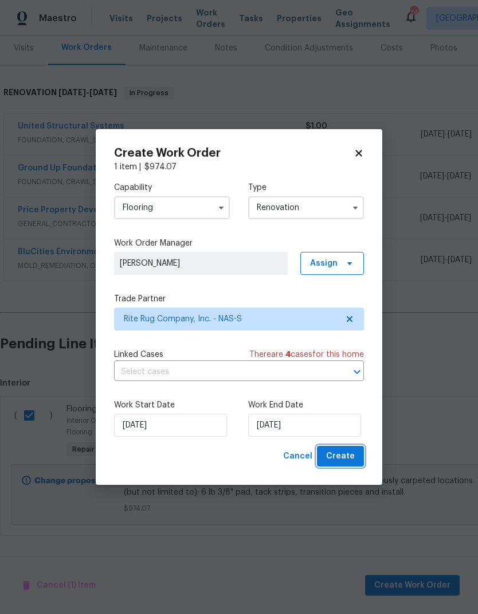
click at [355, 455] on span "Create" at bounding box center [340, 456] width 29 height 14
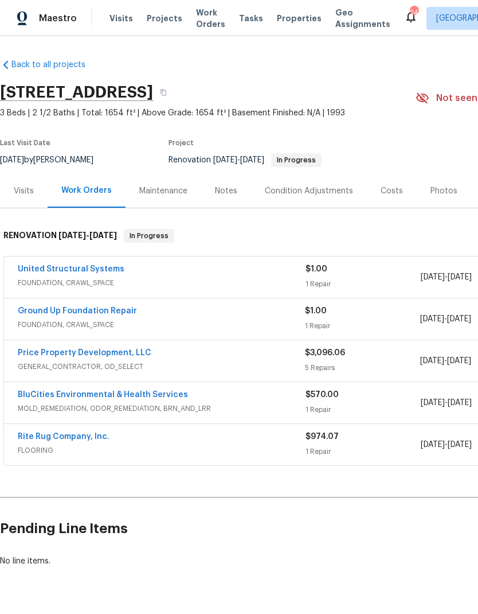
scroll to position [0, 0]
click at [123, 356] on link "Price Property Development, LLC" at bounding box center [85, 353] width 134 height 8
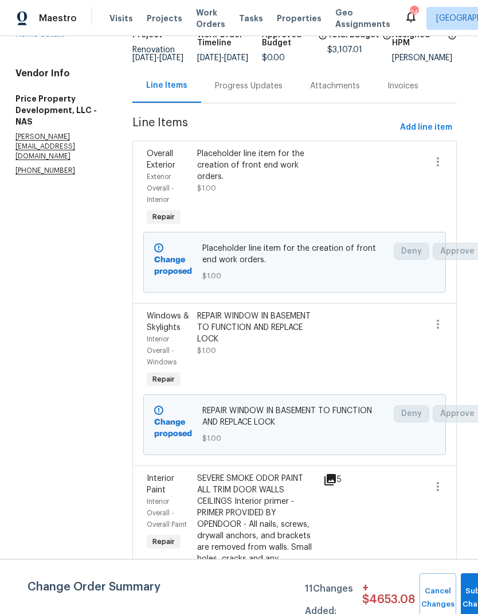
scroll to position [93, 3]
click at [441, 330] on icon "button" at bounding box center [438, 324] width 14 height 14
click at [329, 364] on div at bounding box center [239, 307] width 478 height 614
click at [282, 341] on div "REPAIR WINDOW IN BASEMENT TO FUNCTION AND REPLACE LOCK" at bounding box center [256, 327] width 119 height 34
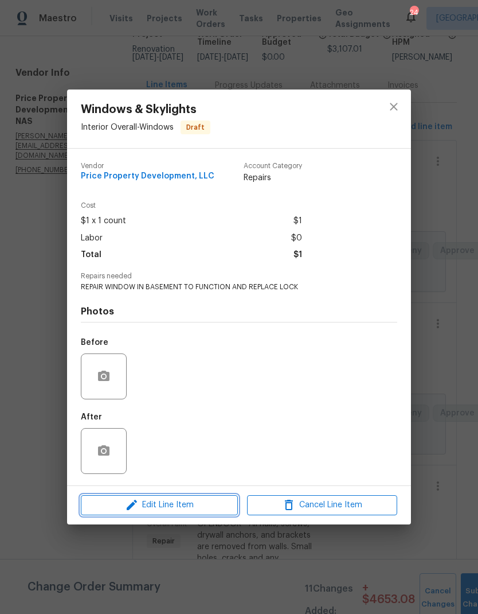
click at [203, 501] on span "Edit Line Item" at bounding box center [159, 505] width 150 height 14
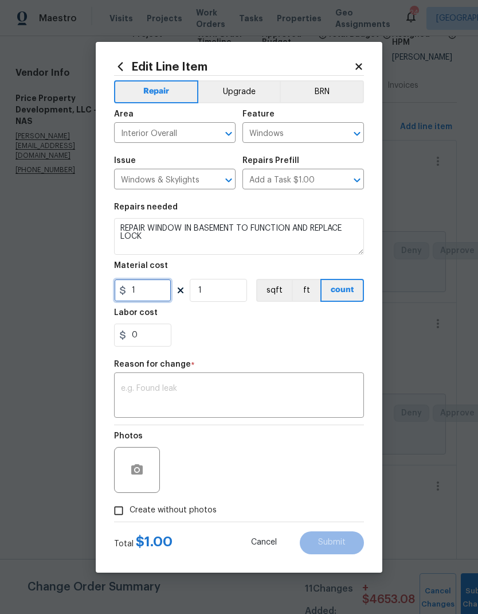
click at [162, 286] on input "1" at bounding box center [142, 290] width 57 height 23
type input "60"
click at [258, 479] on div "Photos" at bounding box center [239, 462] width 250 height 75
click at [139, 469] on icon "button" at bounding box center [136, 469] width 11 height 10
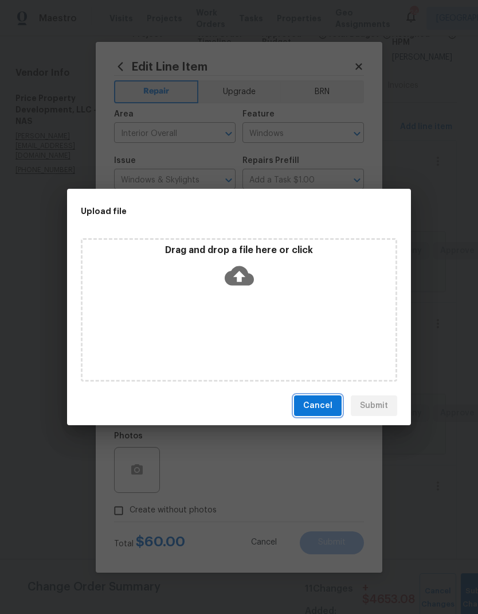
click at [320, 408] on span "Cancel" at bounding box center [317, 406] width 29 height 14
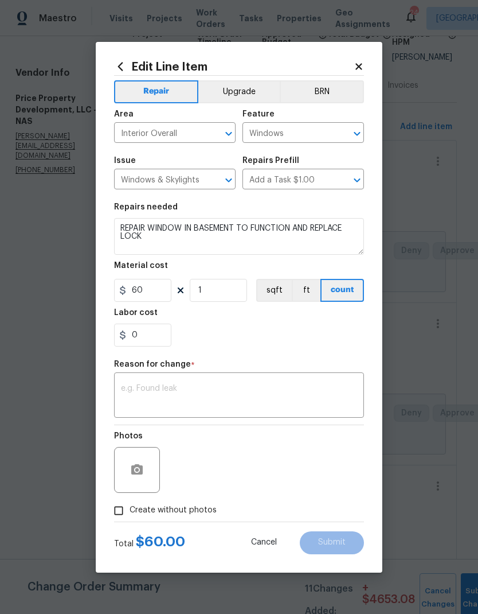
click at [305, 486] on div "Photos" at bounding box center [239, 462] width 250 height 75
click at [149, 472] on button "button" at bounding box center [137, 470] width 28 height 28
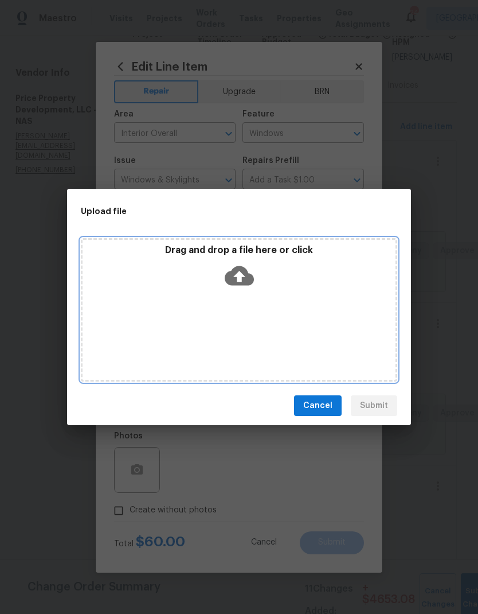
click at [284, 273] on div "Drag and drop a file here or click" at bounding box center [239, 268] width 313 height 49
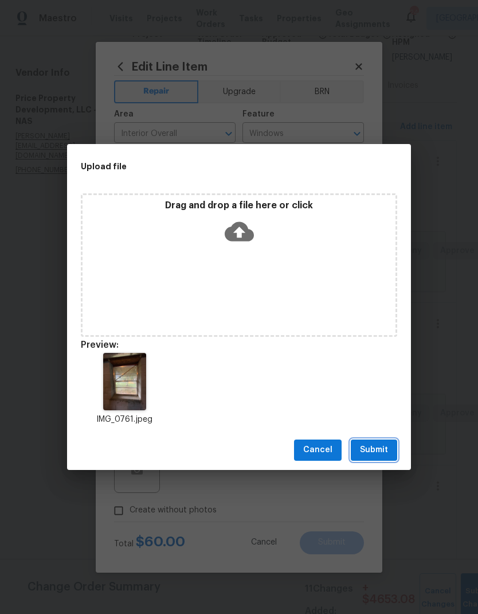
click at [381, 451] on span "Submit" at bounding box center [374, 450] width 28 height 14
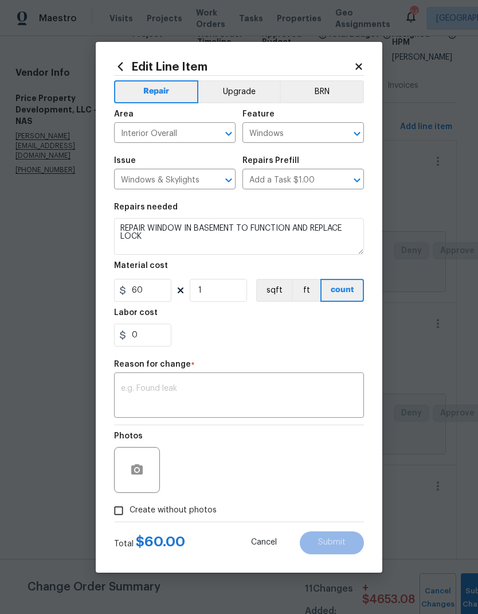
click at [295, 476] on div "Photos" at bounding box center [239, 462] width 250 height 75
click at [306, 343] on div "0" at bounding box center [239, 335] width 250 height 23
click at [301, 471] on div "Photos" at bounding box center [239, 462] width 250 height 75
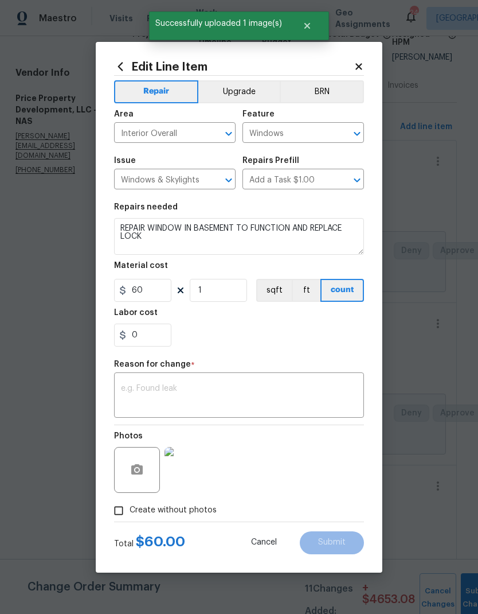
click at [298, 400] on textarea at bounding box center [239, 396] width 236 height 24
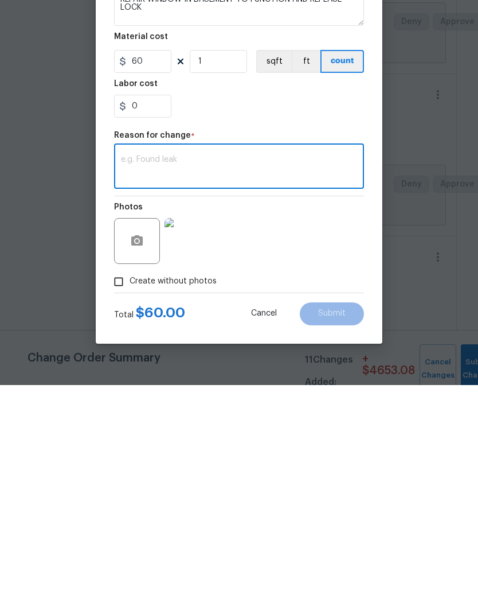
click at [338, 425] on div "Photos" at bounding box center [239, 462] width 250 height 75
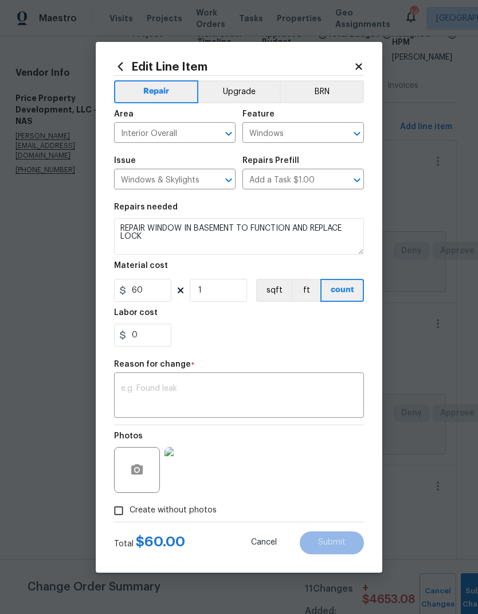
click at [267, 379] on div "x ​" at bounding box center [239, 396] width 250 height 42
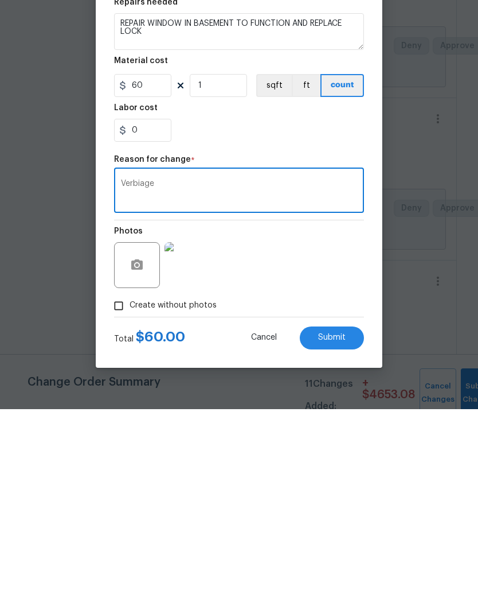
type textarea "Verbiage"
click at [340, 531] on button "Submit" at bounding box center [332, 542] width 64 height 23
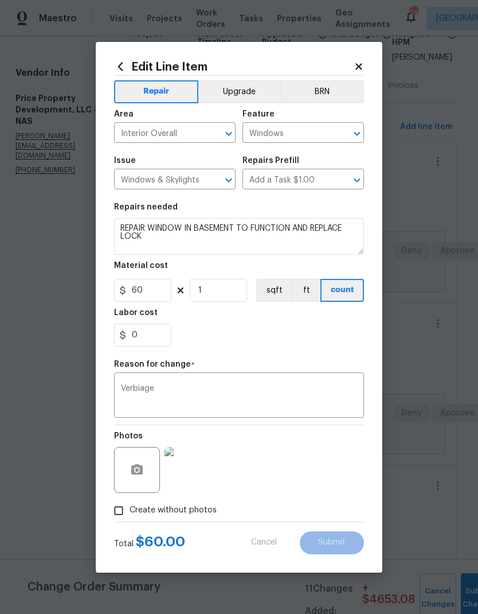
type input "1"
